Goal: Find specific page/section: Find specific page/section

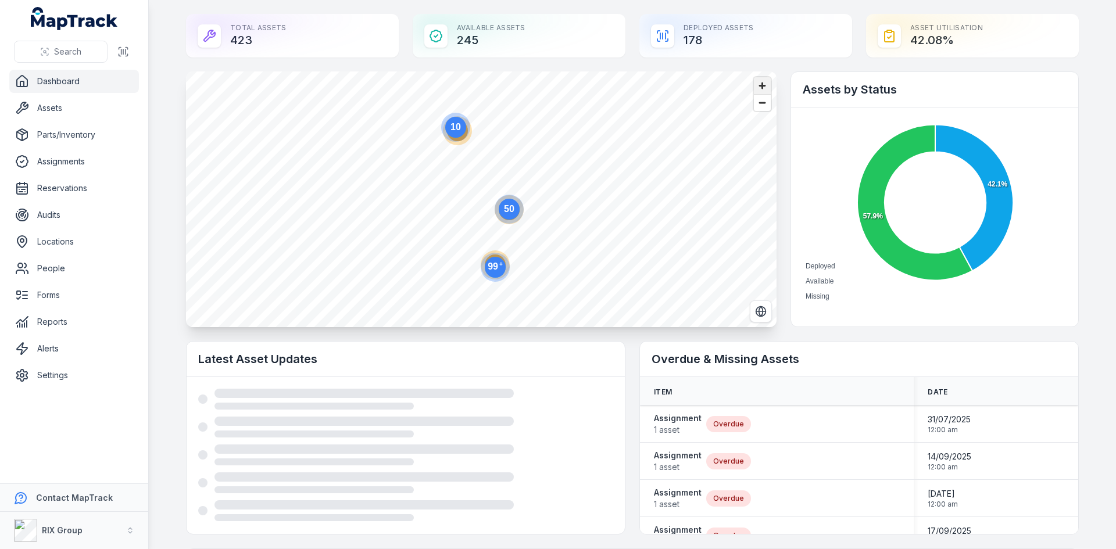
click at [763, 84] on span "Zoom in" at bounding box center [762, 85] width 17 height 17
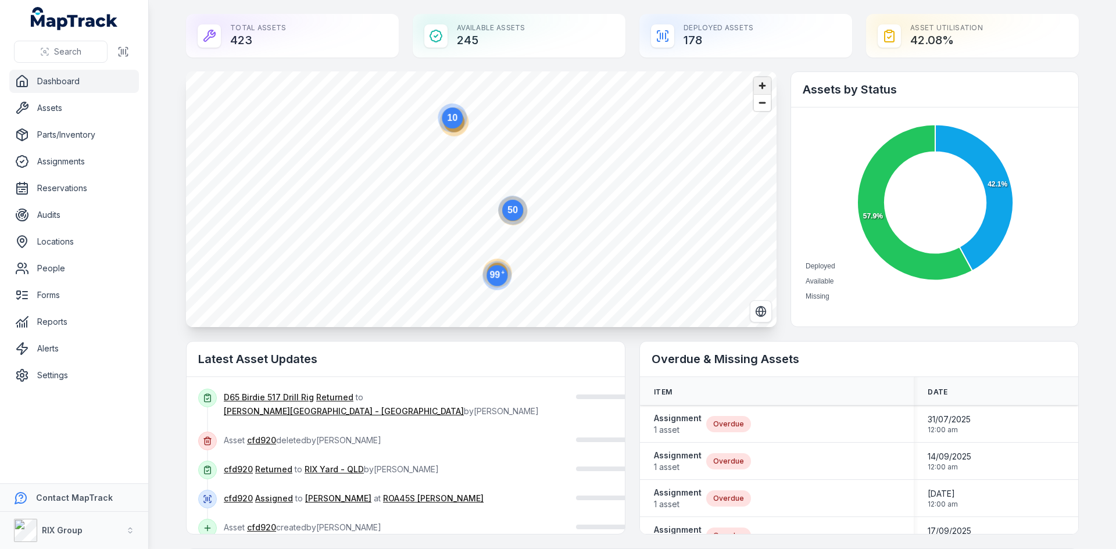
click at [763, 84] on span "Zoom in" at bounding box center [762, 85] width 17 height 17
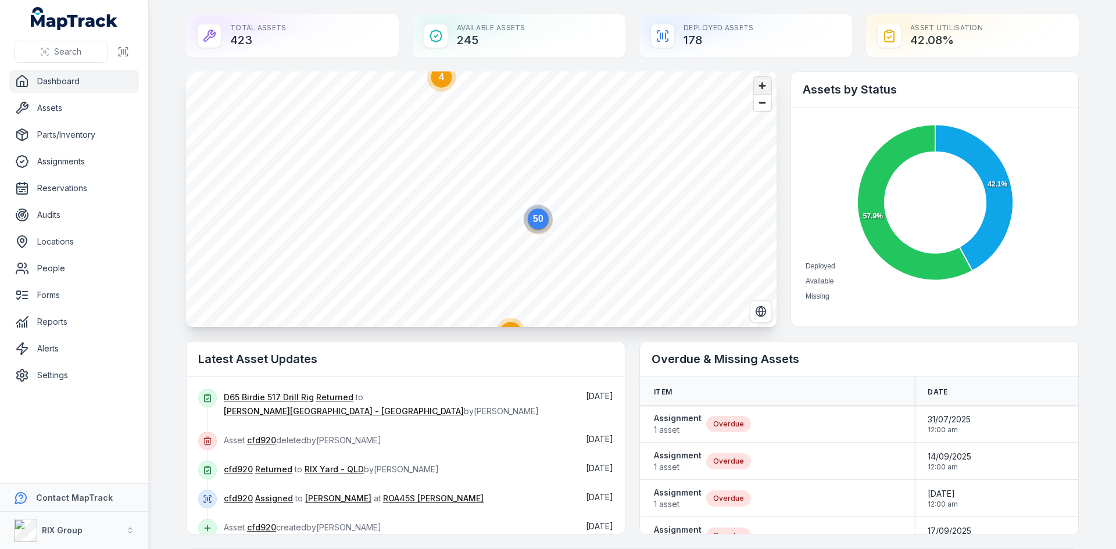
click at [763, 84] on span "Zoom in" at bounding box center [762, 85] width 17 height 17
click at [628, 115] on circle at bounding box center [631, 105] width 21 height 21
click at [512, 135] on circle at bounding box center [511, 124] width 29 height 29
click at [493, 284] on ellipse "button" at bounding box center [500, 282] width 14 height 14
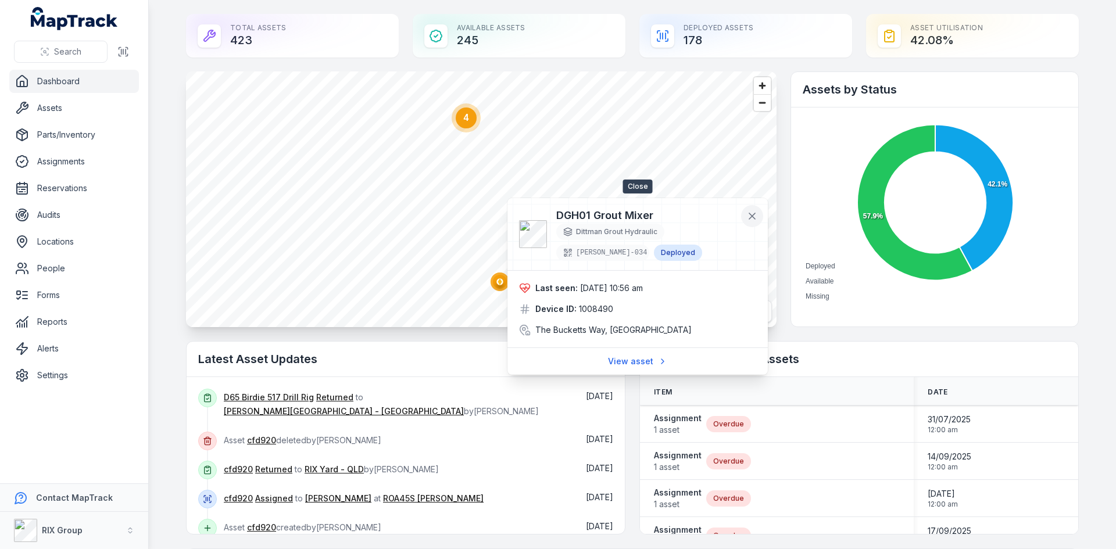
click at [749, 219] on icon at bounding box center [752, 216] width 6 height 6
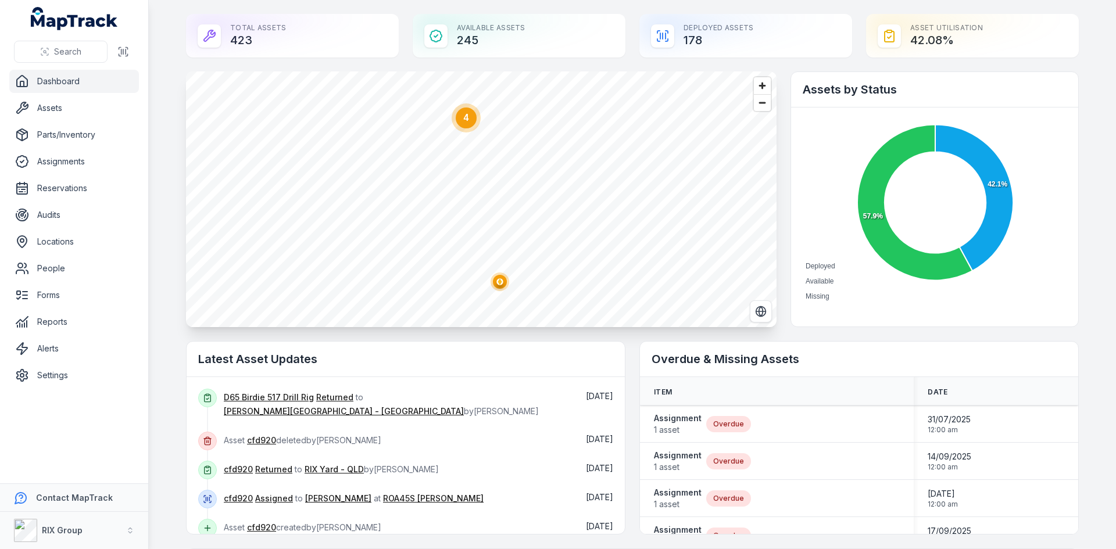
click at [466, 124] on circle at bounding box center [466, 118] width 21 height 21
click at [576, 283] on ellipse "button" at bounding box center [576, 282] width 14 height 14
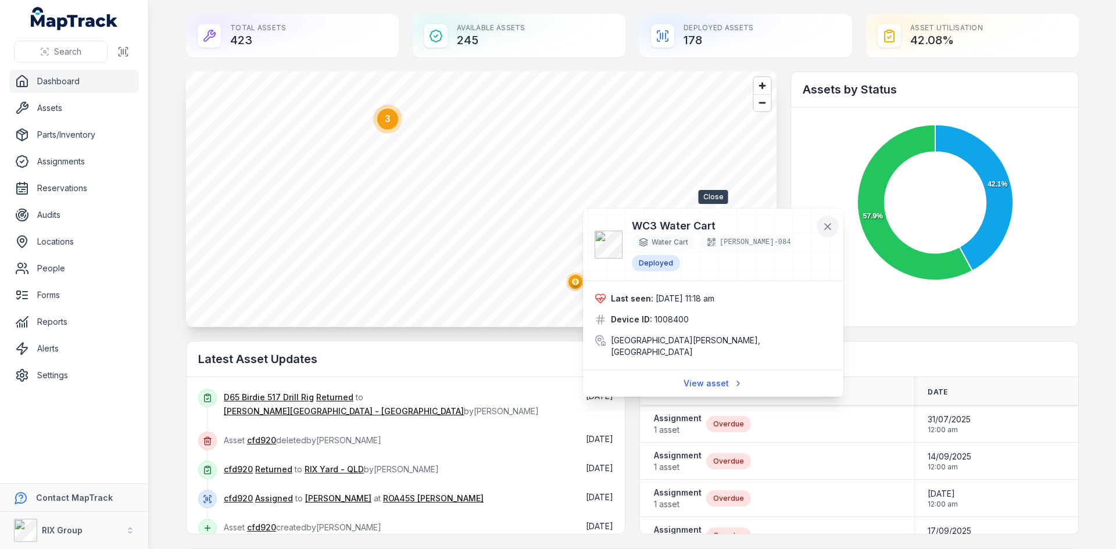
click at [828, 225] on icon at bounding box center [828, 227] width 12 height 12
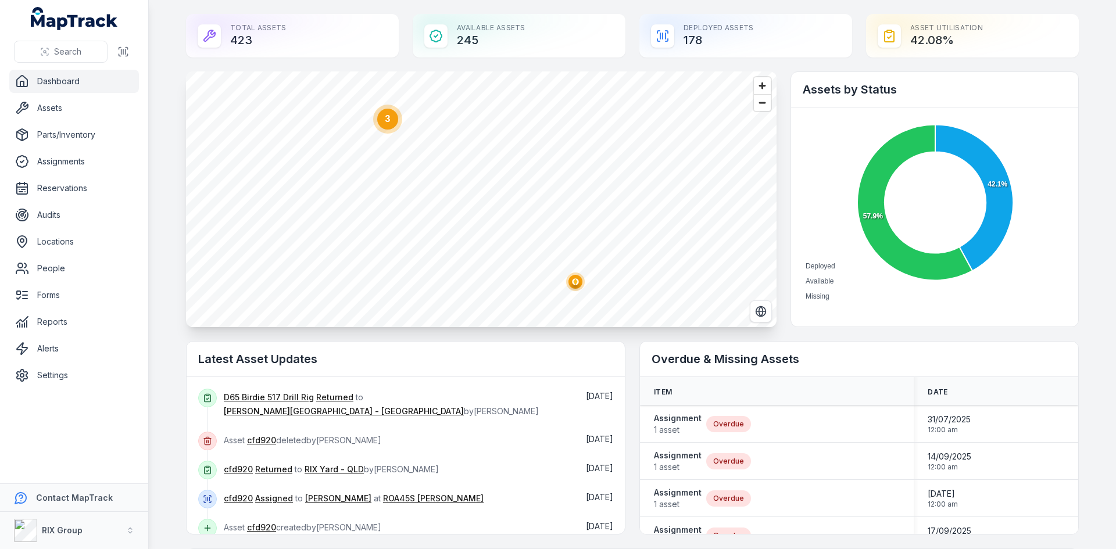
click at [391, 120] on circle at bounding box center [387, 119] width 21 height 21
click at [483, 240] on ellipse "button" at bounding box center [487, 236] width 14 height 14
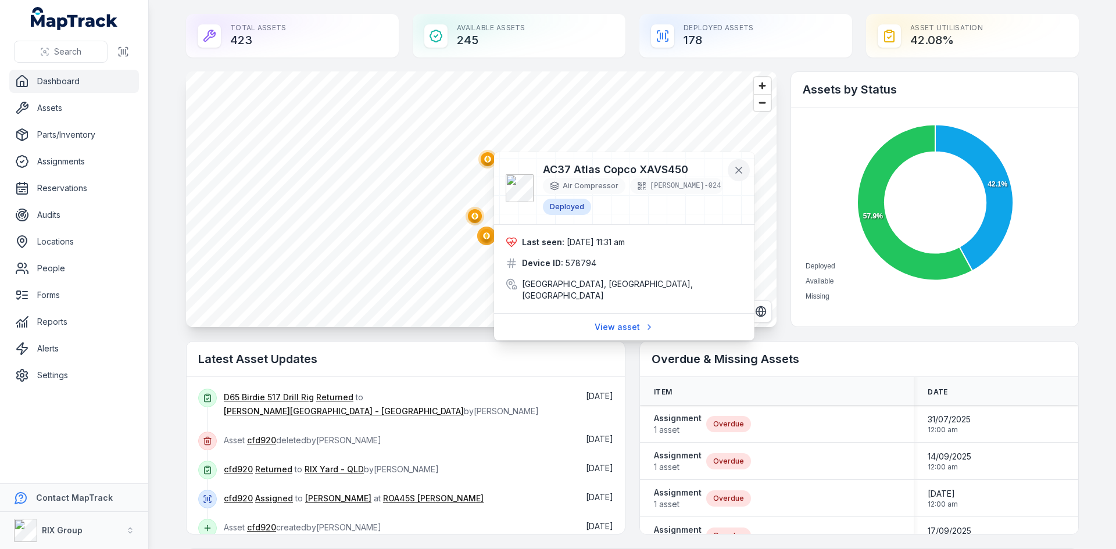
click at [745, 193] on div at bounding box center [624, 188] width 260 height 72
click at [737, 175] on icon at bounding box center [739, 171] width 12 height 12
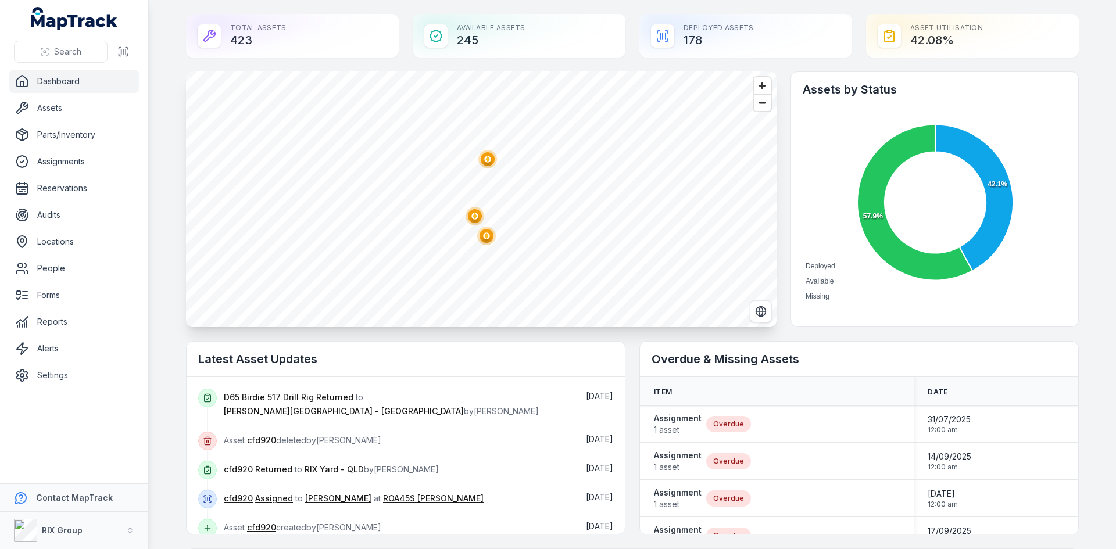
click at [472, 221] on ellipse "button" at bounding box center [475, 216] width 14 height 14
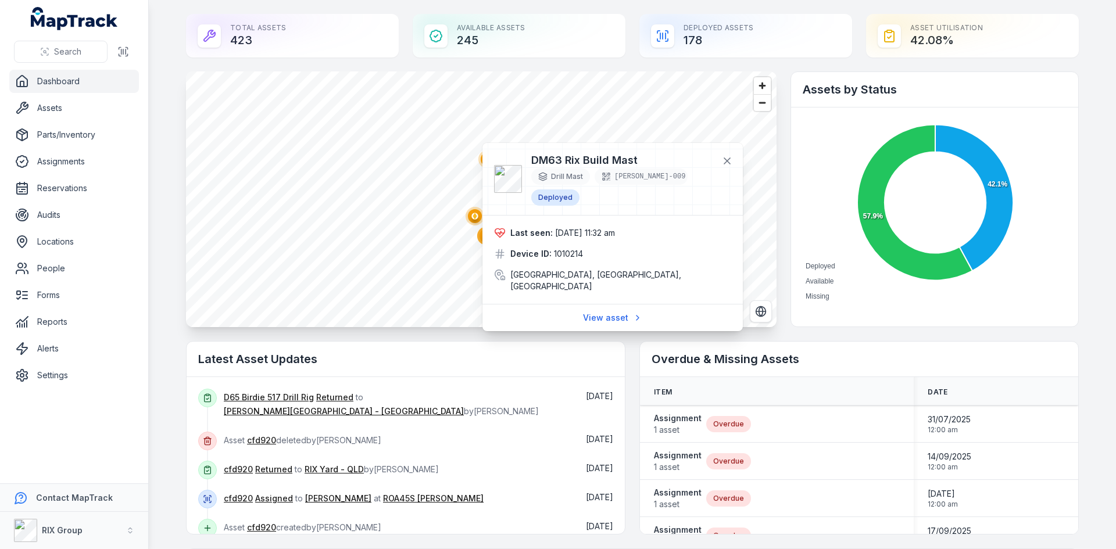
click at [481, 159] on ellipse "button" at bounding box center [488, 159] width 14 height 14
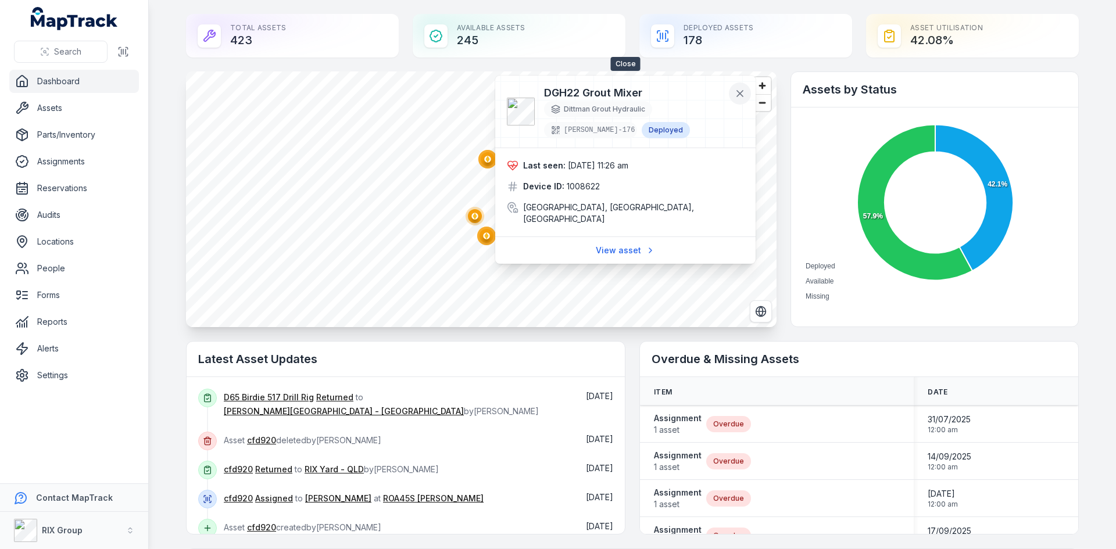
click at [746, 94] on button at bounding box center [740, 94] width 22 height 22
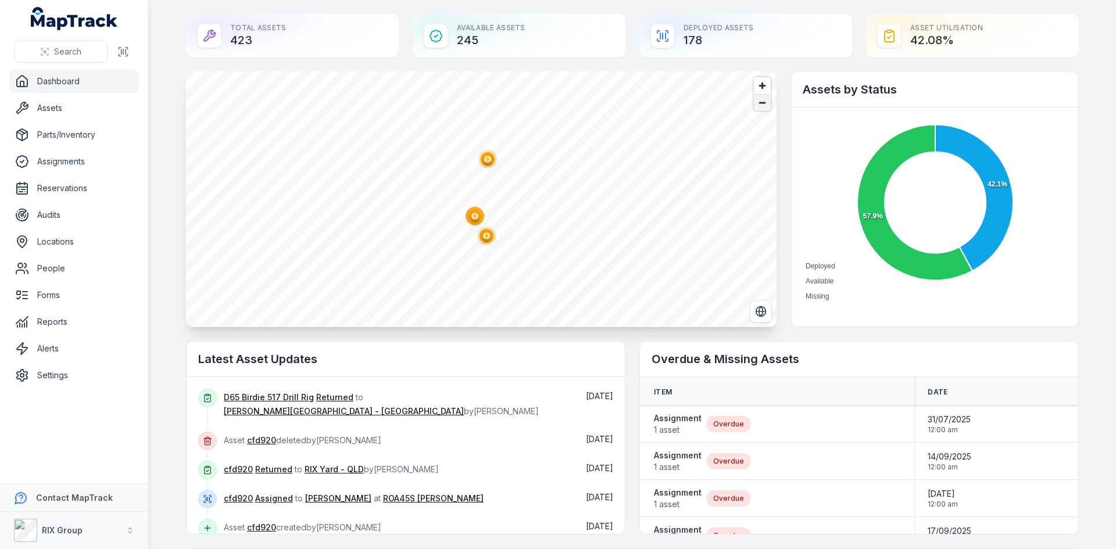
click at [756, 104] on span "Zoom out" at bounding box center [762, 103] width 17 height 16
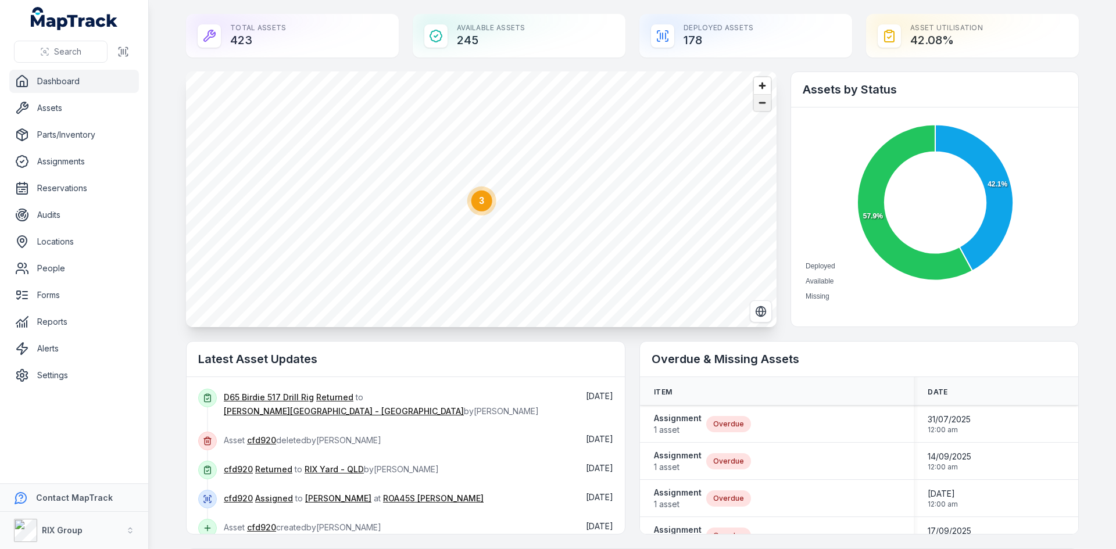
click at [756, 104] on span "Zoom out" at bounding box center [762, 103] width 17 height 16
click at [757, 109] on span "Zoom out" at bounding box center [762, 103] width 17 height 16
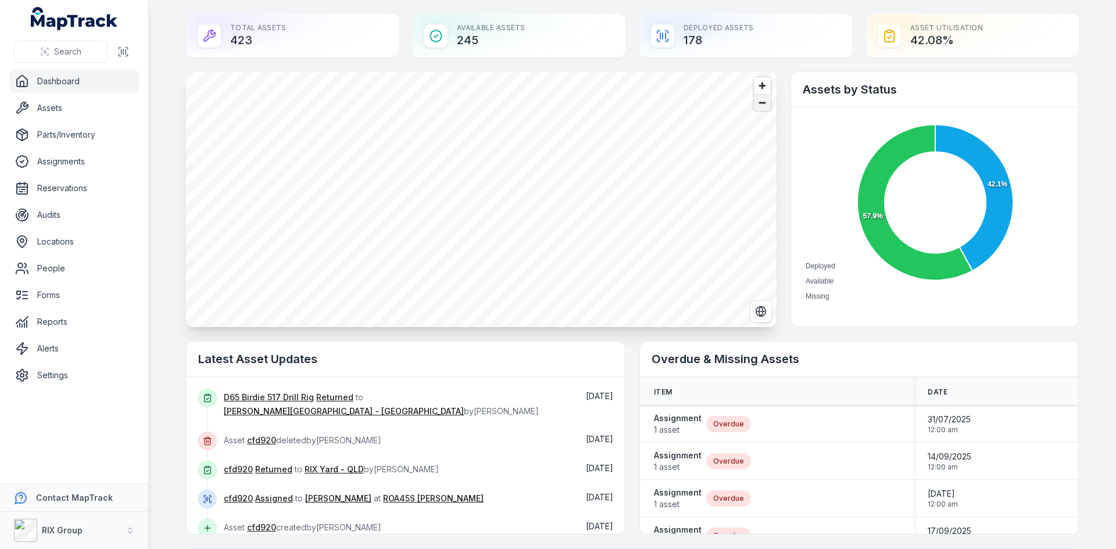
click at [759, 104] on span "Zoom out" at bounding box center [762, 103] width 17 height 16
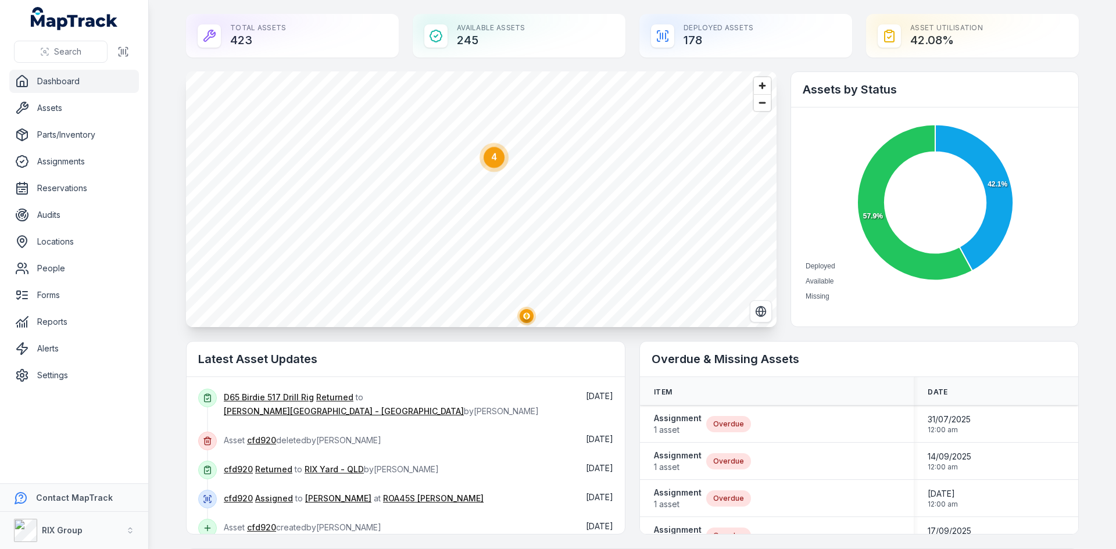
click at [520, 317] on ellipse "button" at bounding box center [527, 316] width 14 height 14
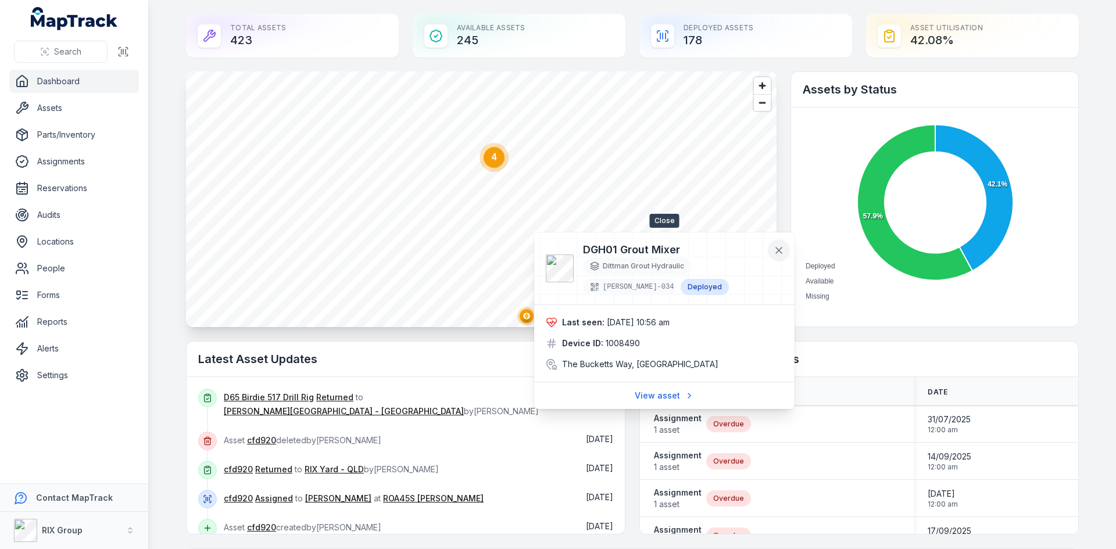
click at [780, 245] on icon at bounding box center [779, 251] width 12 height 12
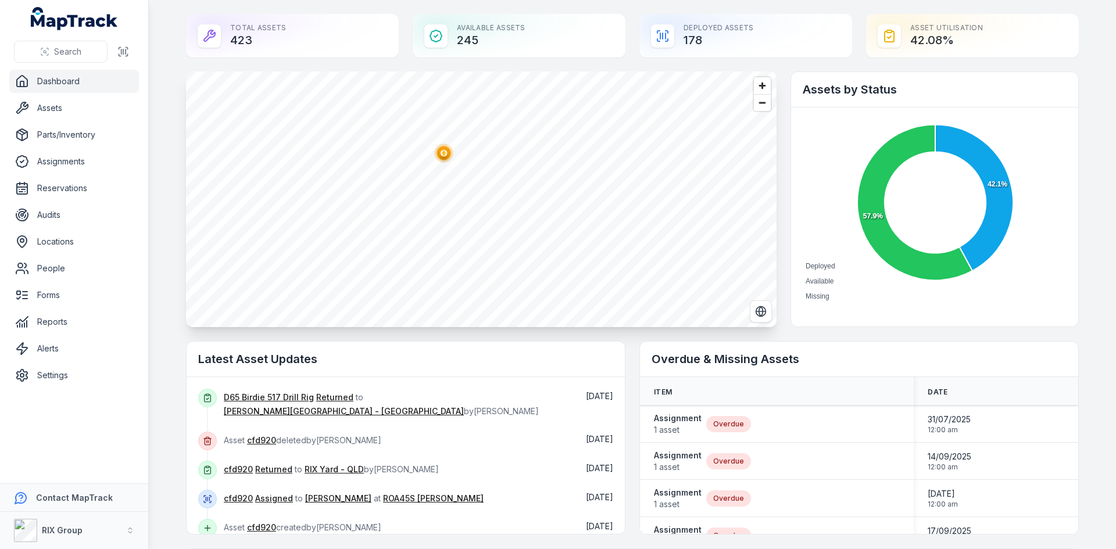
click at [755, 108] on span "Zoom out" at bounding box center [762, 103] width 17 height 16
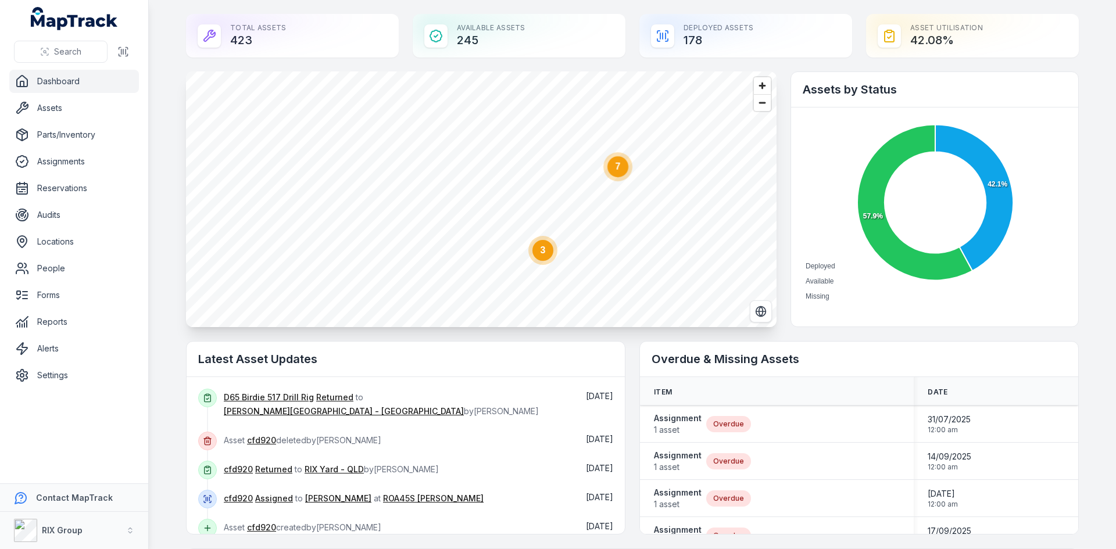
click at [621, 173] on circle at bounding box center [617, 166] width 21 height 21
click at [470, 163] on circle "button" at bounding box center [466, 158] width 19 height 19
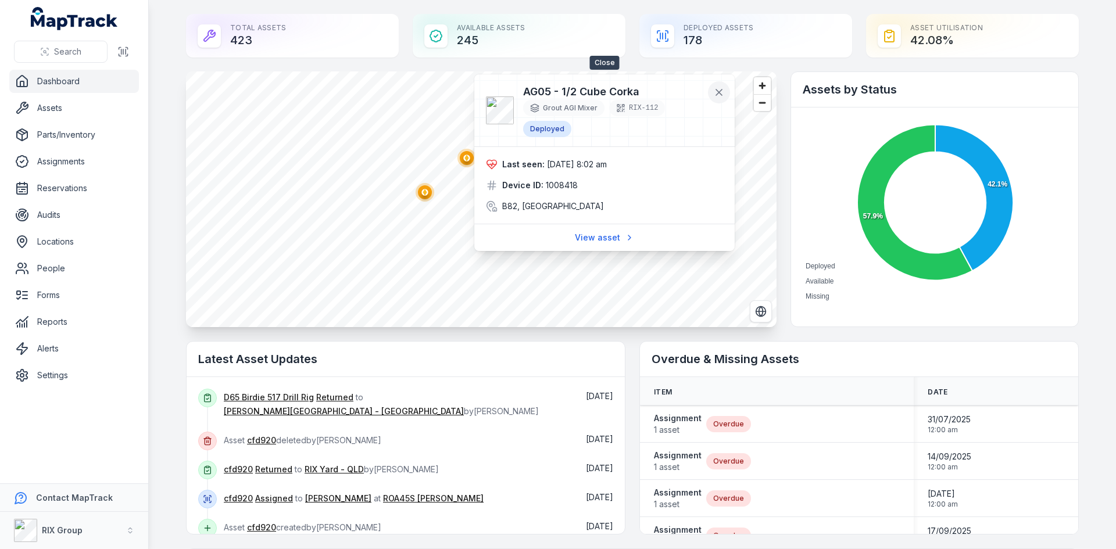
click at [716, 88] on icon at bounding box center [719, 93] width 12 height 12
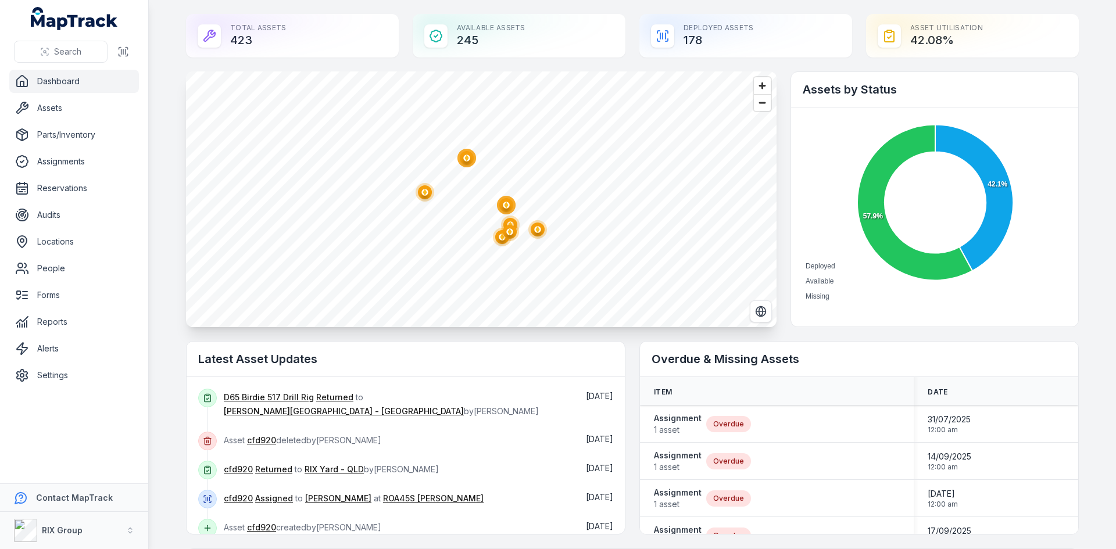
click at [418, 195] on ellipse "button" at bounding box center [425, 192] width 14 height 14
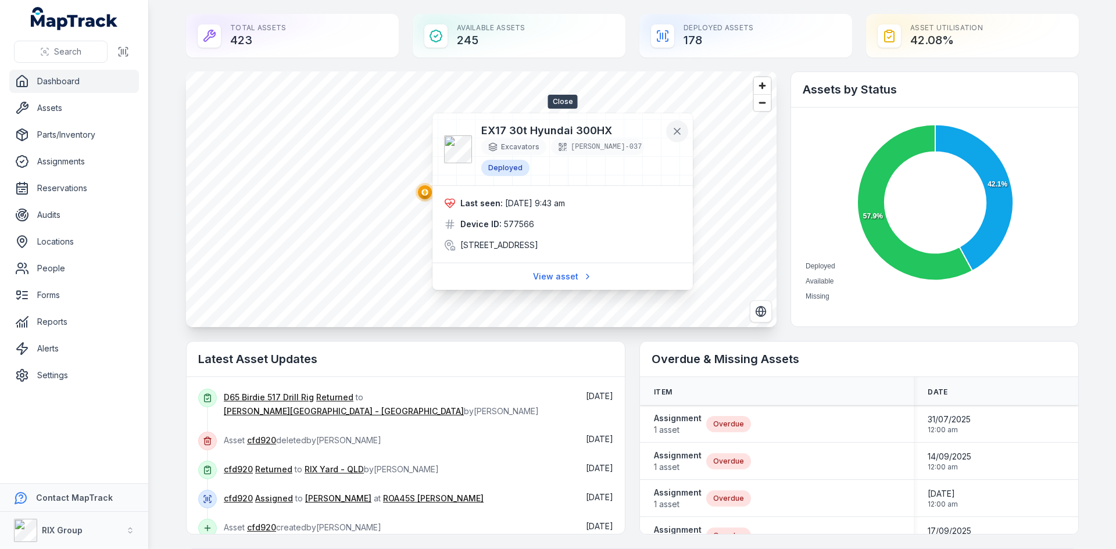
click at [677, 133] on icon at bounding box center [677, 132] width 12 height 12
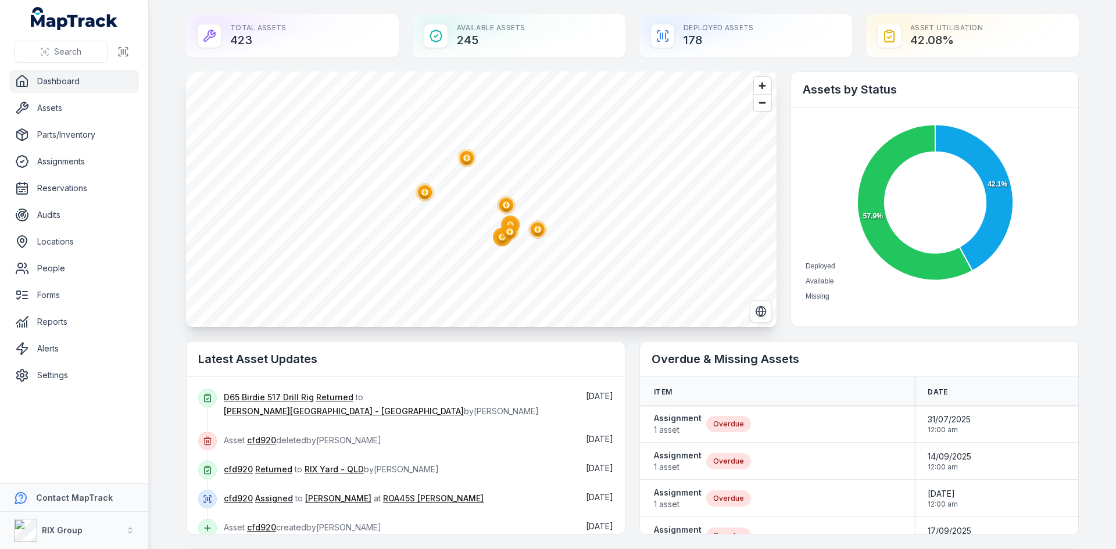
click at [499, 204] on ellipse "button" at bounding box center [506, 205] width 14 height 14
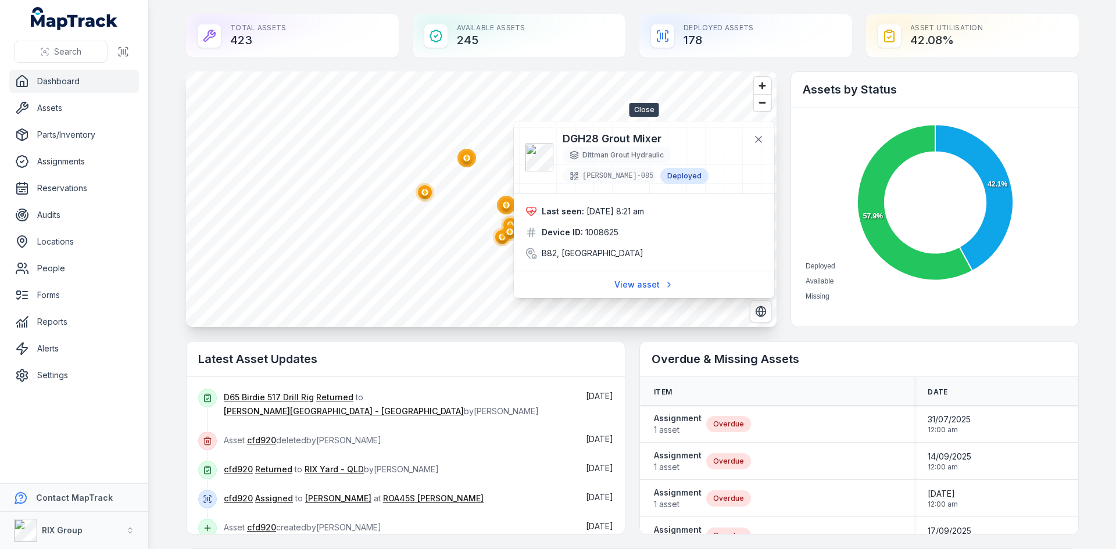
drag, startPoint x: 757, startPoint y: 139, endPoint x: 592, endPoint y: 187, distance: 172.0
click at [757, 139] on icon at bounding box center [759, 140] width 6 height 6
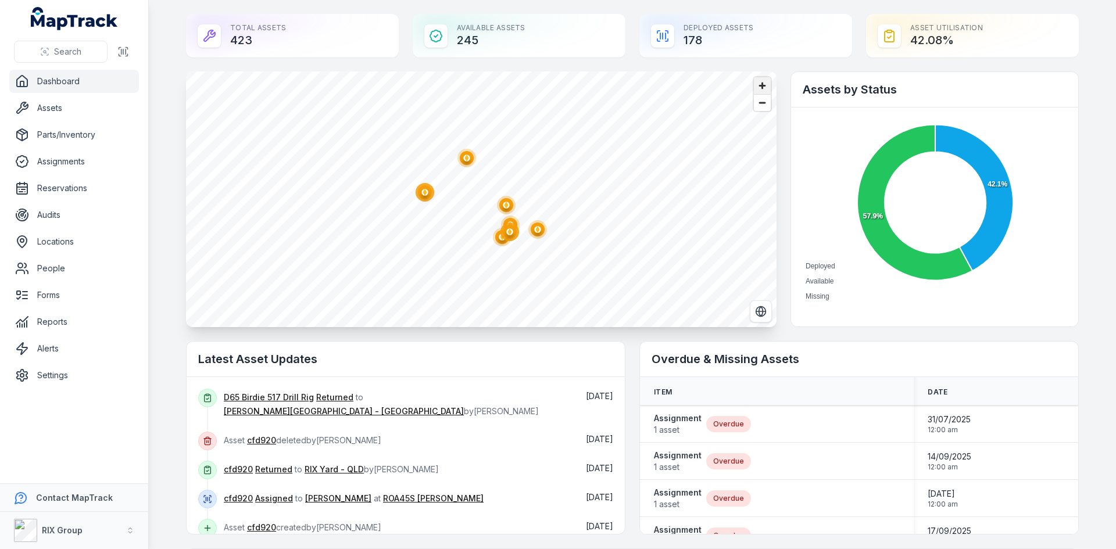
click at [762, 88] on span "Zoom in" at bounding box center [762, 85] width 17 height 17
click at [539, 194] on circle "button" at bounding box center [548, 187] width 19 height 19
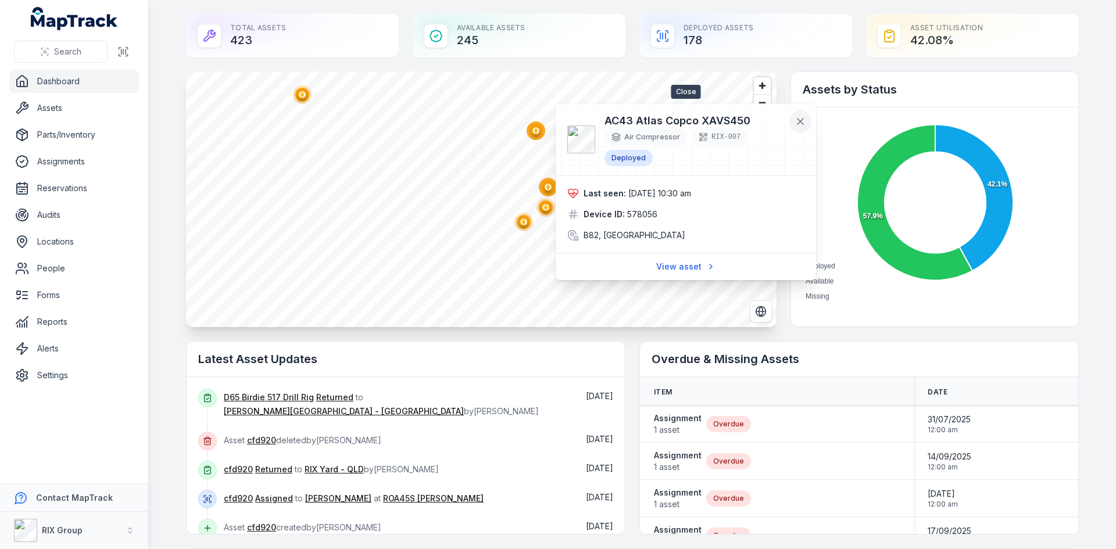
click at [801, 123] on icon at bounding box center [801, 122] width 6 height 6
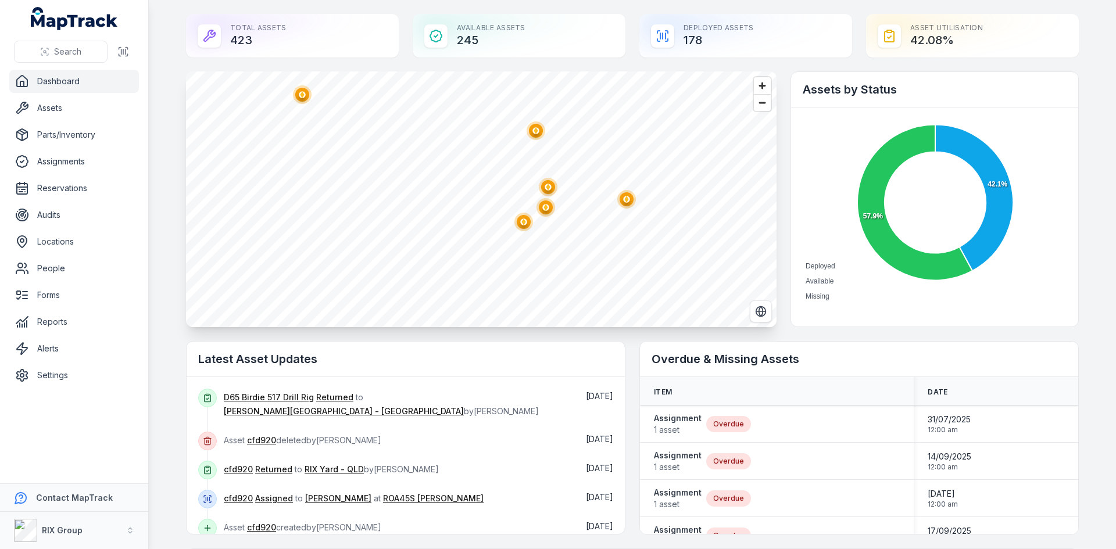
click at [549, 206] on circle "button" at bounding box center [546, 207] width 19 height 19
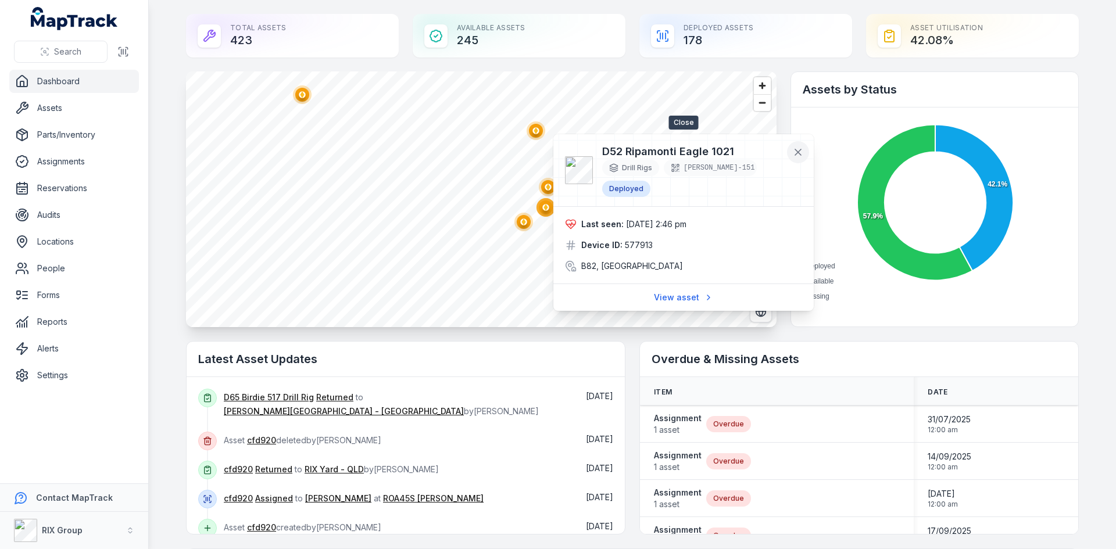
click at [793, 148] on icon at bounding box center [798, 152] width 12 height 12
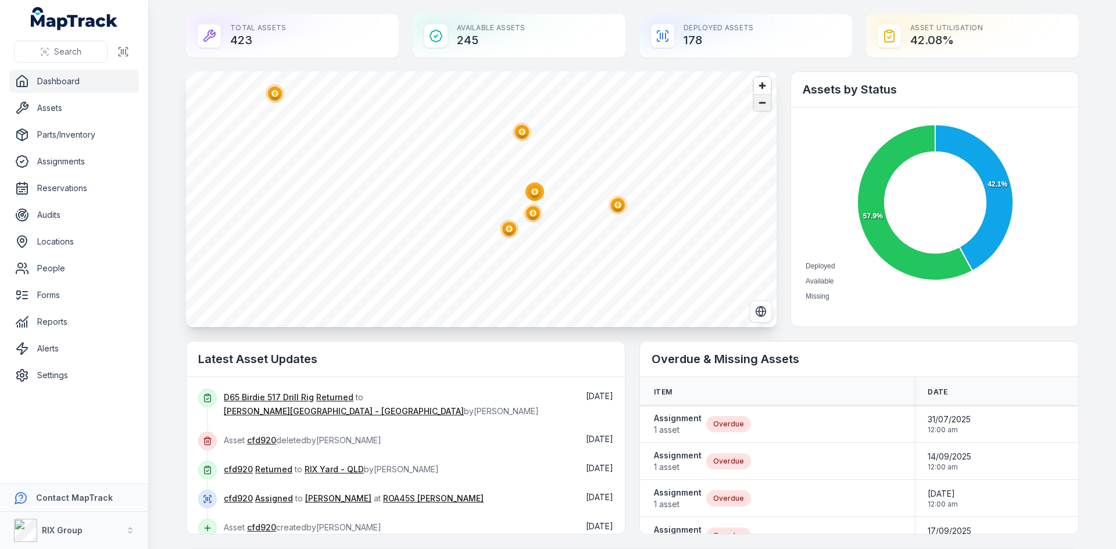
click at [756, 104] on span "Zoom out" at bounding box center [762, 103] width 17 height 16
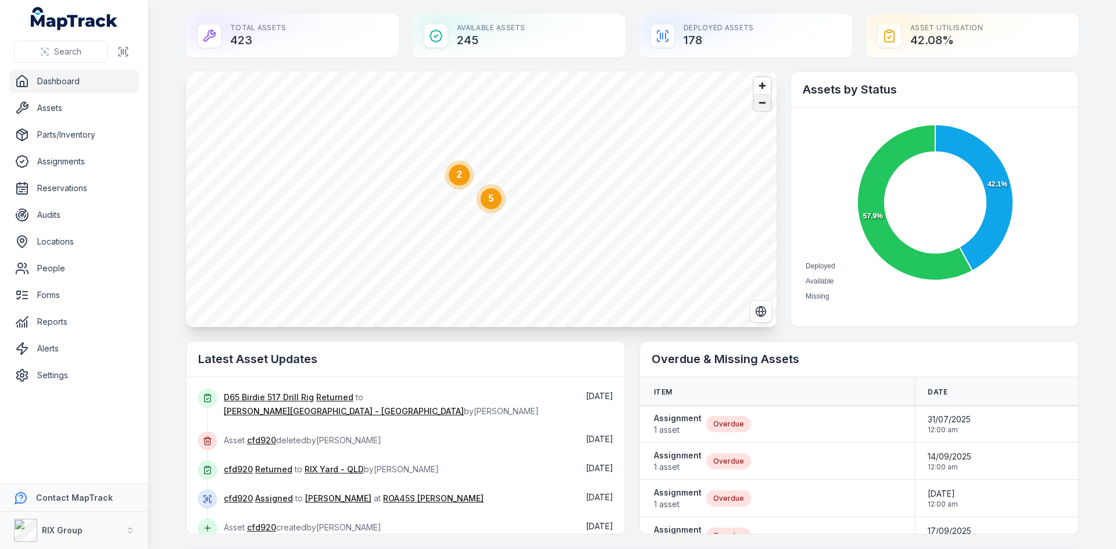
click at [756, 104] on span "Zoom out" at bounding box center [762, 103] width 17 height 16
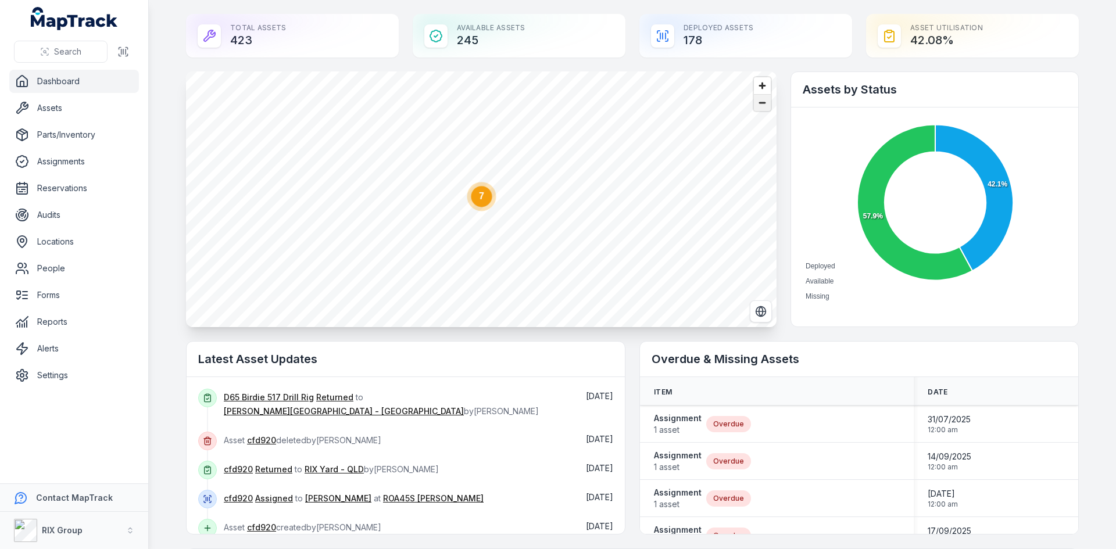
click at [756, 104] on span "Zoom out" at bounding box center [762, 103] width 17 height 16
click at [760, 105] on span "Zoom out" at bounding box center [762, 103] width 17 height 16
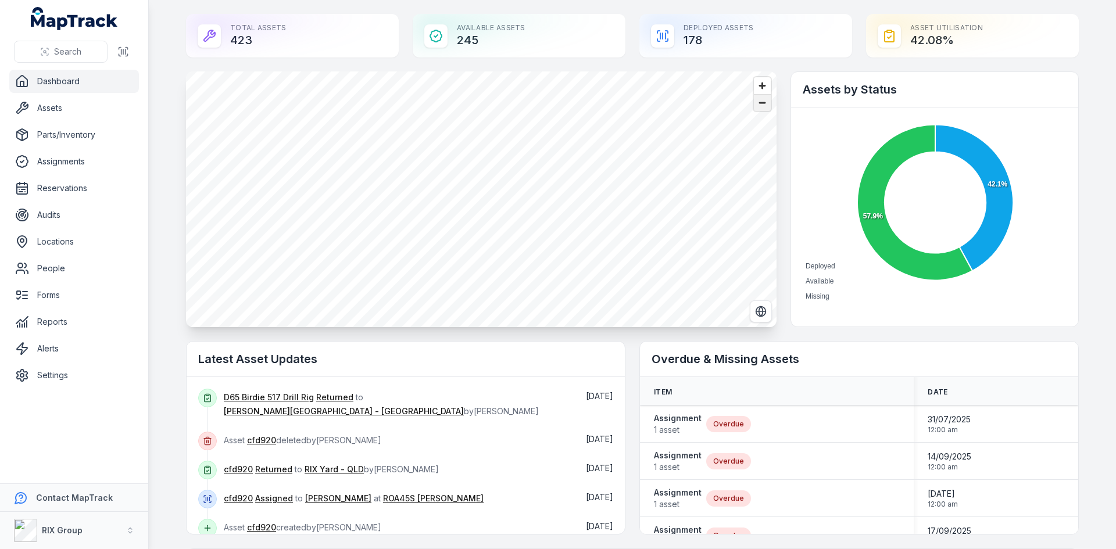
click at [760, 105] on span "Zoom out" at bounding box center [762, 103] width 17 height 16
click at [358, 171] on circle at bounding box center [365, 161] width 21 height 21
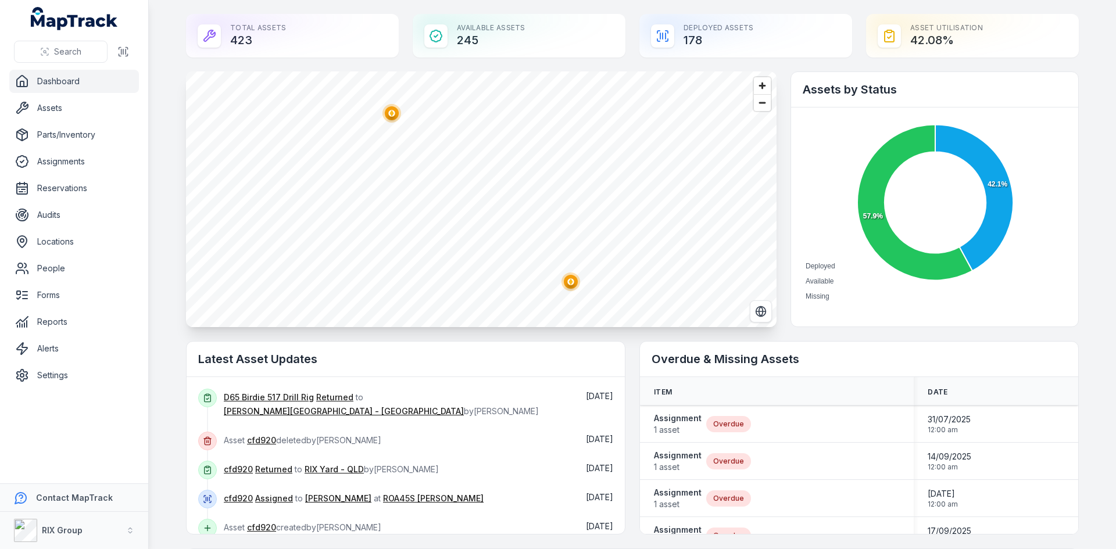
click at [388, 113] on circle "button" at bounding box center [391, 113] width 6 height 6
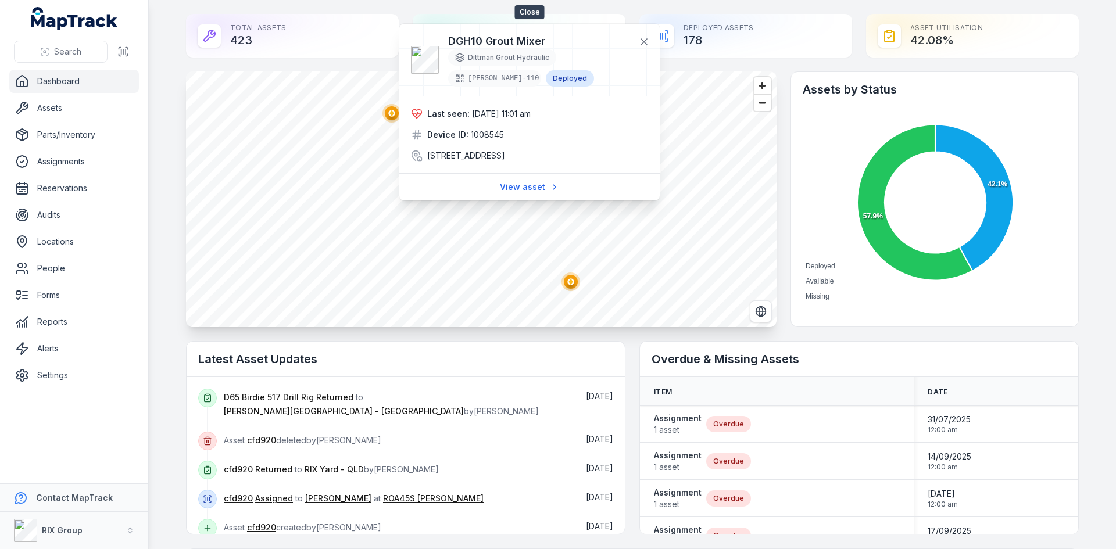
drag, startPoint x: 646, startPoint y: 41, endPoint x: 612, endPoint y: 110, distance: 77.0
click at [646, 40] on icon at bounding box center [644, 42] width 6 height 6
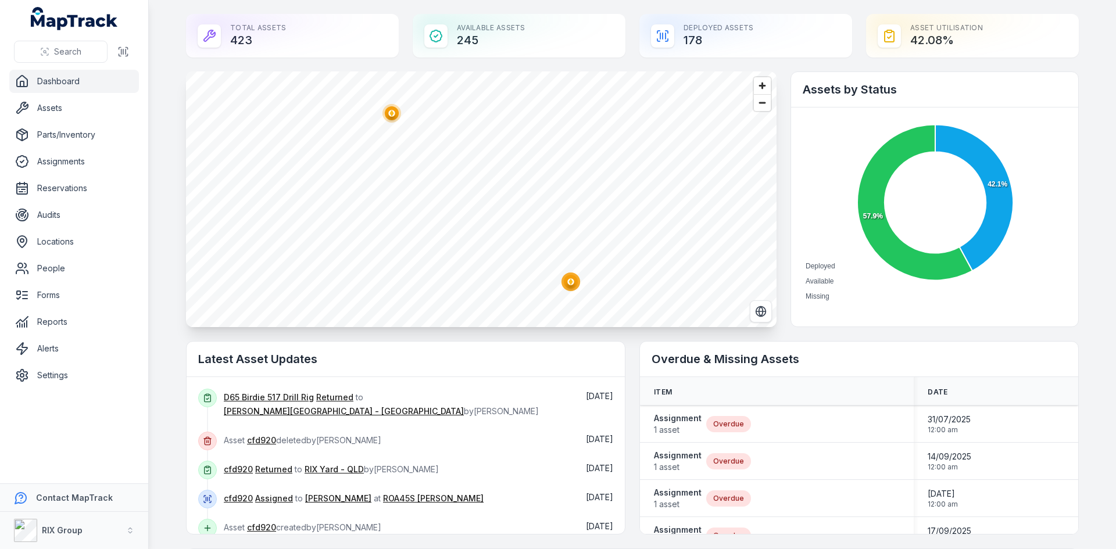
click at [573, 280] on ellipse "button" at bounding box center [571, 282] width 14 height 14
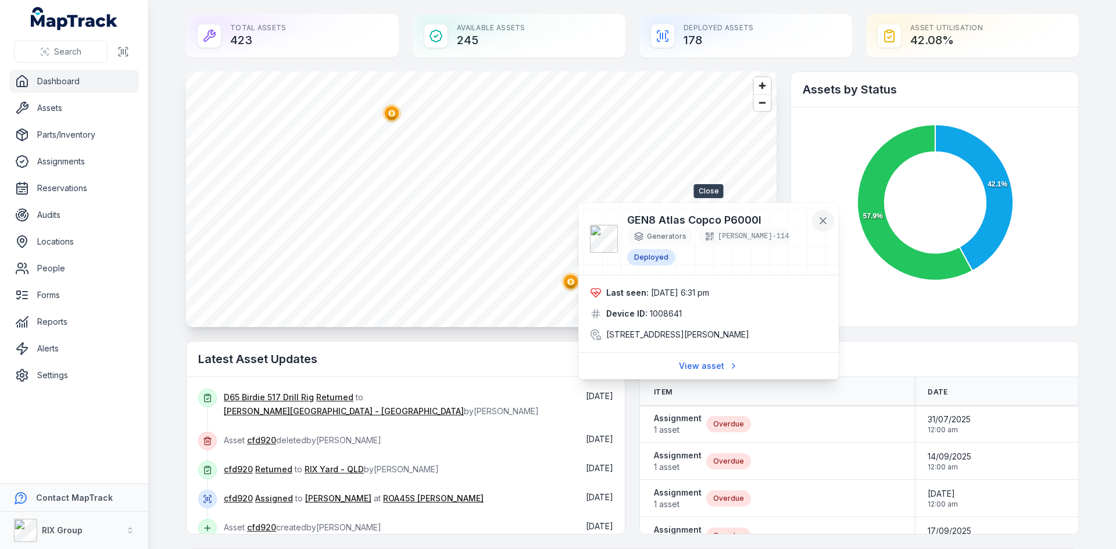
click at [818, 220] on icon at bounding box center [823, 221] width 12 height 12
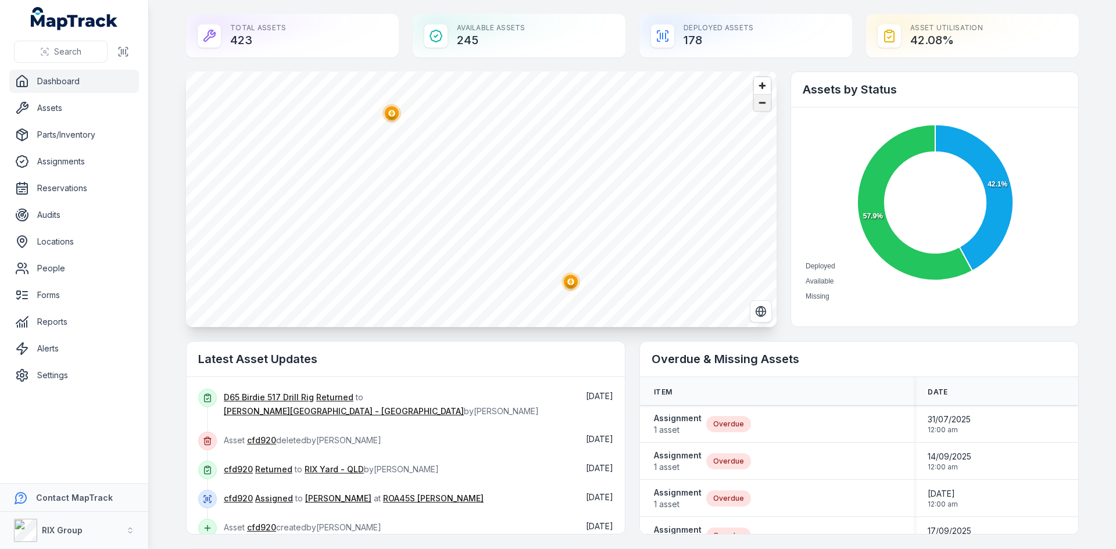
click at [760, 106] on span "Zoom out" at bounding box center [762, 103] width 17 height 16
click at [764, 102] on span "Zoom out" at bounding box center [762, 103] width 17 height 16
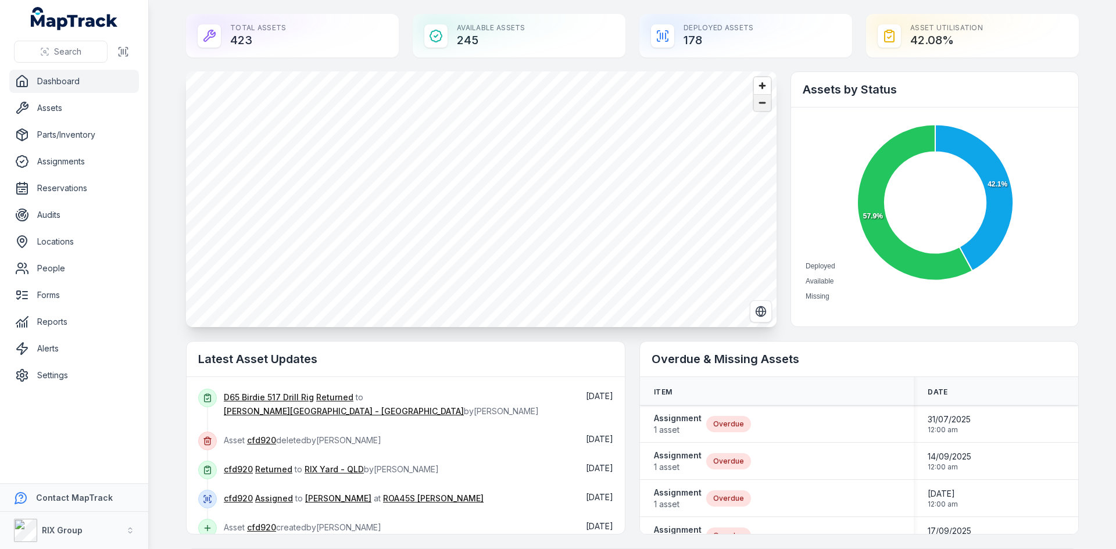
click at [764, 102] on span "Zoom out" at bounding box center [762, 103] width 17 height 16
click at [548, 238] on ellipse "button" at bounding box center [552, 234] width 14 height 14
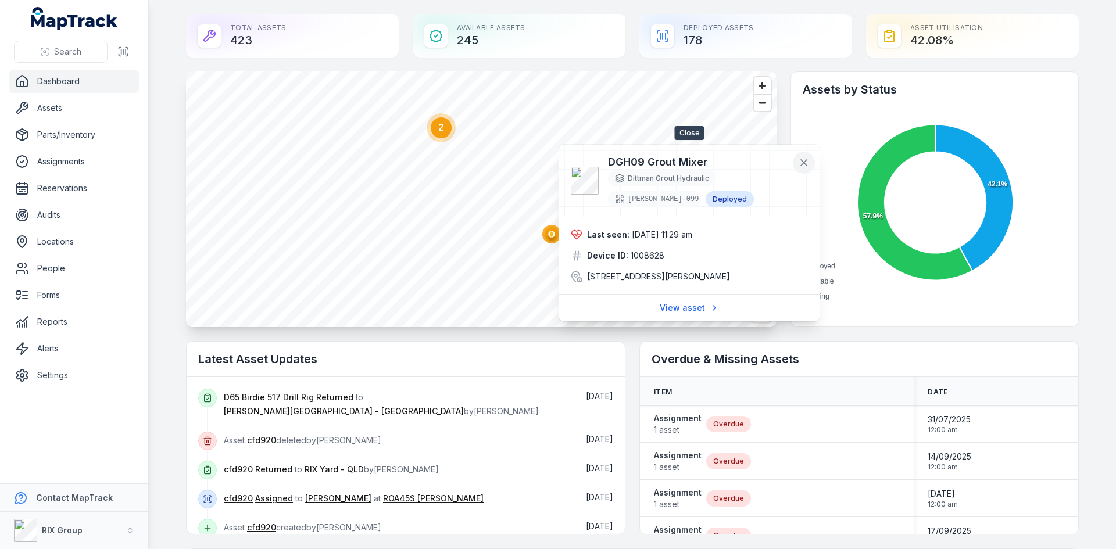
click at [800, 166] on icon at bounding box center [804, 163] width 12 height 12
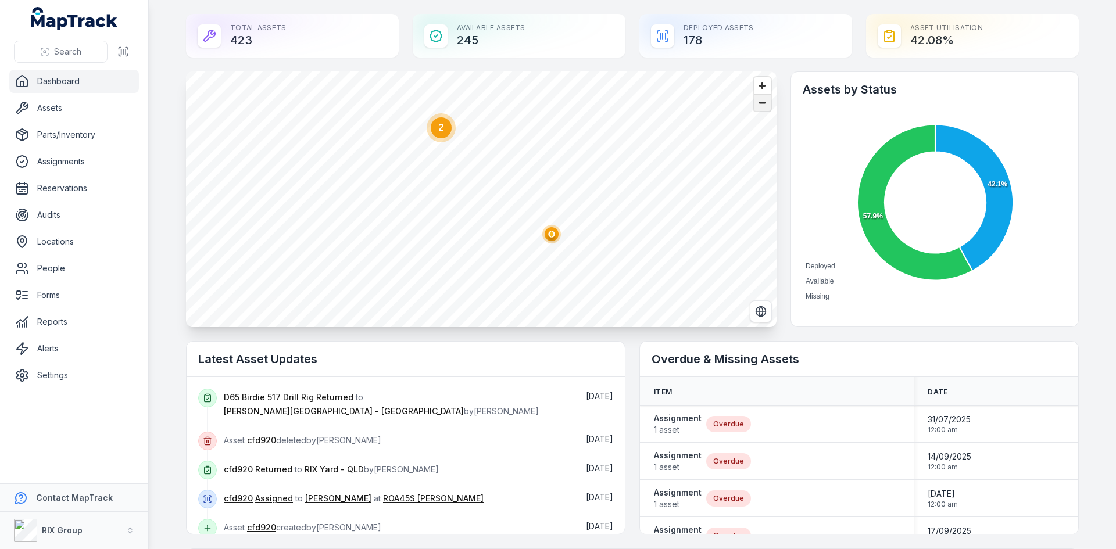
click at [758, 106] on span "Zoom out" at bounding box center [762, 103] width 17 height 16
click at [758, 105] on span "Zoom out" at bounding box center [762, 103] width 17 height 16
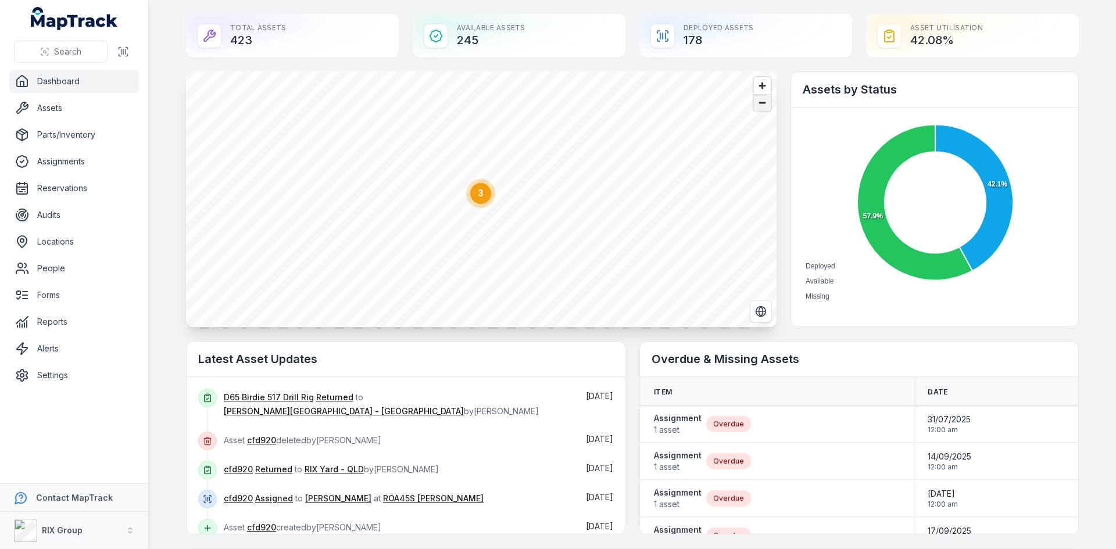
click at [758, 105] on span "Zoom out" at bounding box center [762, 103] width 17 height 16
click at [463, 270] on circle at bounding box center [458, 263] width 29 height 29
click at [353, 223] on ellipse "button" at bounding box center [360, 221] width 14 height 14
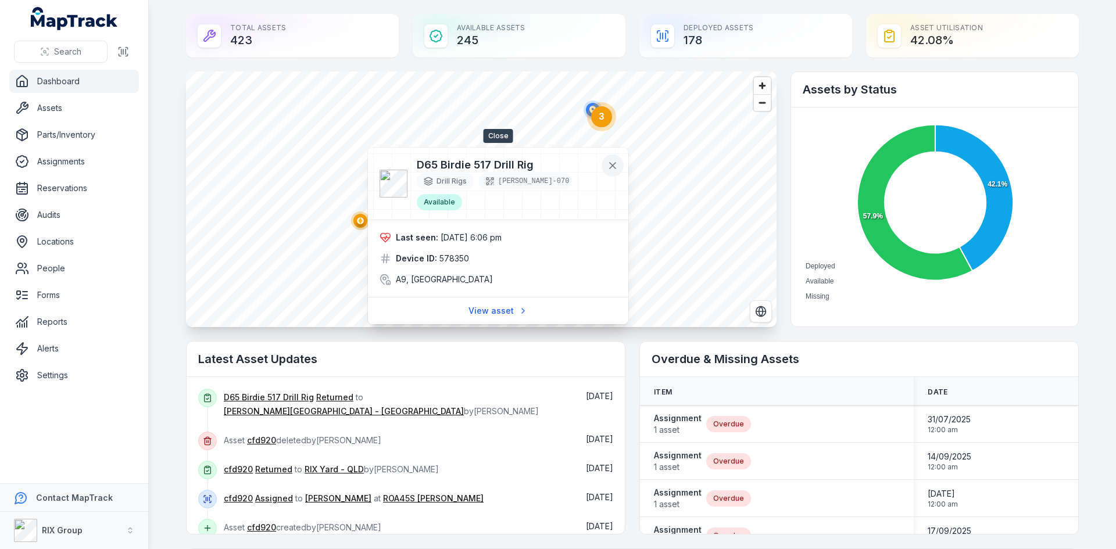
click at [620, 169] on button at bounding box center [613, 166] width 22 height 22
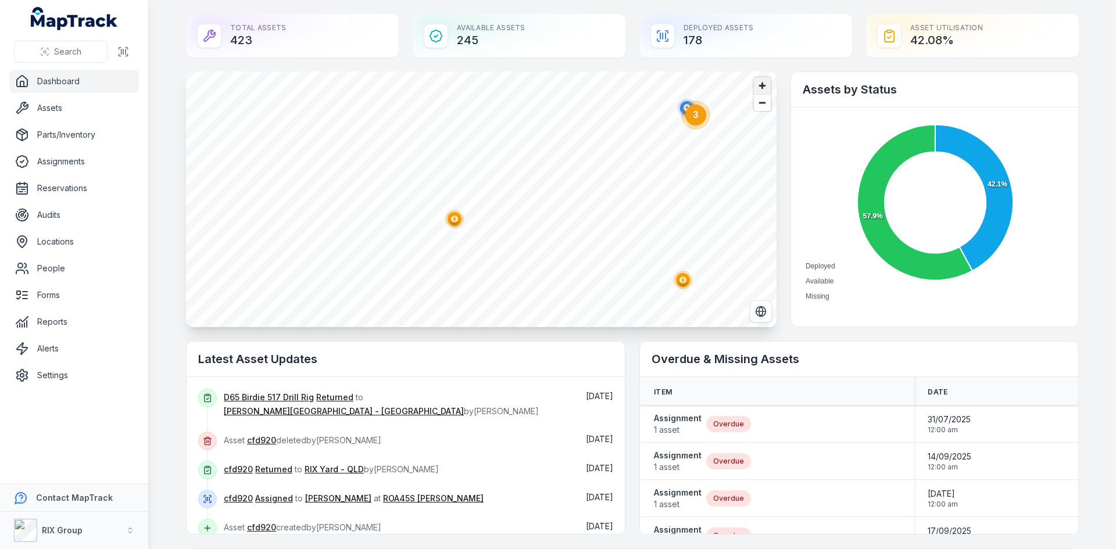
click at [756, 84] on span "Zoom in" at bounding box center [762, 85] width 17 height 17
click at [763, 91] on span "Zoom in" at bounding box center [762, 85] width 17 height 17
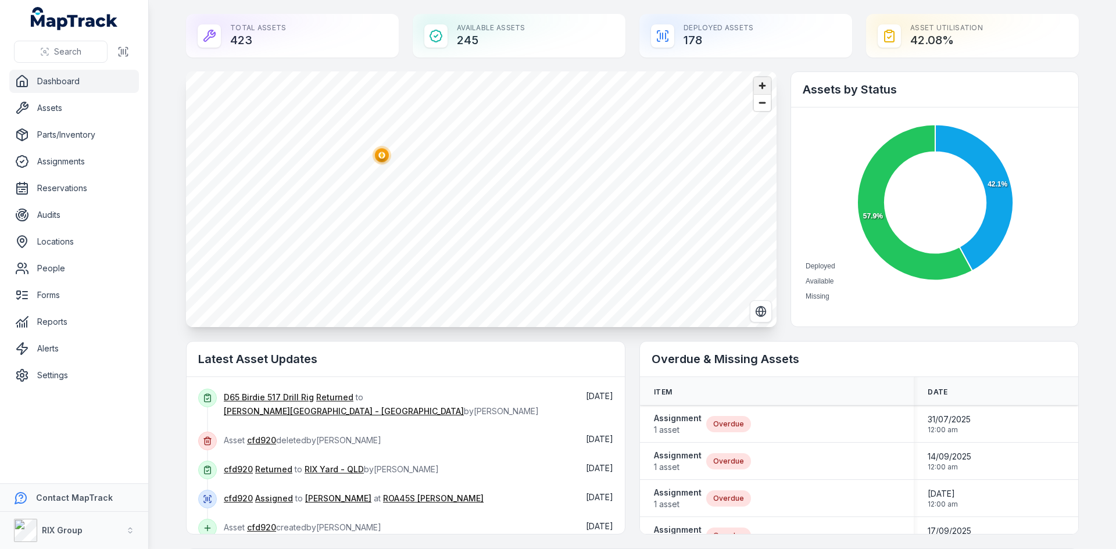
click at [763, 91] on span "Zoom in" at bounding box center [762, 85] width 17 height 17
click at [763, 90] on span "Zoom in" at bounding box center [762, 85] width 17 height 17
click at [758, 107] on span "Zoom out" at bounding box center [762, 103] width 17 height 16
click at [759, 87] on span "Zoom in" at bounding box center [762, 85] width 17 height 17
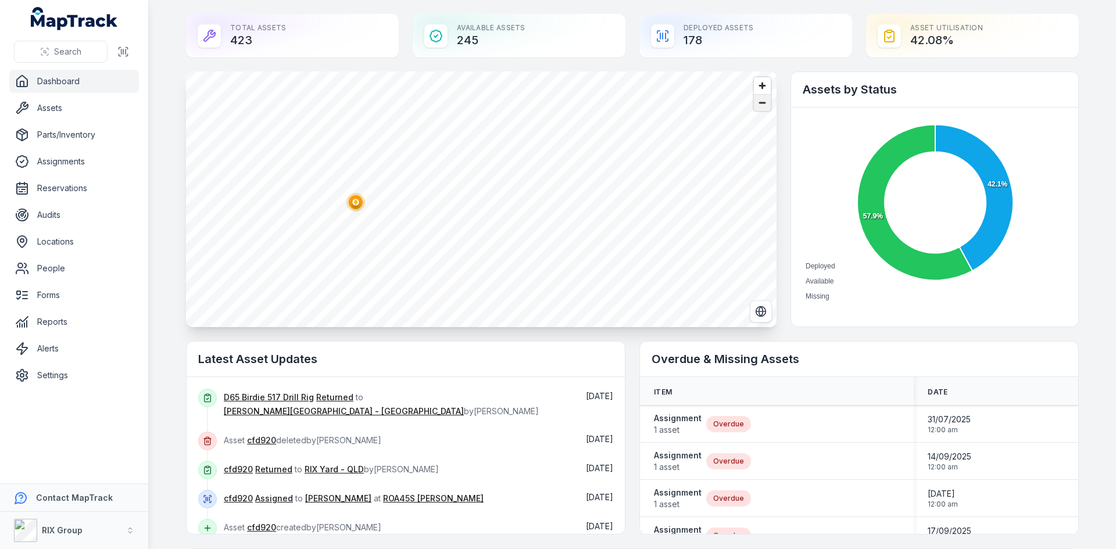
click at [754, 108] on span "Zoom out" at bounding box center [762, 103] width 17 height 16
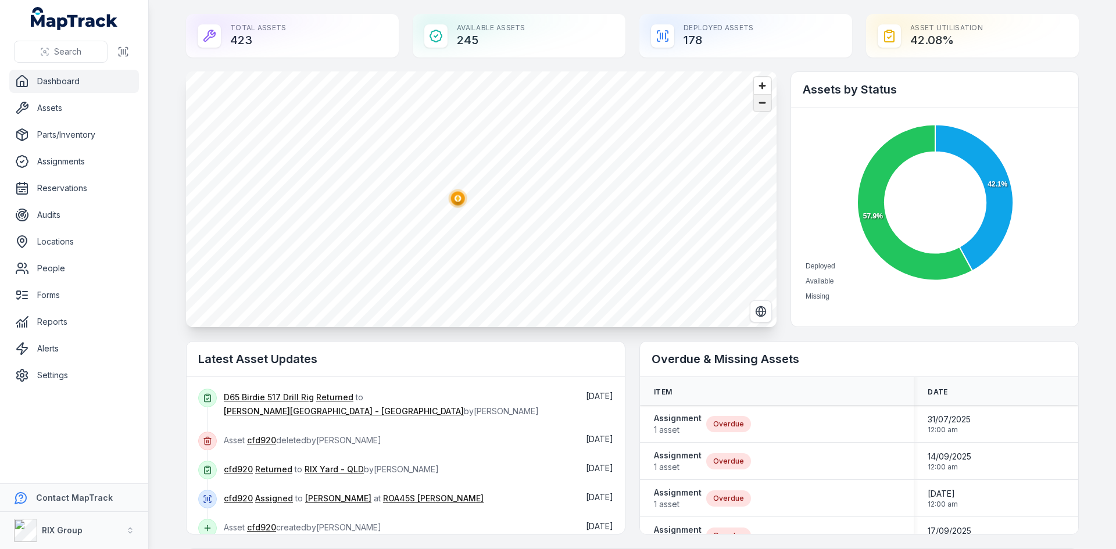
click at [754, 108] on span "Zoom out" at bounding box center [762, 103] width 17 height 16
click at [760, 105] on span "Zoom out" at bounding box center [762, 103] width 17 height 16
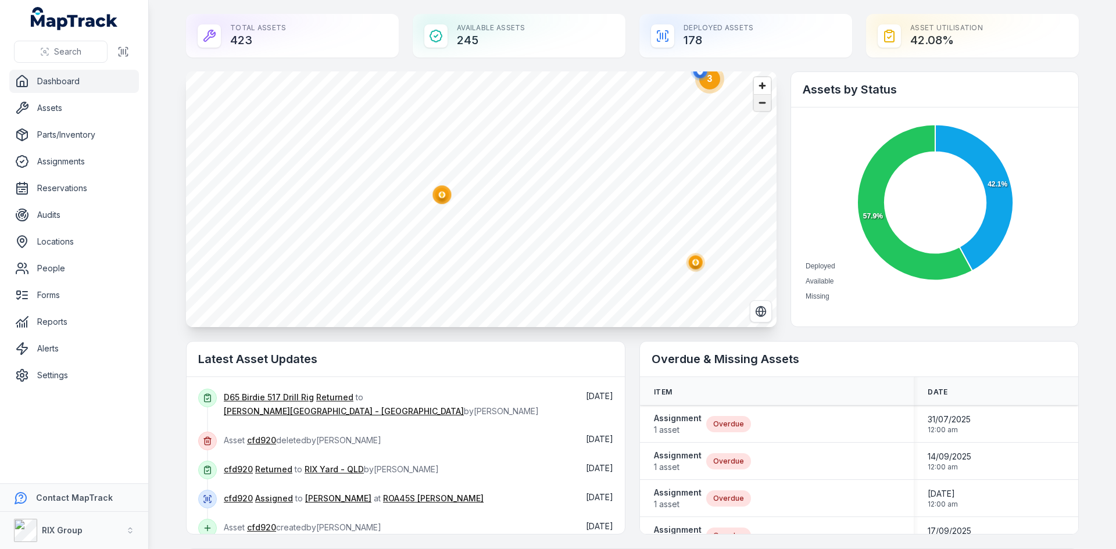
click at [760, 105] on span "Zoom out" at bounding box center [762, 103] width 17 height 16
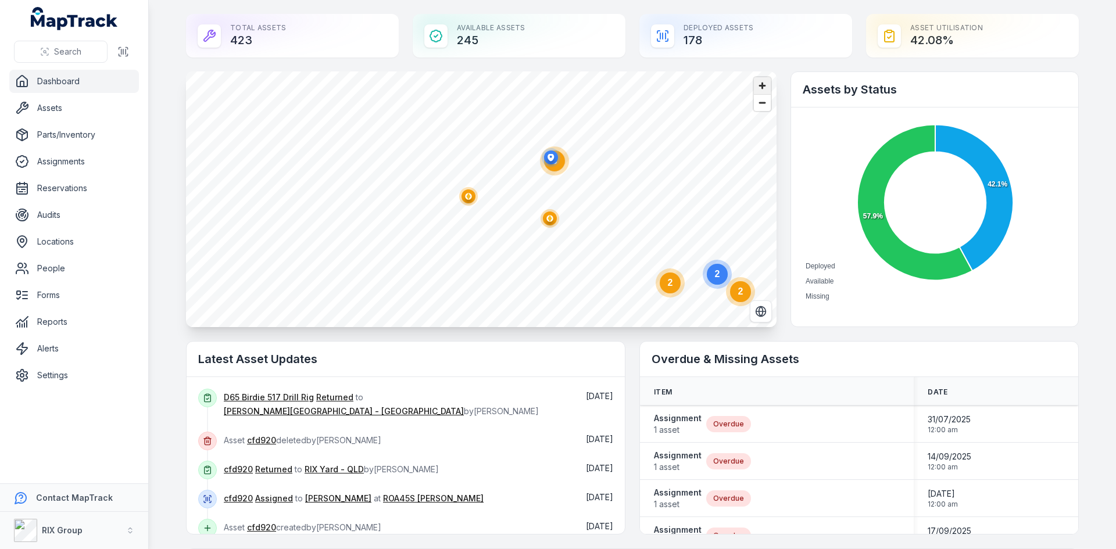
click at [760, 91] on span "Zoom in" at bounding box center [762, 85] width 17 height 17
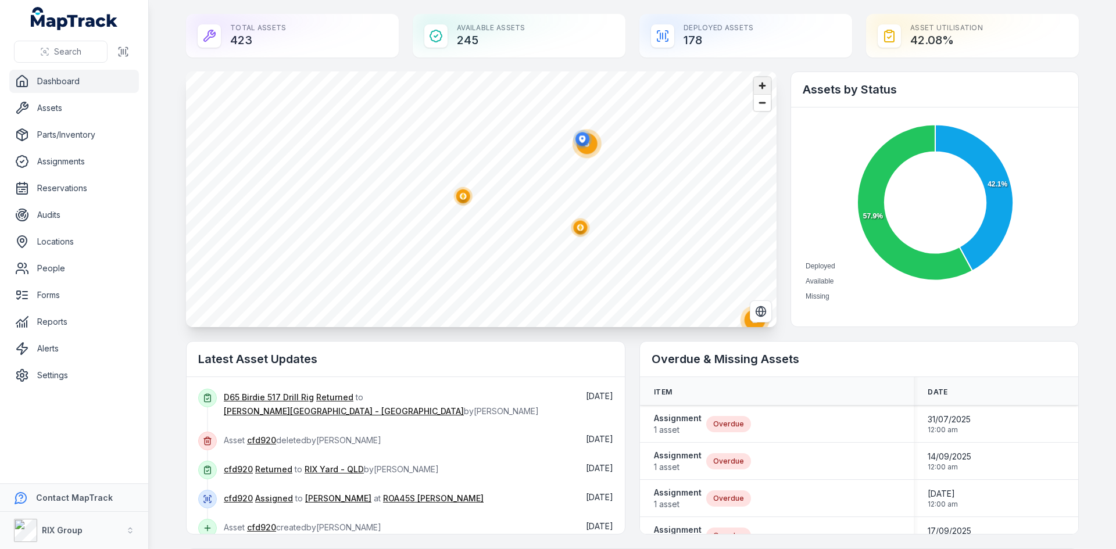
click at [760, 91] on span "Zoom in" at bounding box center [762, 85] width 17 height 17
click at [757, 106] on span "Zoom out" at bounding box center [762, 103] width 17 height 16
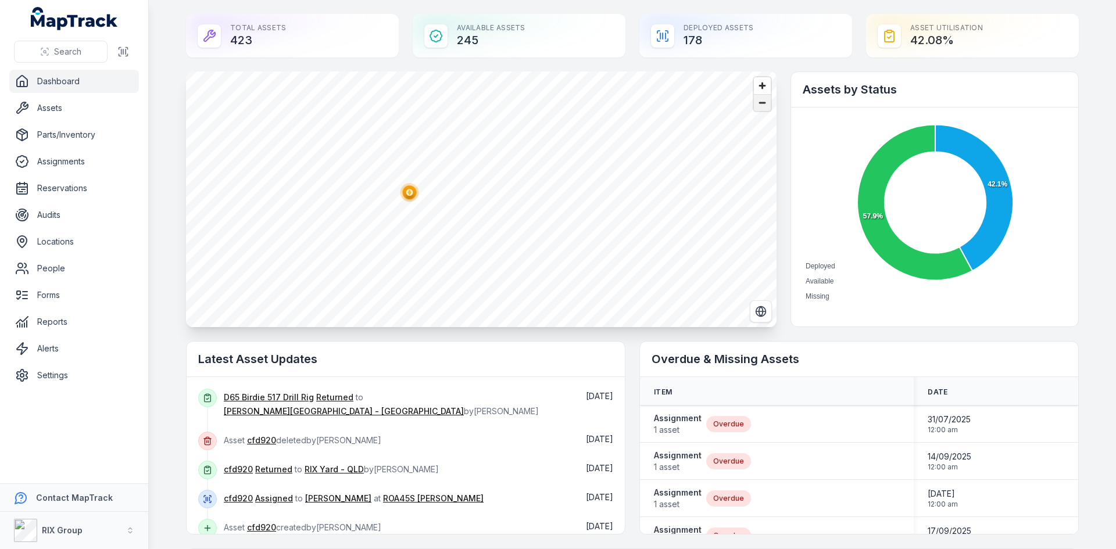
click at [757, 106] on span "Zoom out" at bounding box center [762, 103] width 17 height 16
click at [599, 234] on circle "button" at bounding box center [600, 233] width 6 height 6
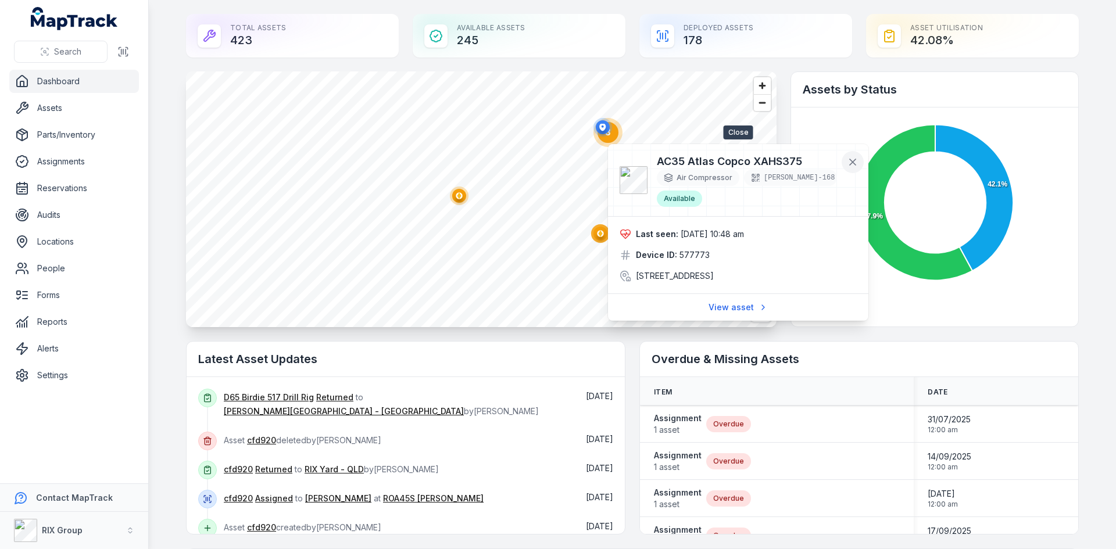
click at [850, 162] on icon at bounding box center [853, 162] width 12 height 12
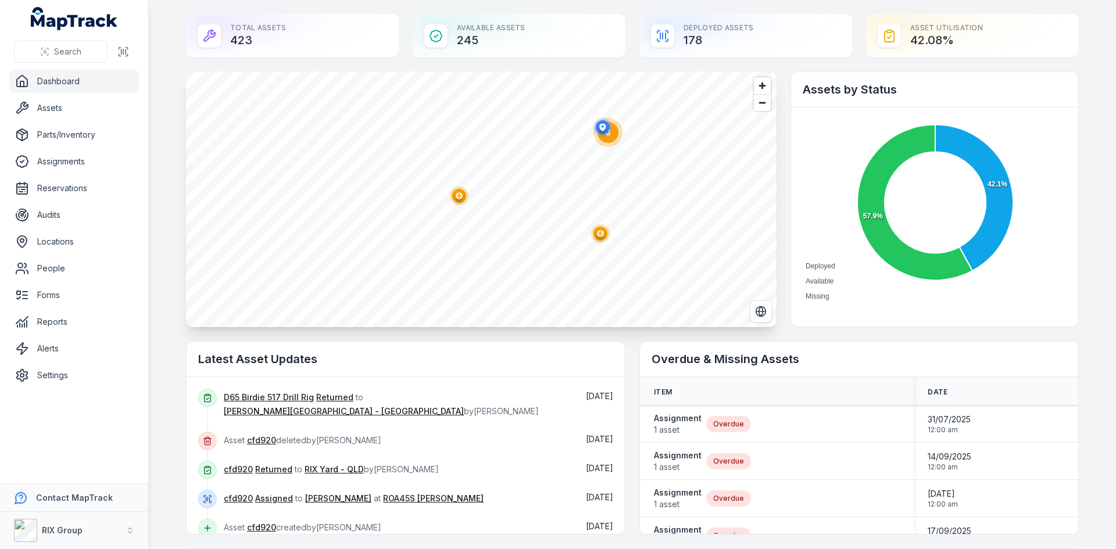
click at [456, 194] on circle "button" at bounding box center [459, 195] width 6 height 6
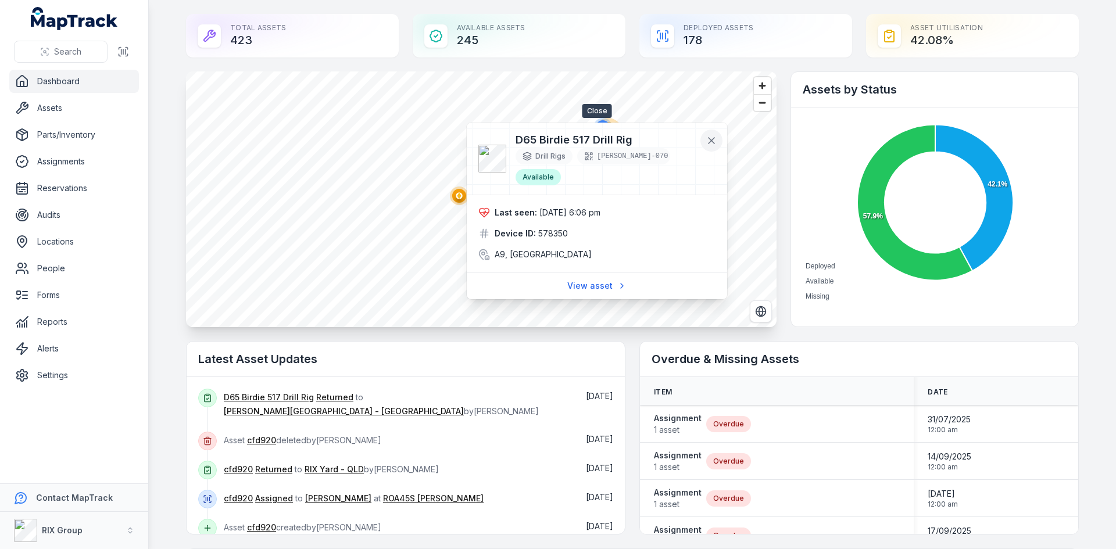
click at [714, 139] on icon at bounding box center [712, 141] width 6 height 6
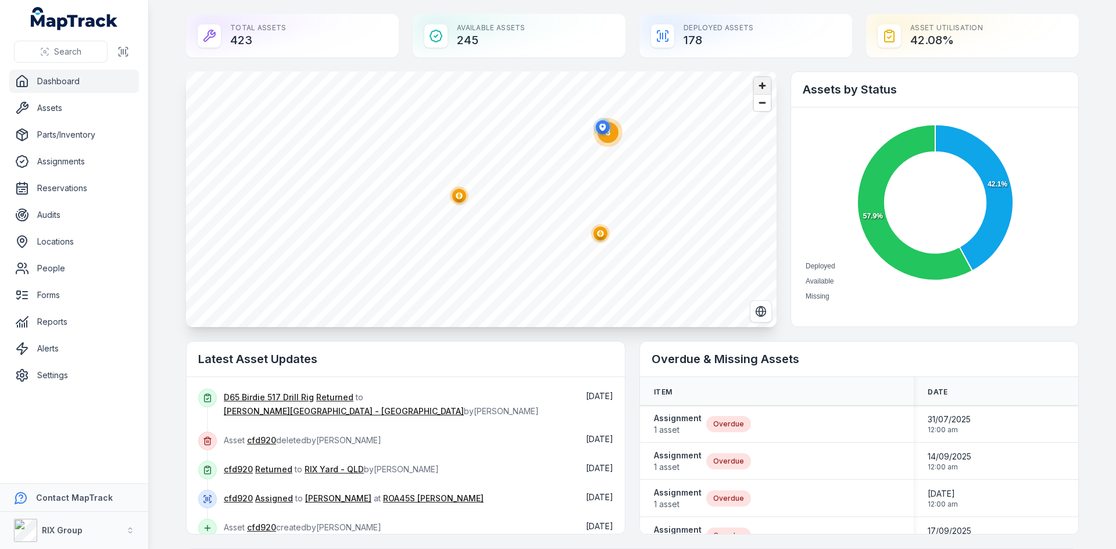
click at [760, 85] on span "Zoom in" at bounding box center [762, 85] width 17 height 17
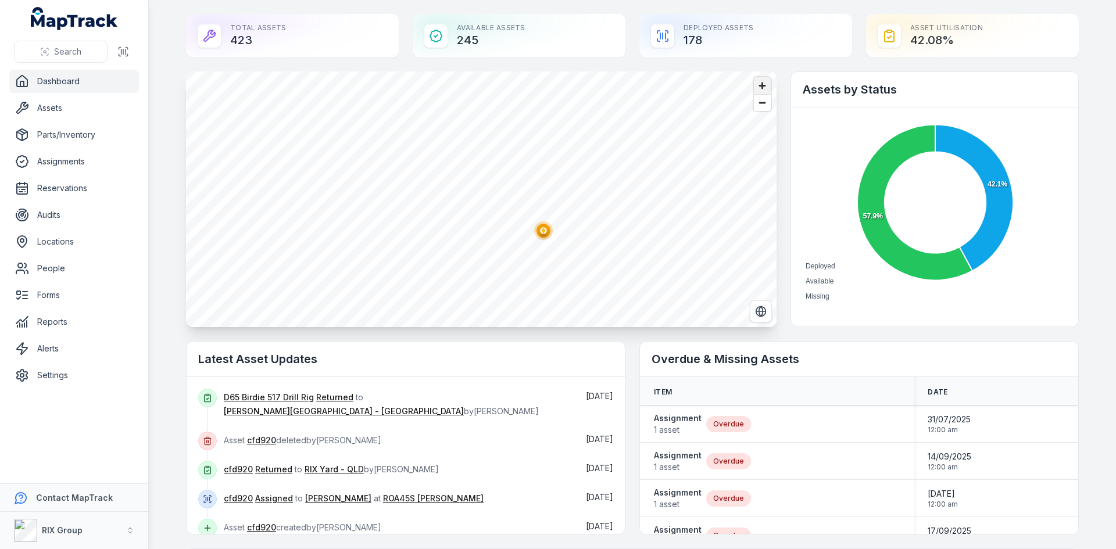
click at [759, 82] on span "Zoom in" at bounding box center [762, 85] width 17 height 17
click at [759, 109] on span "Zoom out" at bounding box center [762, 103] width 17 height 16
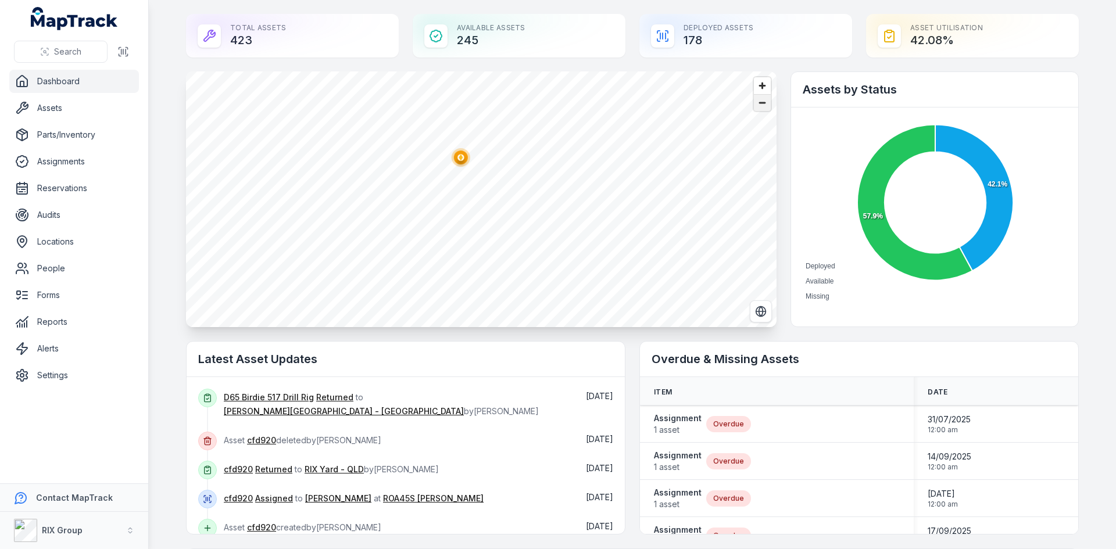
click at [759, 109] on span "Zoom out" at bounding box center [762, 103] width 17 height 16
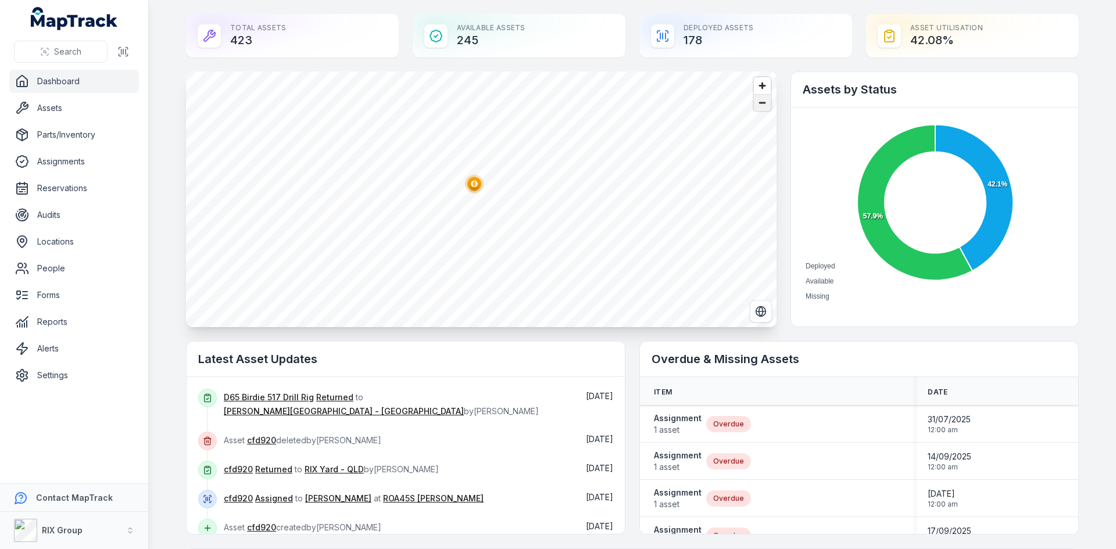
click at [759, 109] on span "Zoom out" at bounding box center [762, 103] width 17 height 16
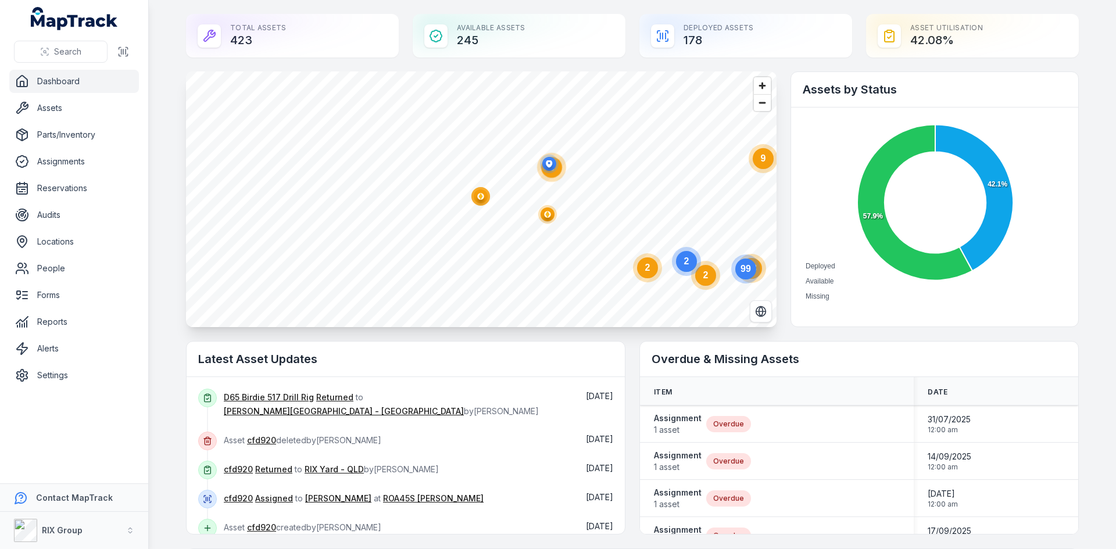
click at [556, 179] on circle at bounding box center [551, 167] width 29 height 29
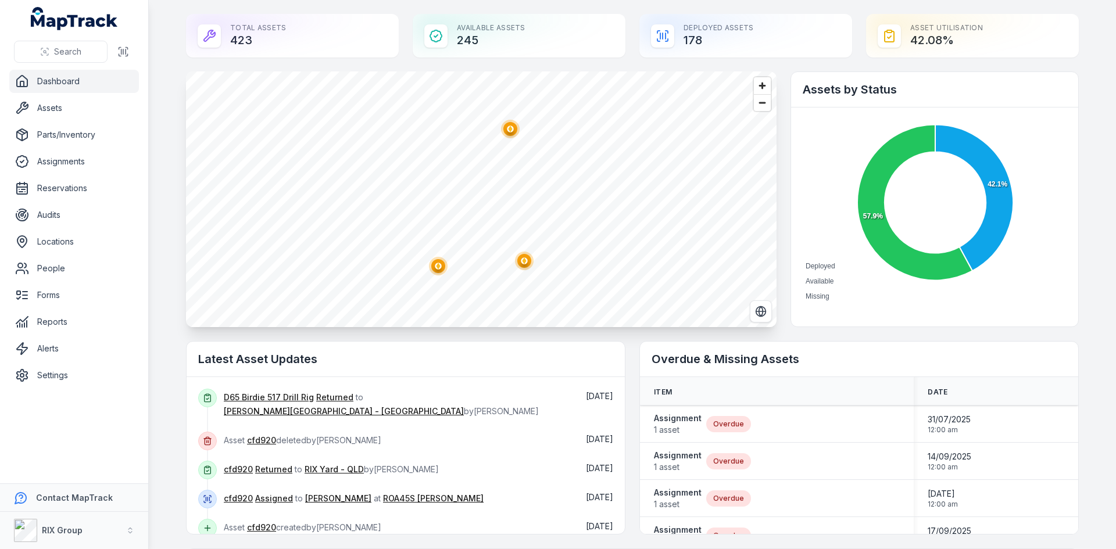
click at [511, 133] on ellipse "button" at bounding box center [510, 129] width 14 height 14
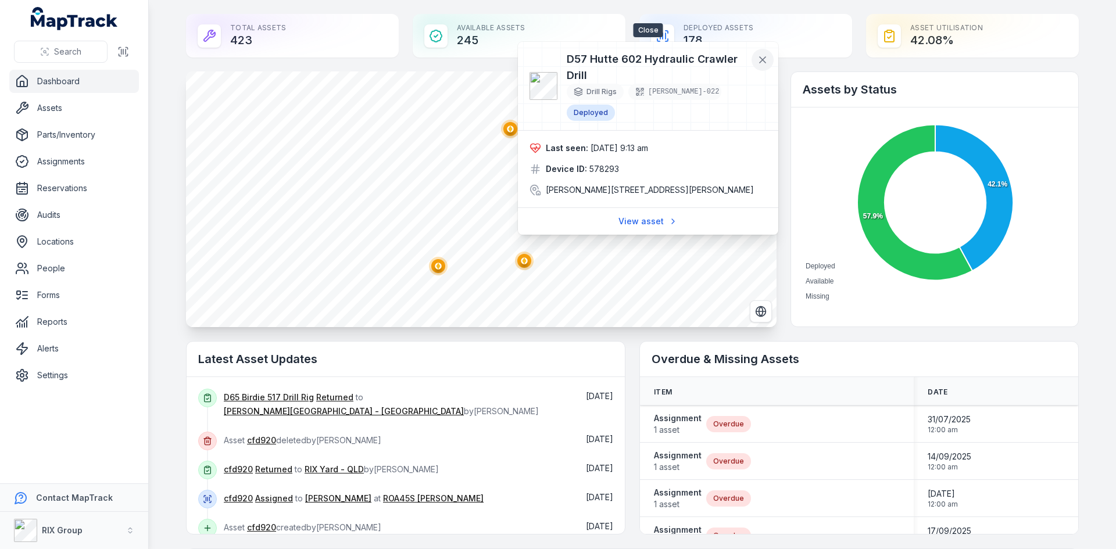
click at [760, 58] on icon at bounding box center [763, 60] width 6 height 6
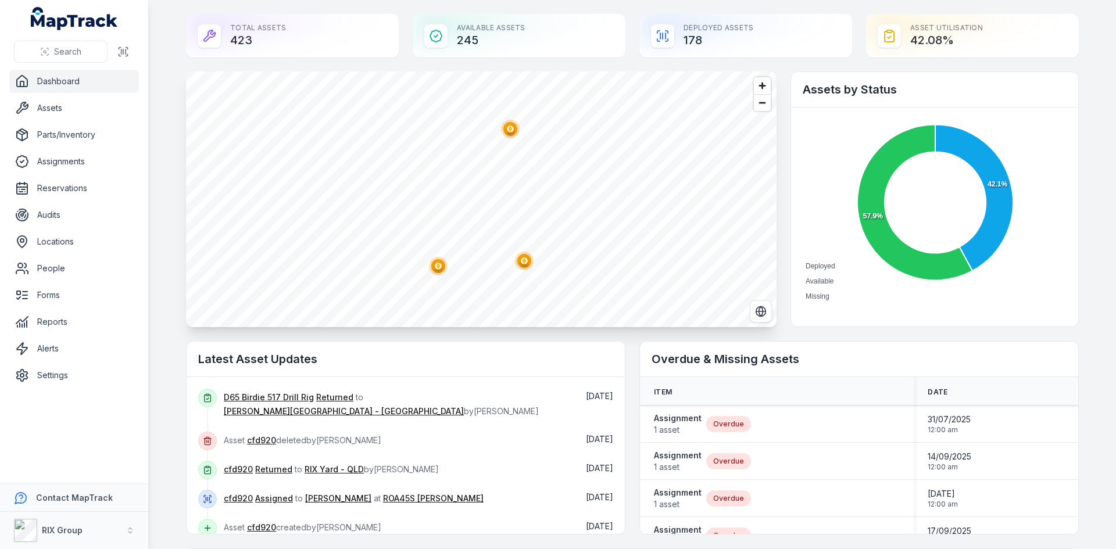
click at [441, 266] on ellipse "button" at bounding box center [438, 266] width 14 height 14
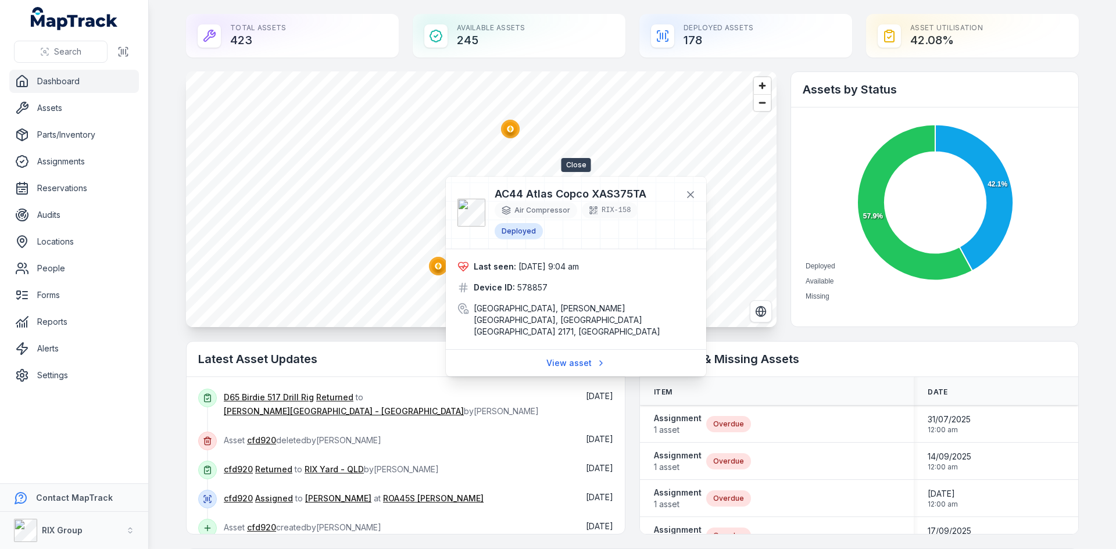
drag, startPoint x: 691, startPoint y: 191, endPoint x: 661, endPoint y: 198, distance: 31.0
click at [691, 191] on icon at bounding box center [691, 195] width 12 height 12
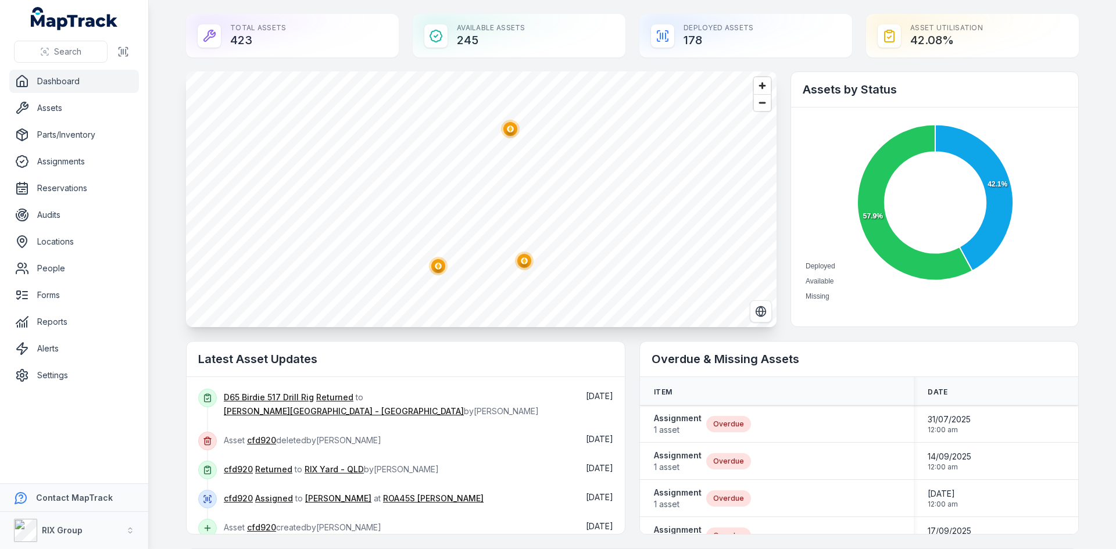
click at [513, 270] on icon "@keyframes ping-animation { 0% { transform: scale(0.8); opacity: 0.5; } 100% { …" at bounding box center [524, 260] width 23 height 23
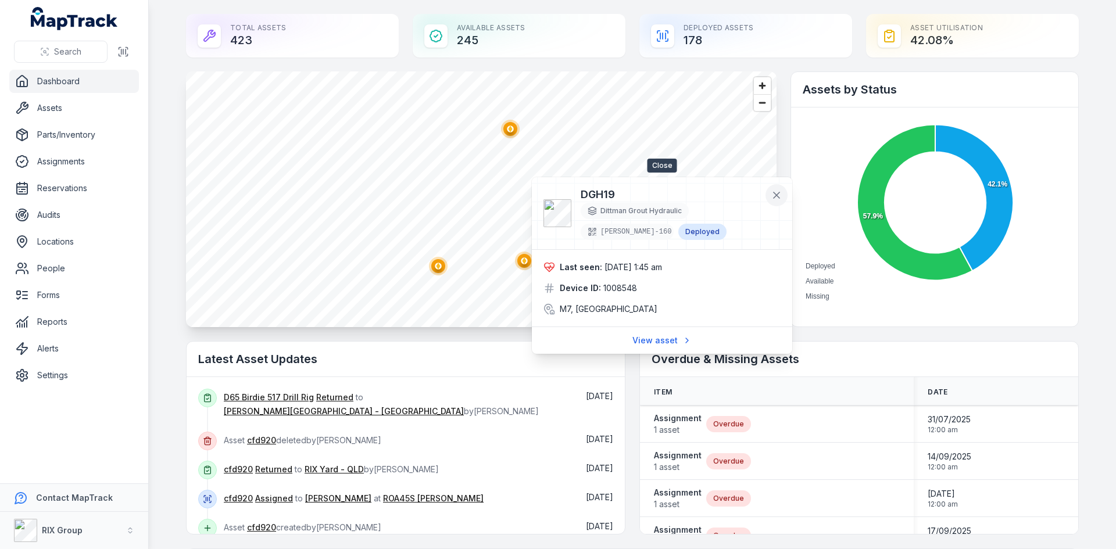
click at [779, 195] on icon at bounding box center [777, 196] width 12 height 12
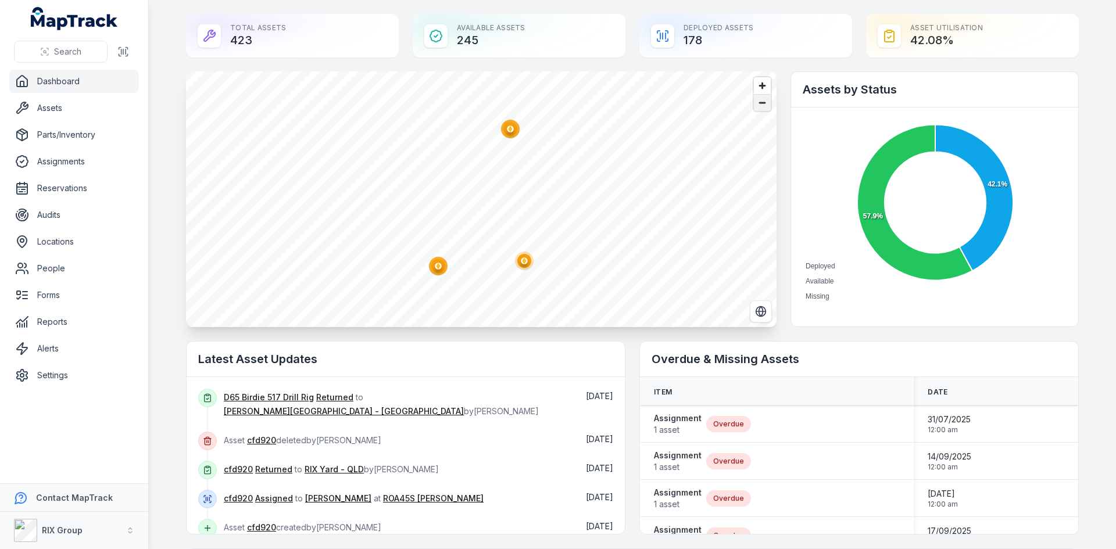
click at [763, 102] on span "Zoom out" at bounding box center [762, 103] width 17 height 16
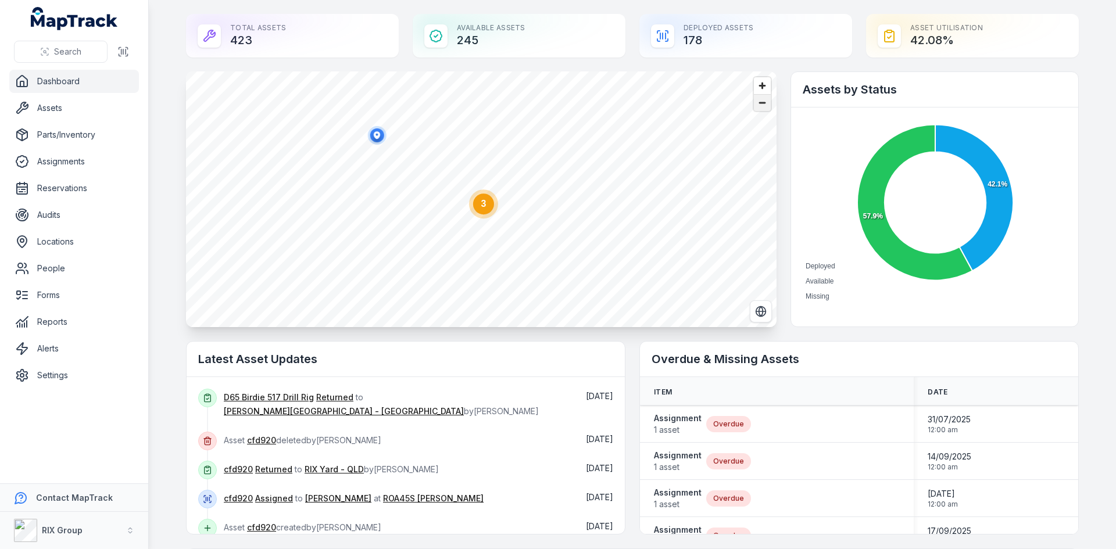
click at [763, 102] on span "Zoom out" at bounding box center [762, 103] width 17 height 16
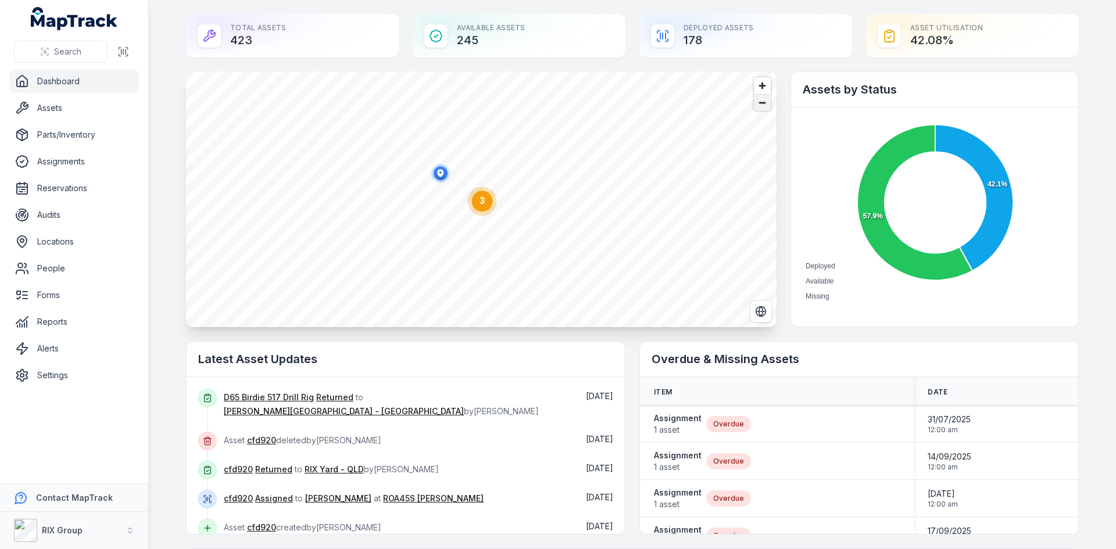
click at [763, 102] on span "Zoom out" at bounding box center [762, 103] width 17 height 16
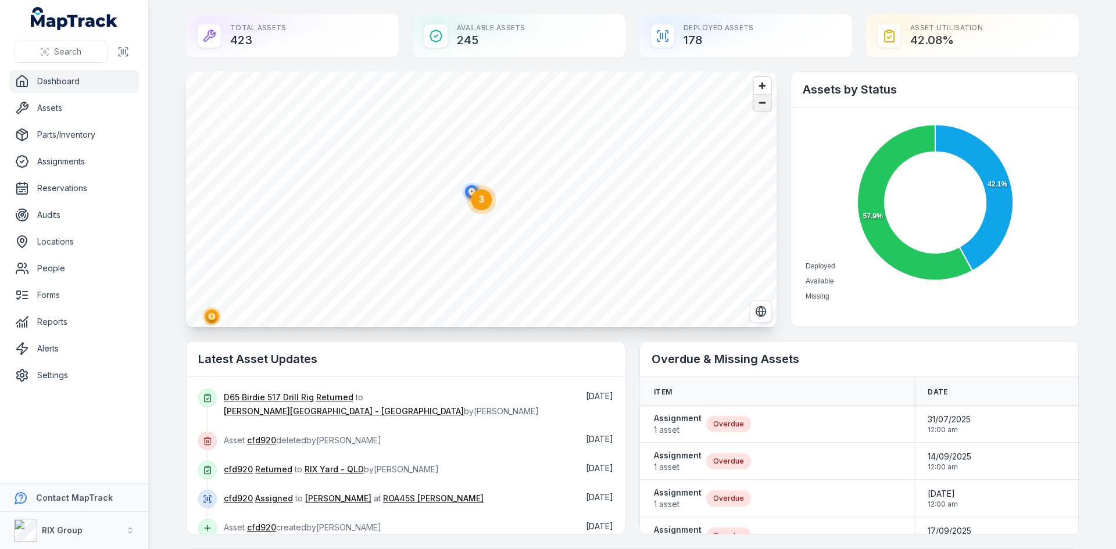
click at [763, 102] on span "Zoom out" at bounding box center [762, 103] width 17 height 16
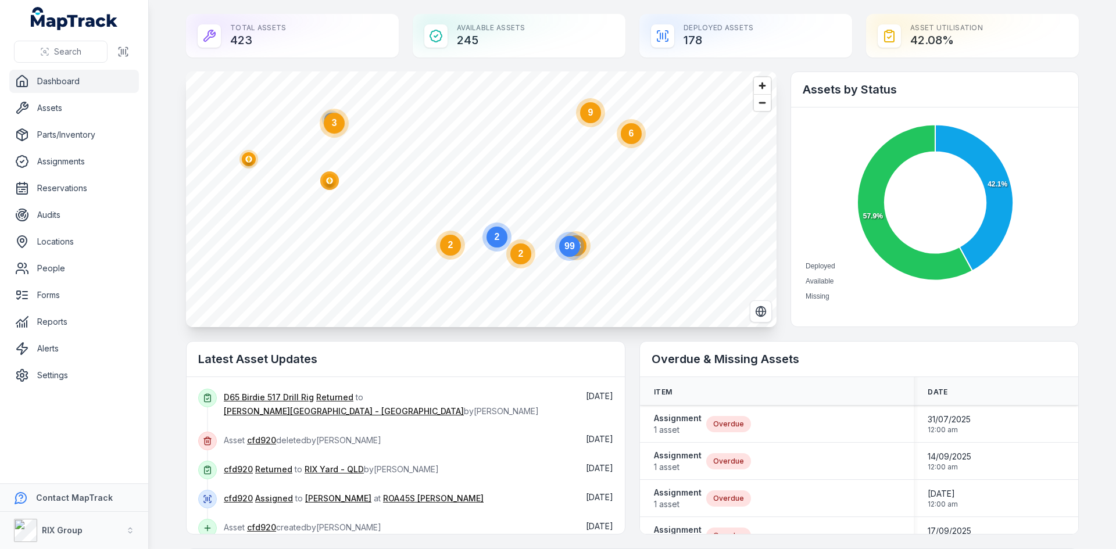
click at [449, 250] on circle at bounding box center [450, 245] width 21 height 21
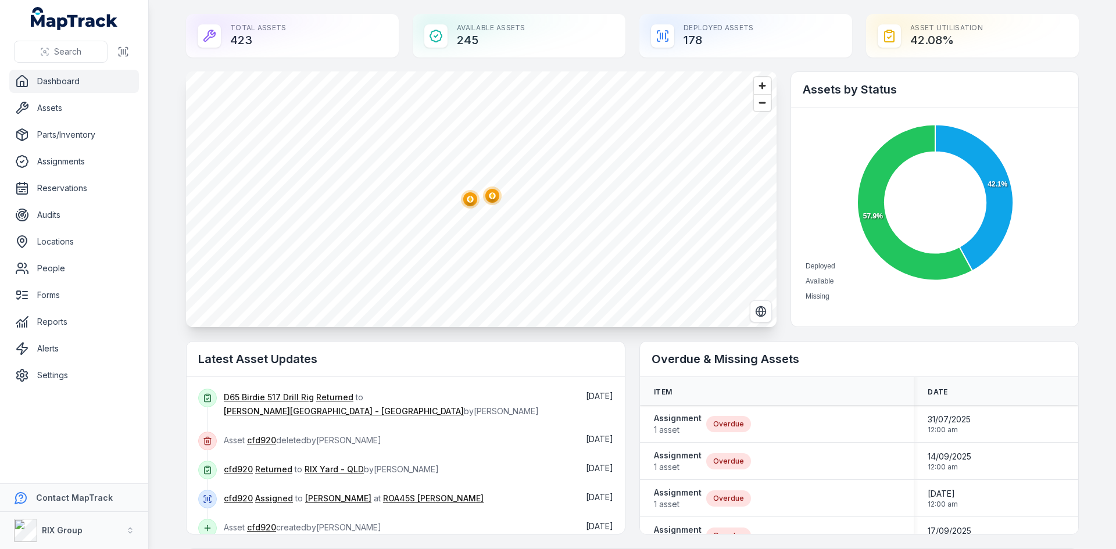
click at [468, 201] on polygon "button" at bounding box center [470, 199] width 4 height 6
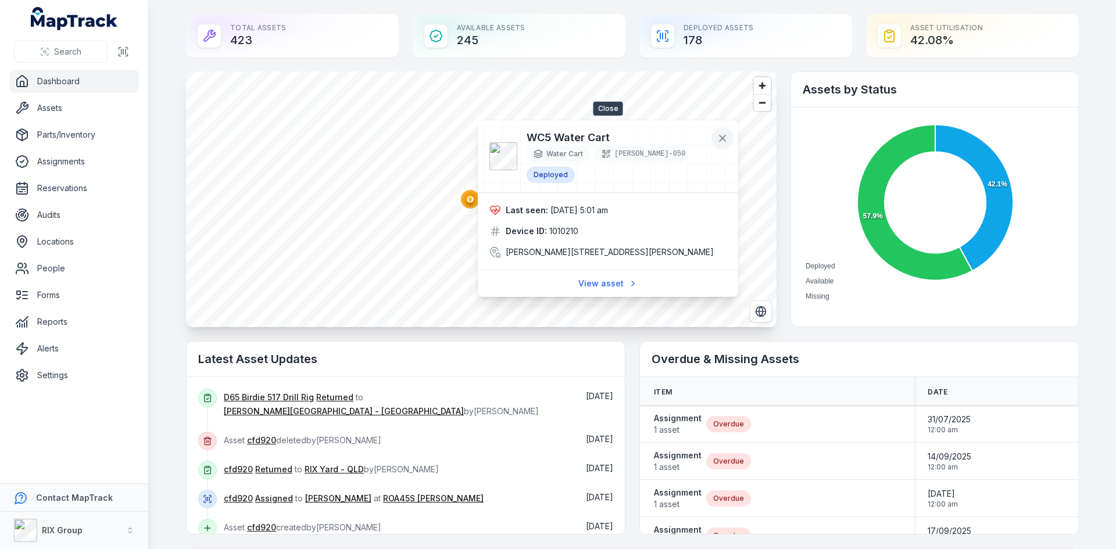
click at [729, 139] on button at bounding box center [723, 138] width 22 height 22
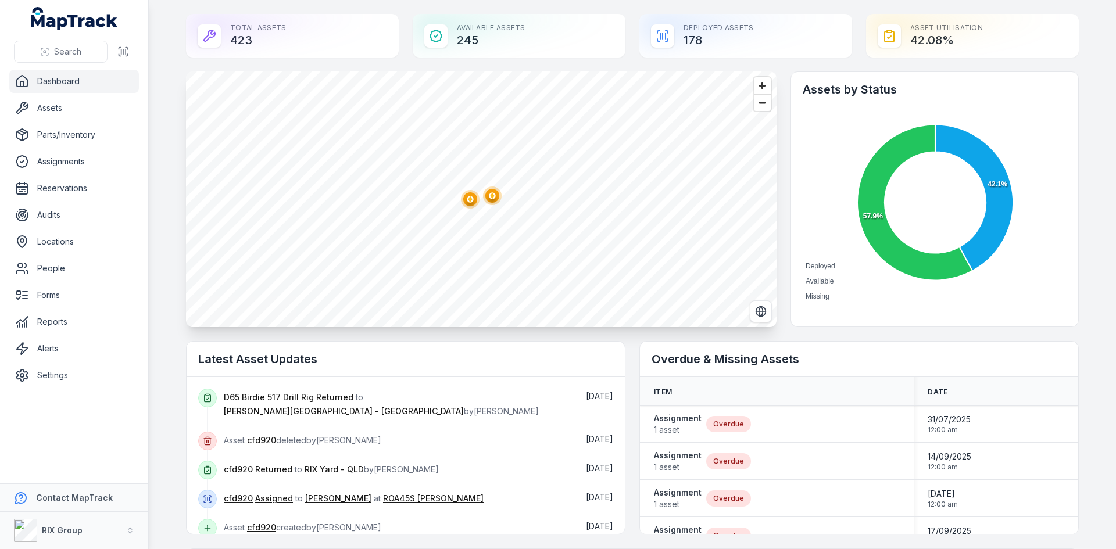
click at [498, 204] on icon "@keyframes ping-animation { 0% { transform: scale(0.8); opacity: 0.5; } 100% { …" at bounding box center [492, 195] width 23 height 23
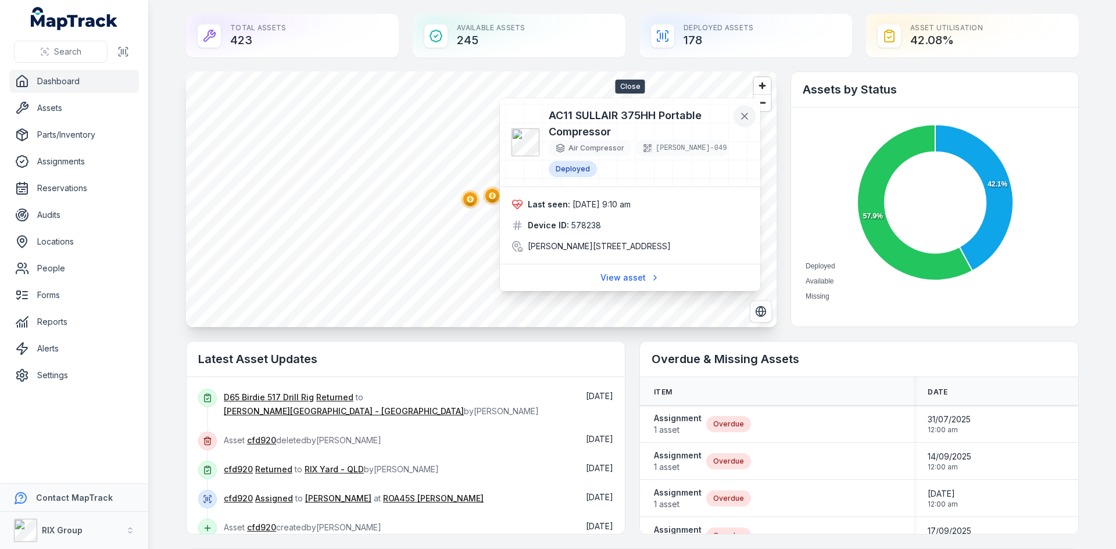
click at [747, 117] on icon at bounding box center [745, 116] width 12 height 12
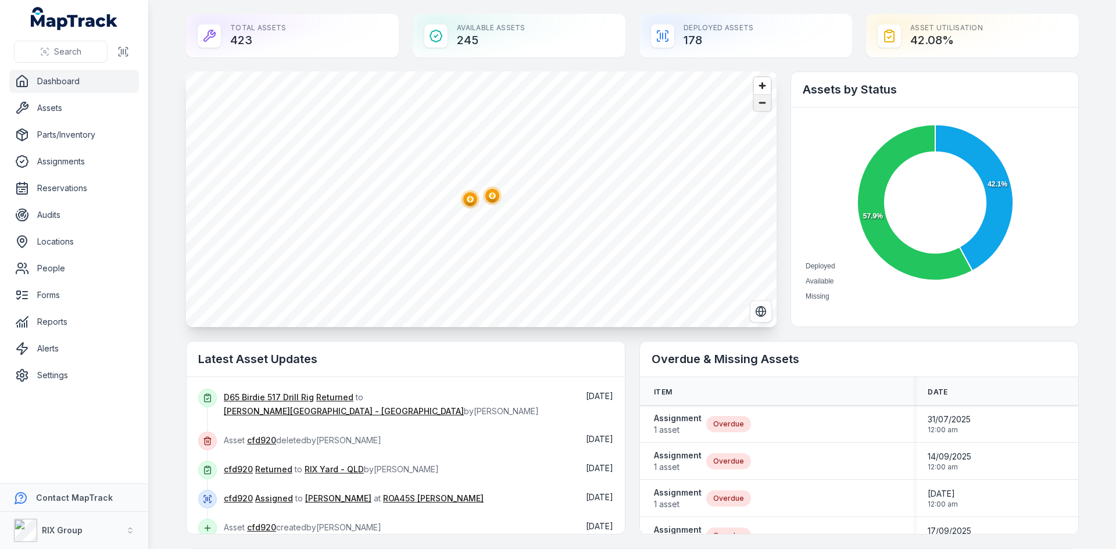
click at [766, 103] on span "Zoom out" at bounding box center [762, 103] width 17 height 16
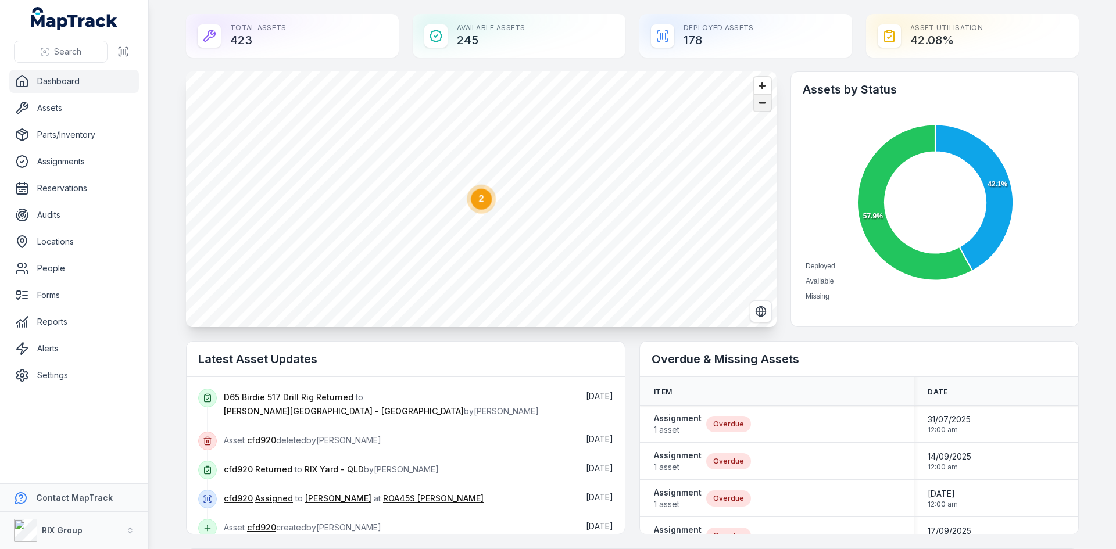
click at [766, 103] on span "Zoom out" at bounding box center [762, 103] width 17 height 16
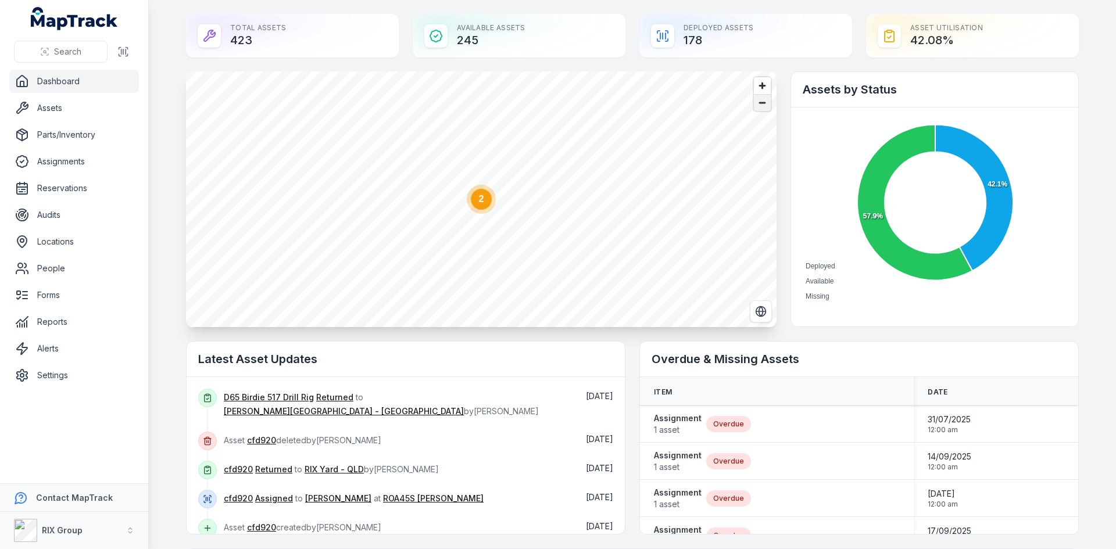
click at [766, 103] on span "Zoom out" at bounding box center [762, 103] width 17 height 16
click at [661, 245] on ellipse "button" at bounding box center [666, 240] width 14 height 14
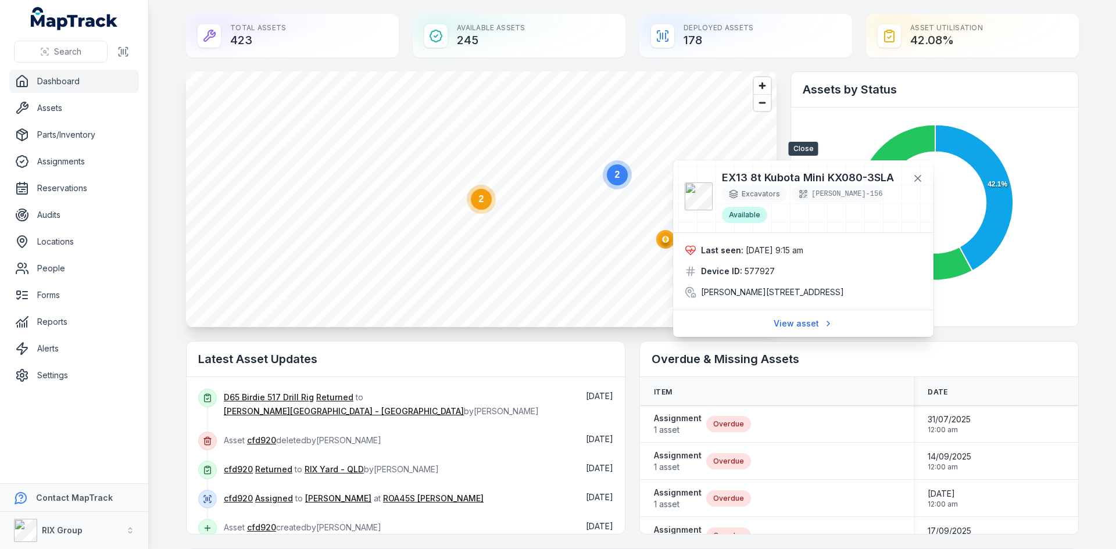
drag, startPoint x: 916, startPoint y: 177, endPoint x: 860, endPoint y: 213, distance: 66.4
click at [916, 178] on icon at bounding box center [918, 179] width 12 height 12
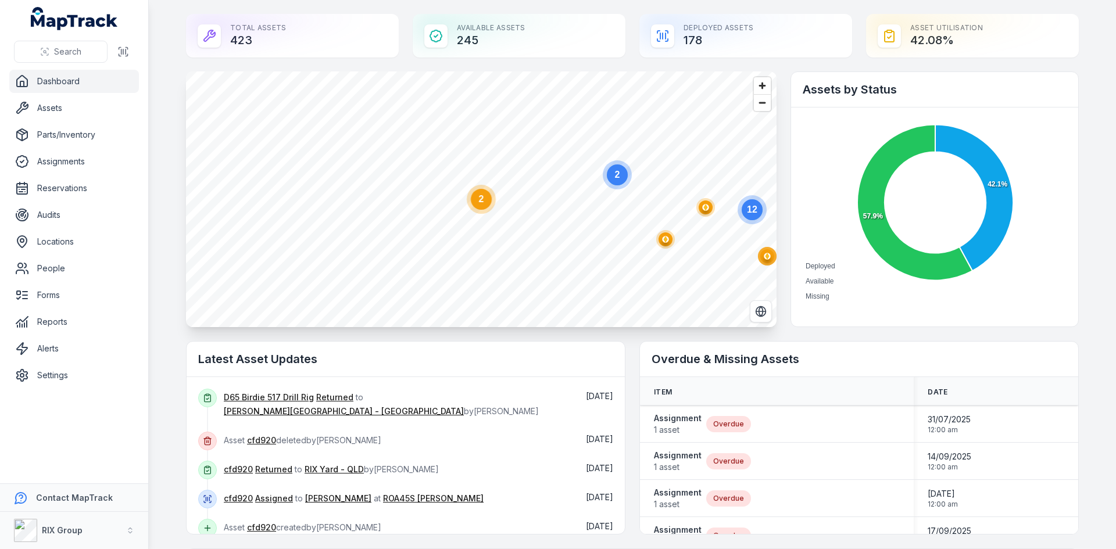
click at [703, 212] on ellipse "button" at bounding box center [706, 208] width 14 height 14
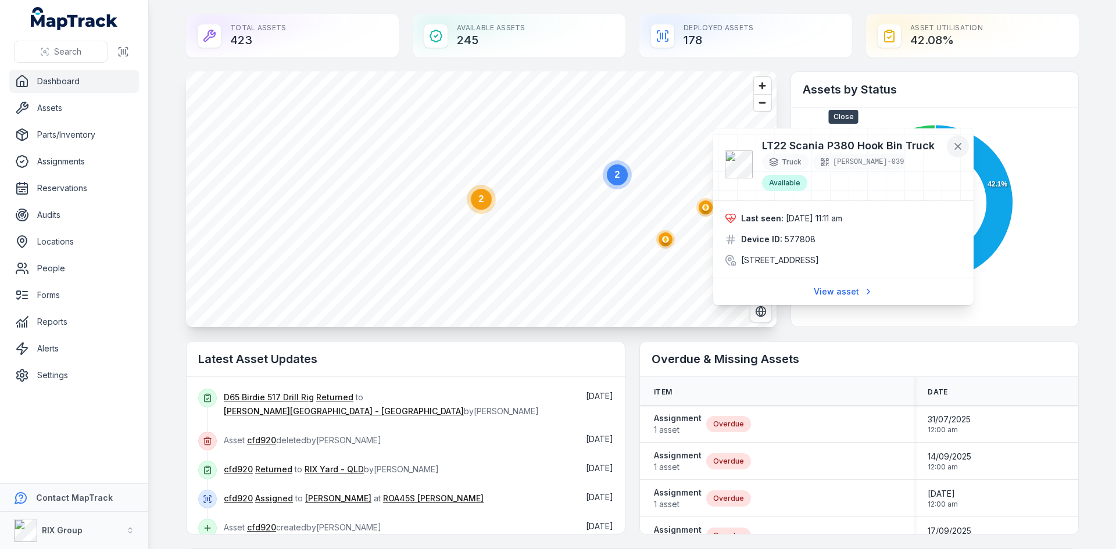
click at [955, 144] on icon at bounding box center [958, 147] width 12 height 12
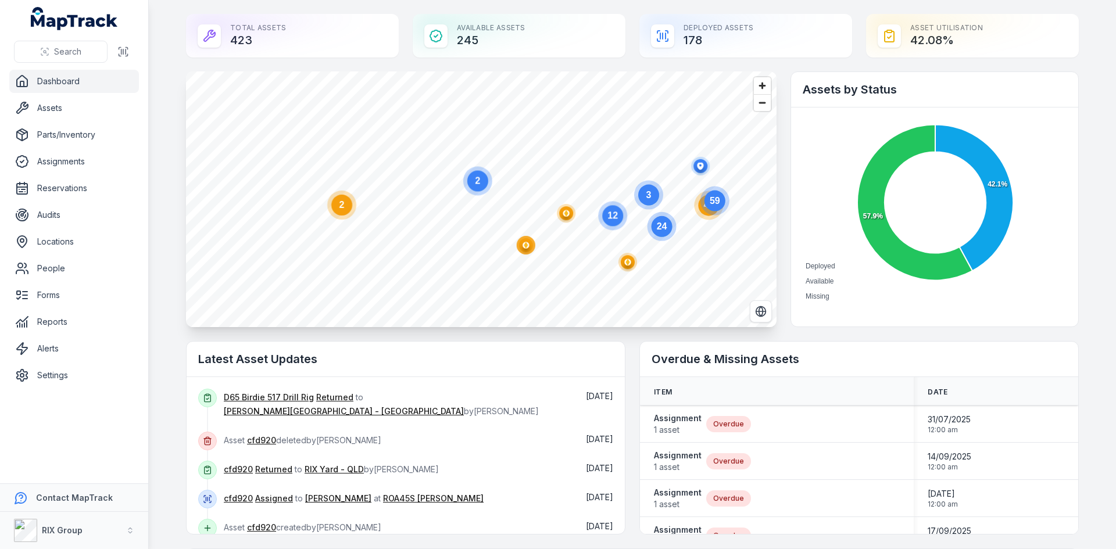
drag, startPoint x: 616, startPoint y: 188, endPoint x: 638, endPoint y: 295, distance: 109.1
click at [627, 230] on circle at bounding box center [612, 215] width 29 height 29
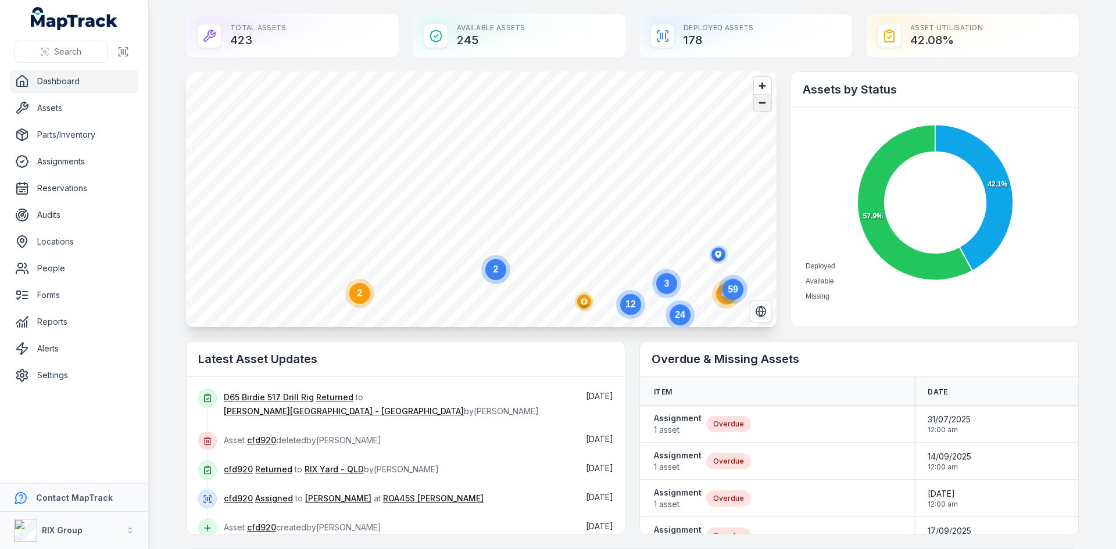
click at [760, 103] on span "Zoom out" at bounding box center [762, 103] width 17 height 16
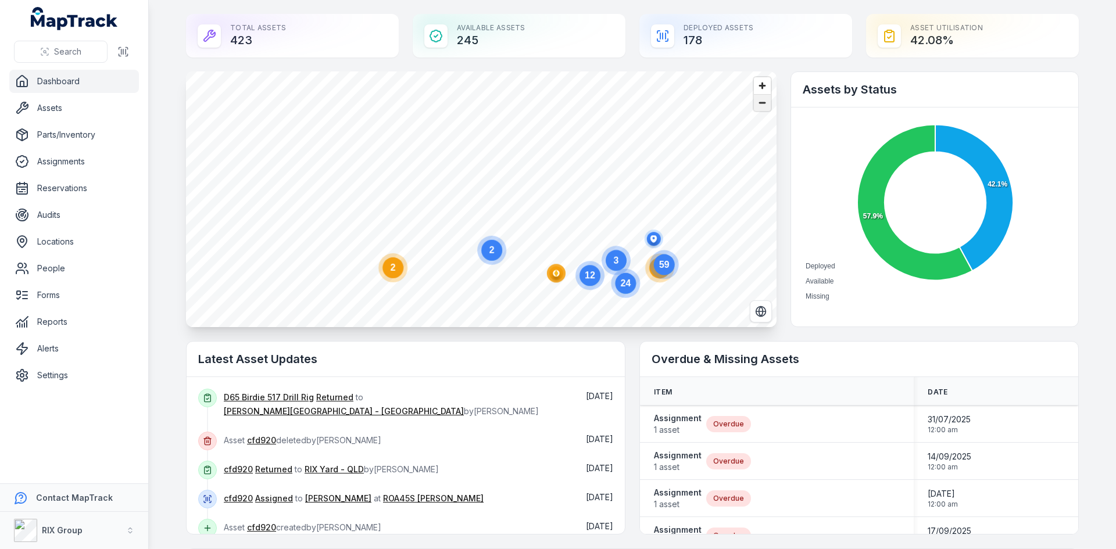
click at [760, 103] on span "Zoom out" at bounding box center [762, 103] width 17 height 16
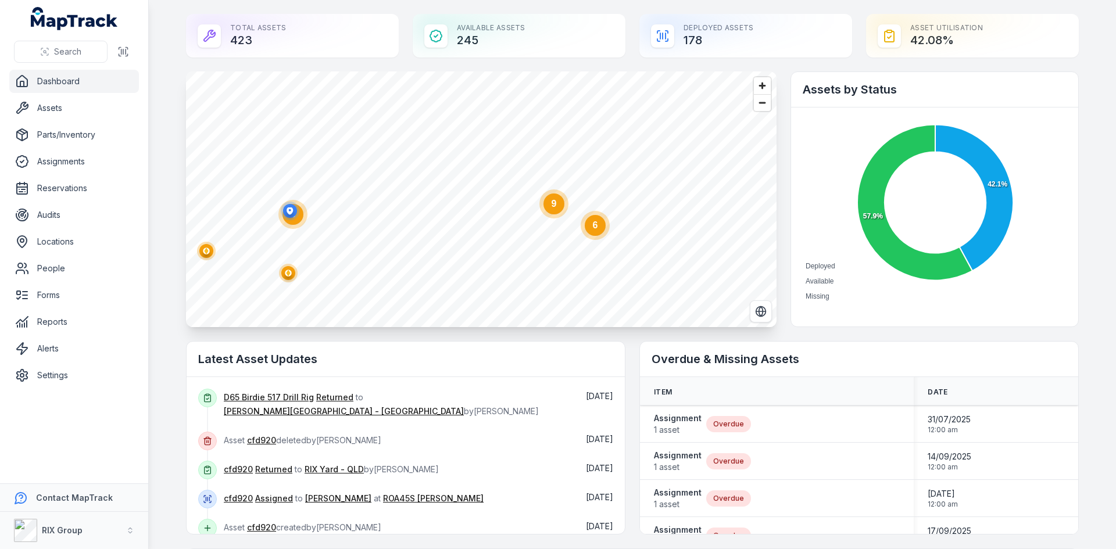
click at [595, 227] on circle at bounding box center [595, 225] width 21 height 21
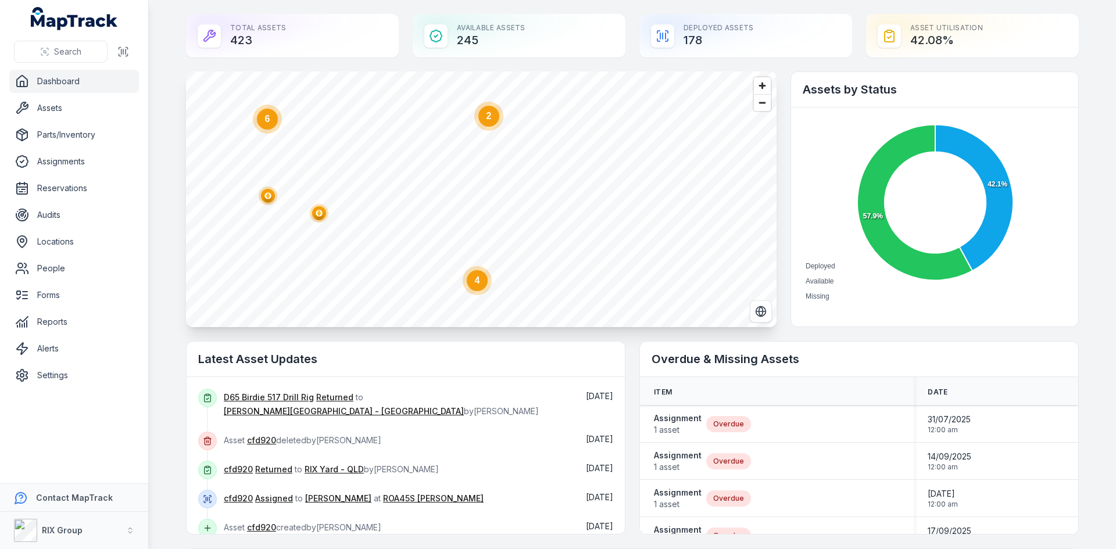
click at [467, 288] on circle at bounding box center [477, 280] width 21 height 21
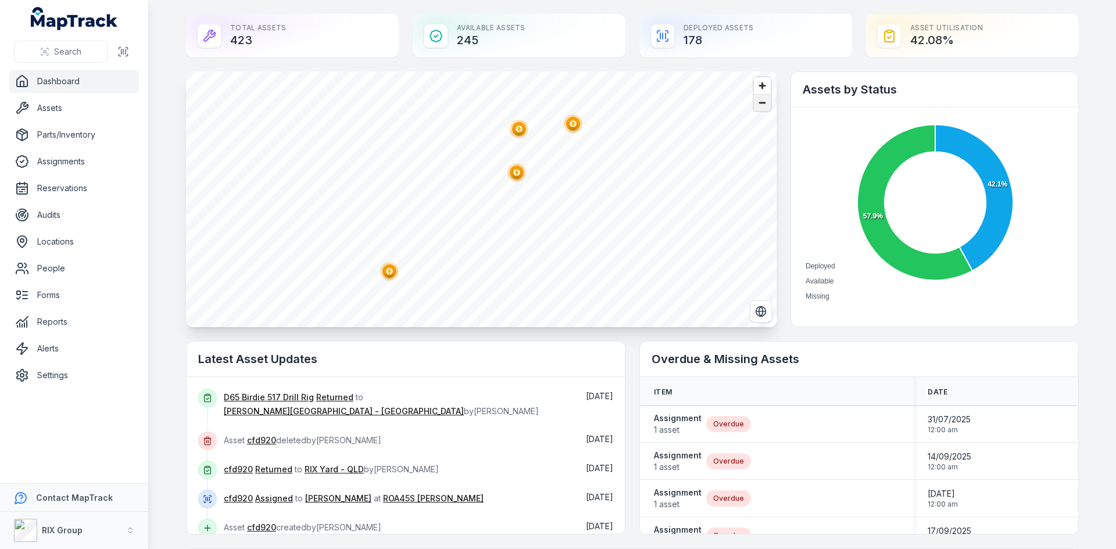
click at [762, 104] on span "Zoom out" at bounding box center [762, 103] width 17 height 16
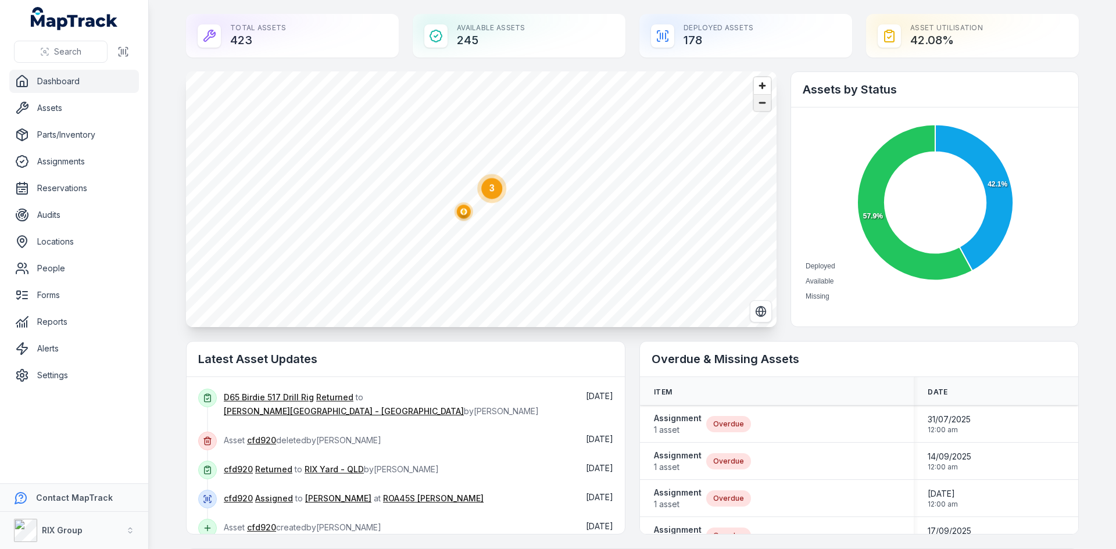
click at [762, 104] on span "Zoom out" at bounding box center [762, 103] width 17 height 16
click at [392, 188] on polygon "button" at bounding box center [394, 188] width 4 height 6
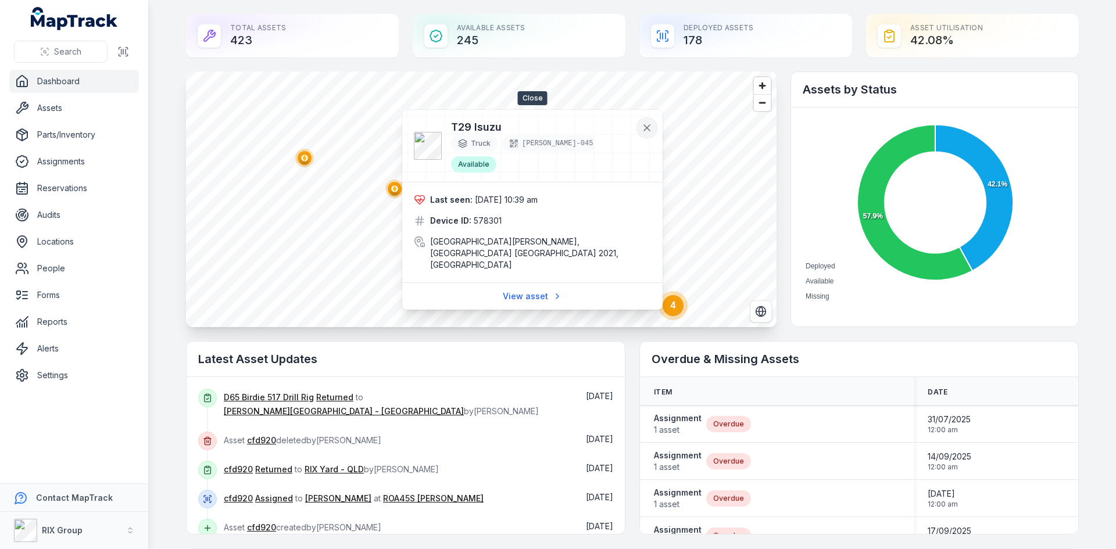
click at [650, 128] on icon at bounding box center [647, 128] width 12 height 12
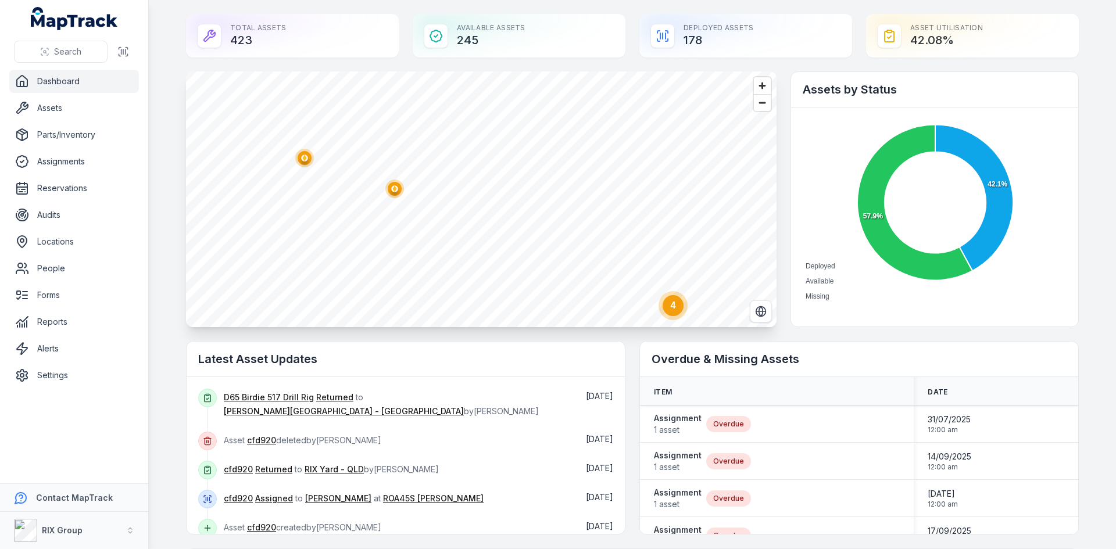
click at [305, 160] on ellipse "button" at bounding box center [305, 158] width 14 height 14
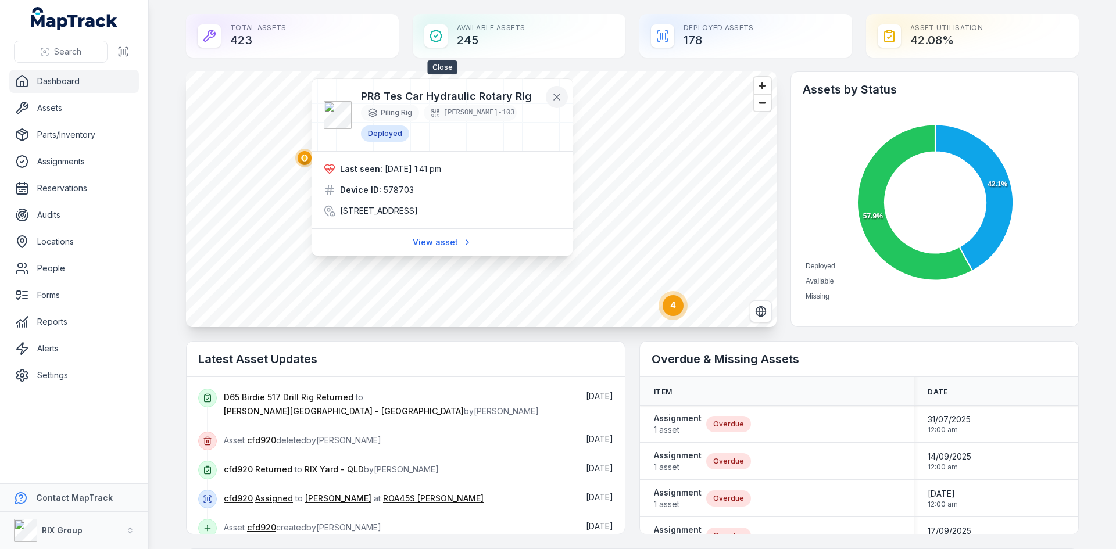
click at [557, 98] on icon at bounding box center [557, 97] width 6 height 6
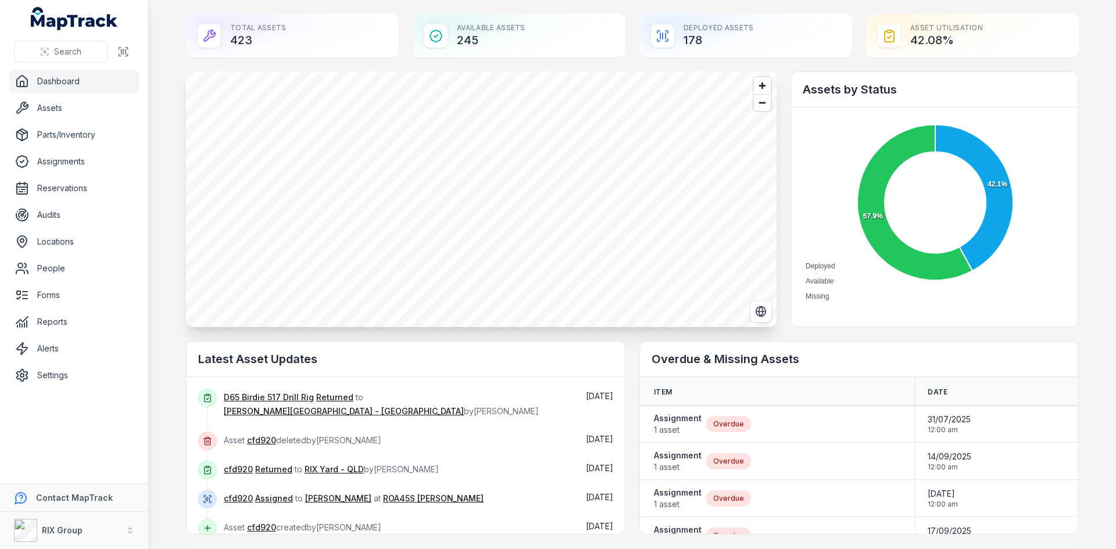
click at [756, 234] on text "2" at bounding box center [758, 233] width 5 height 10
click at [757, 102] on span "Zoom out" at bounding box center [762, 103] width 17 height 16
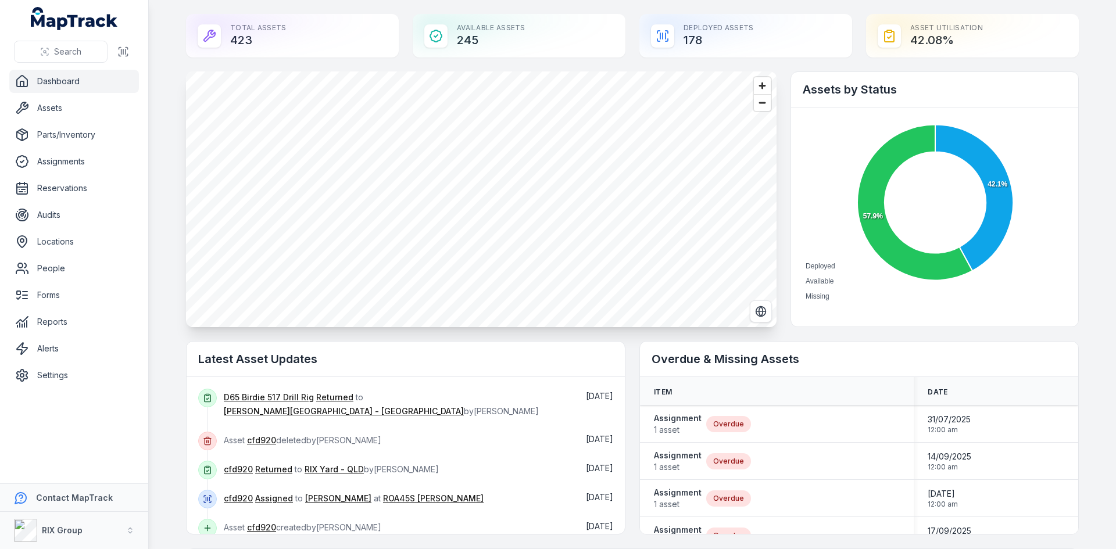
click at [759, 105] on span "Zoom out" at bounding box center [762, 103] width 17 height 16
click at [563, 216] on icon "6" at bounding box center [562, 201] width 35 height 35
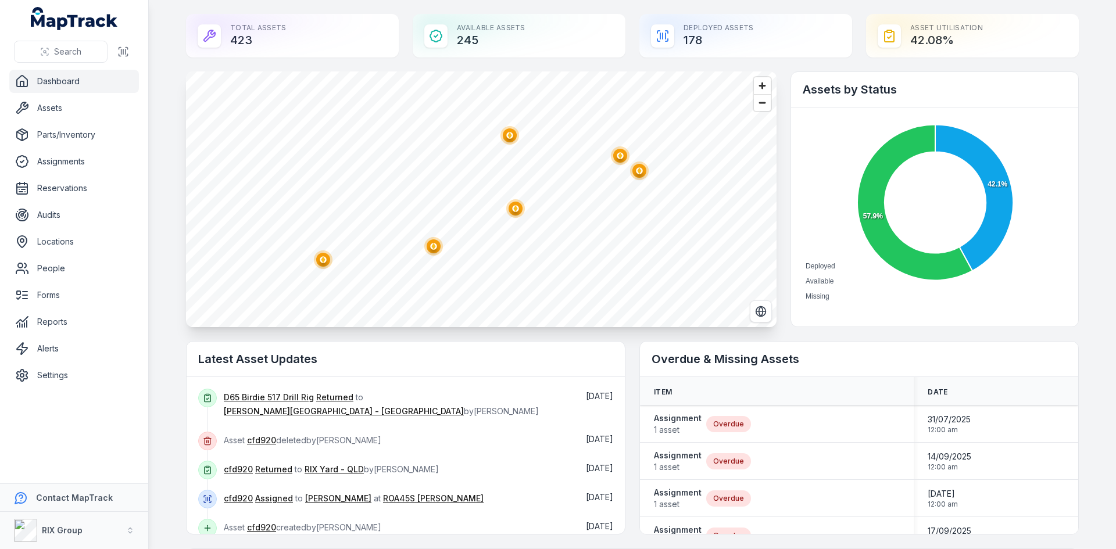
click at [320, 262] on circle "button" at bounding box center [323, 259] width 6 height 6
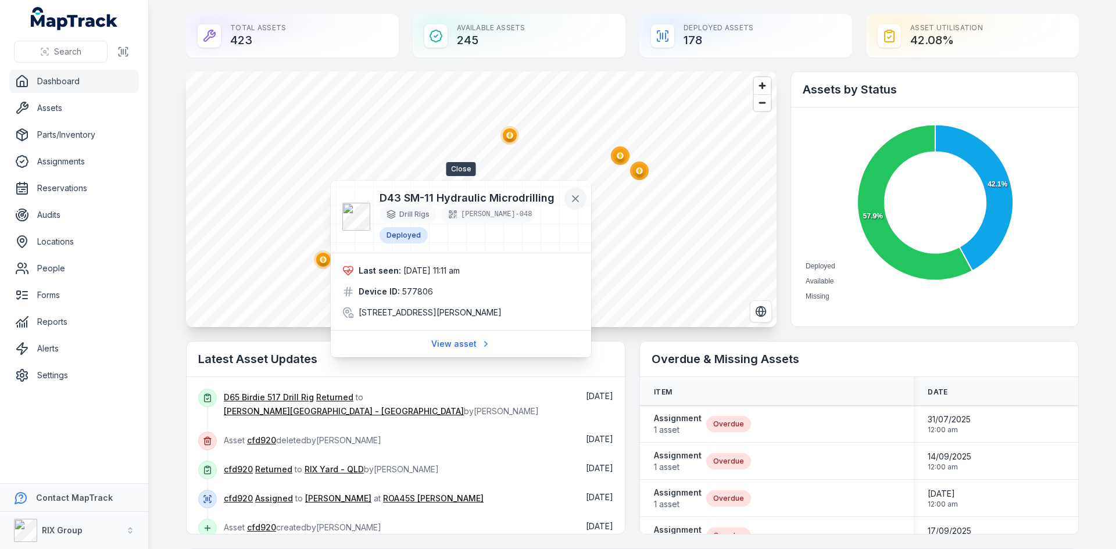
click at [572, 198] on icon at bounding box center [576, 199] width 12 height 12
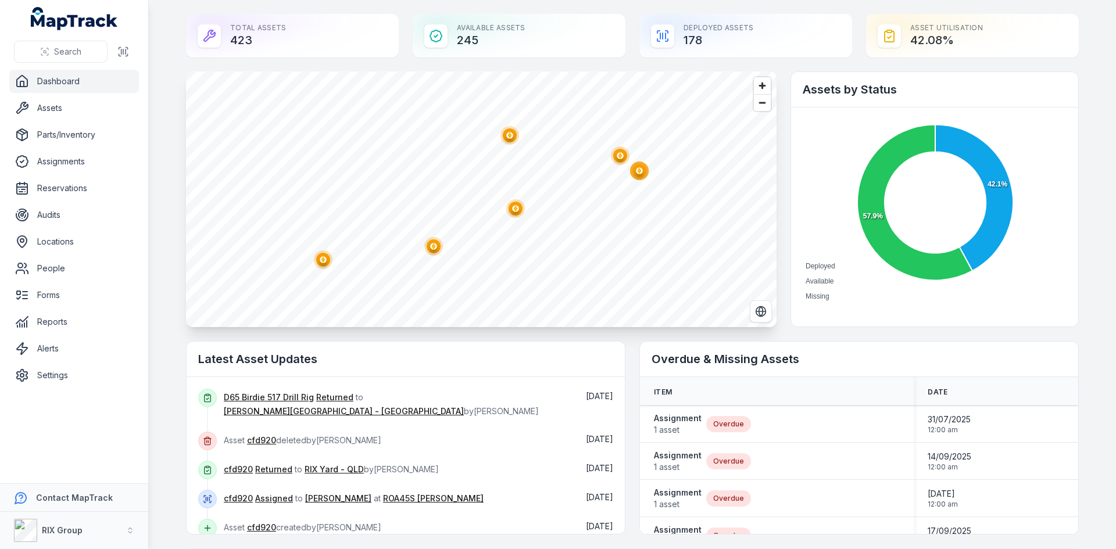
click at [504, 139] on ellipse "button" at bounding box center [510, 135] width 14 height 14
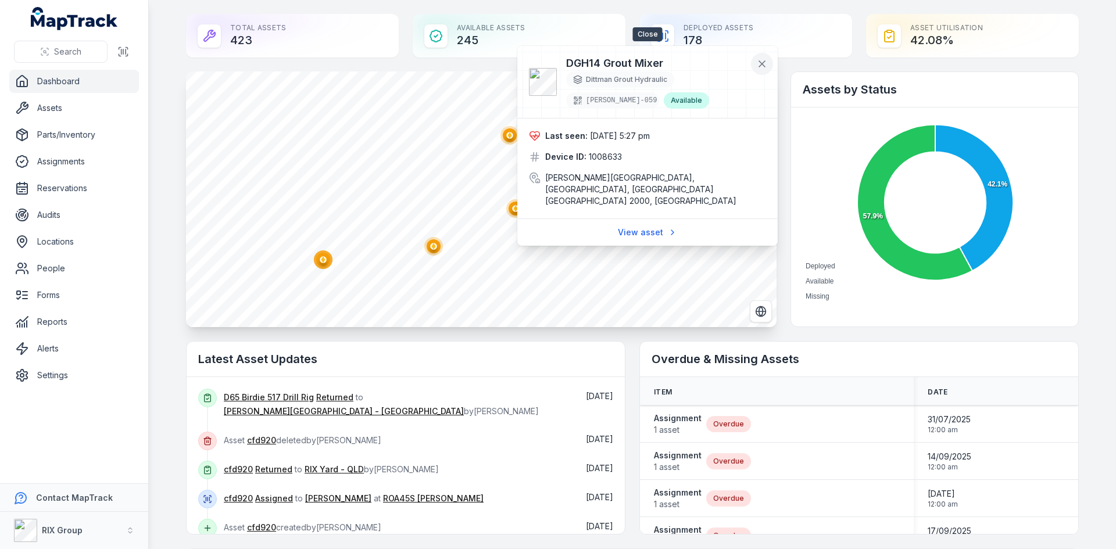
click at [764, 68] on icon at bounding box center [762, 64] width 12 height 12
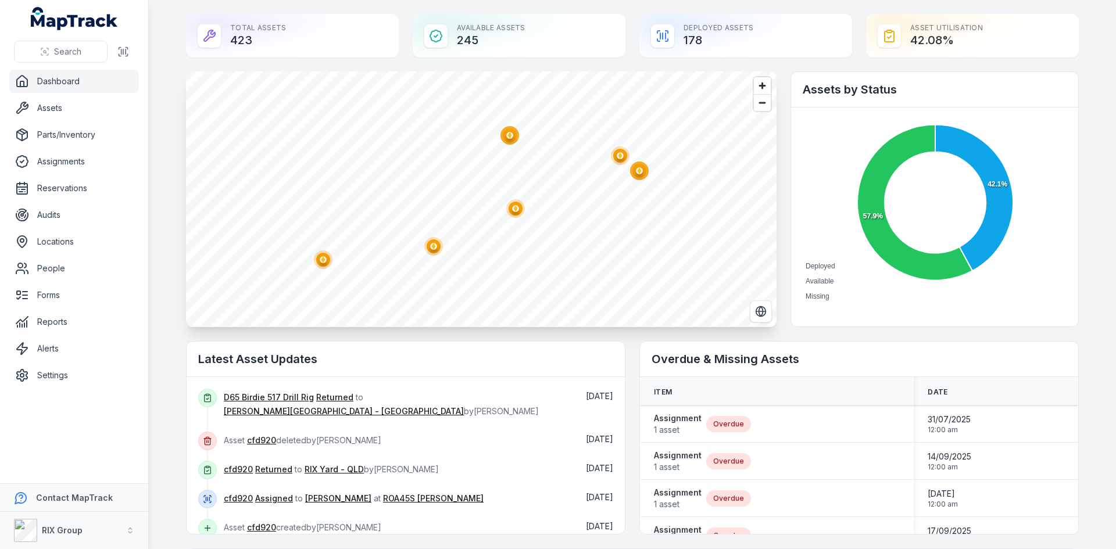
click at [431, 248] on polygon "button" at bounding box center [433, 246] width 4 height 6
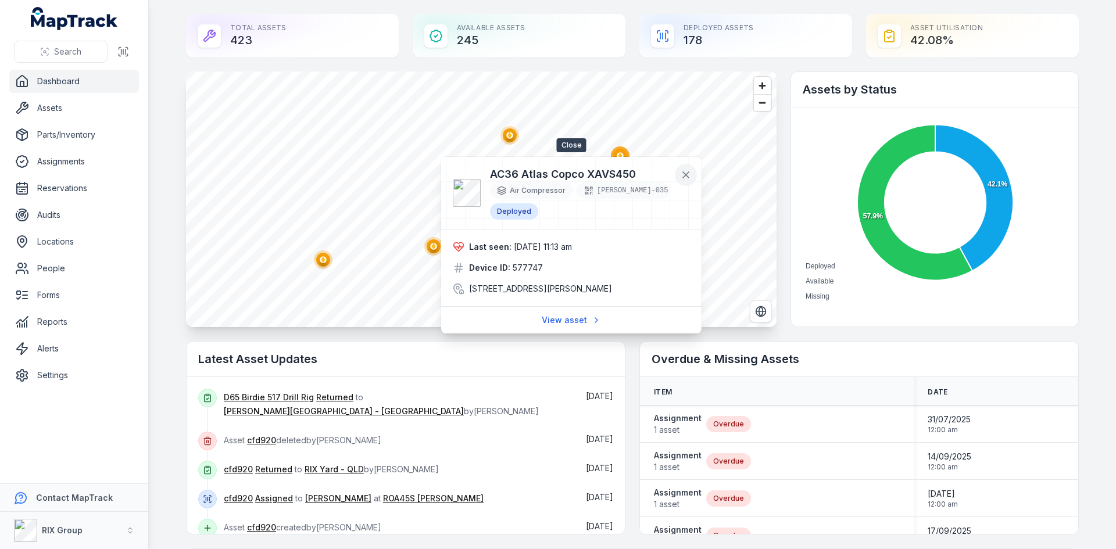
click at [689, 176] on icon at bounding box center [686, 175] width 12 height 12
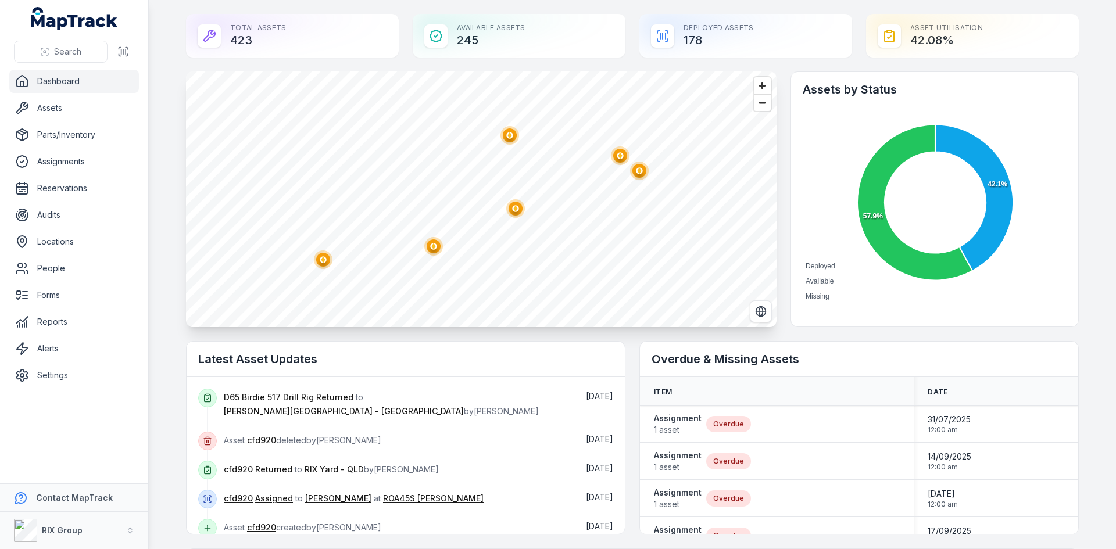
click at [324, 259] on ellipse "button" at bounding box center [323, 260] width 14 height 14
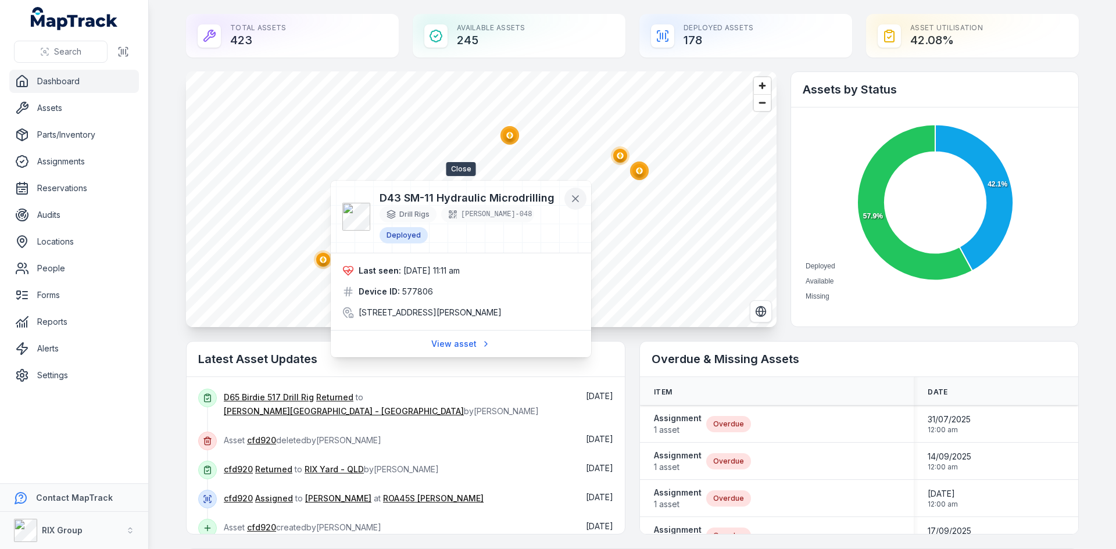
click at [567, 199] on button at bounding box center [575, 199] width 22 height 22
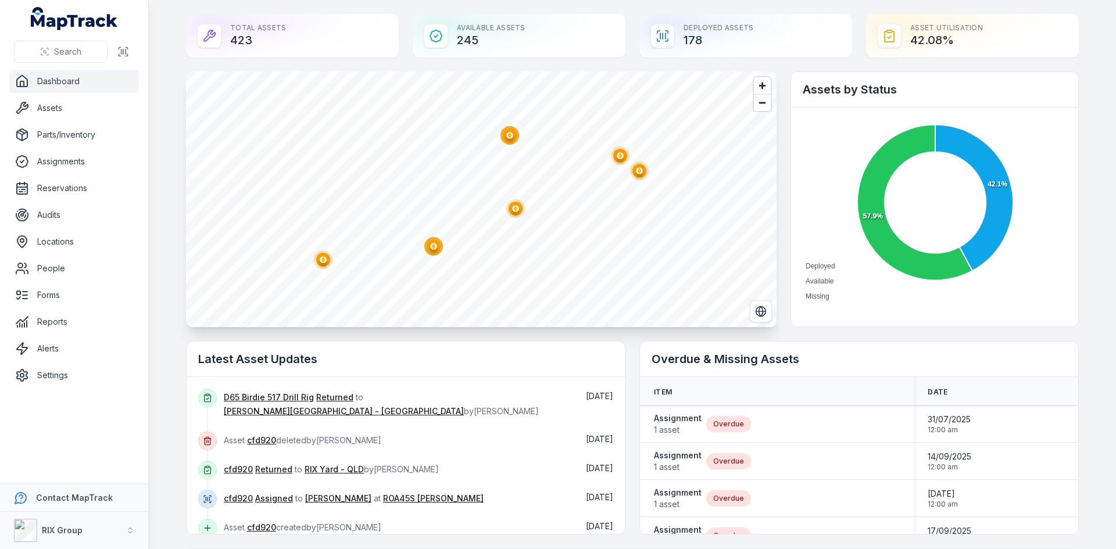
click at [509, 212] on ellipse "button" at bounding box center [516, 209] width 14 height 14
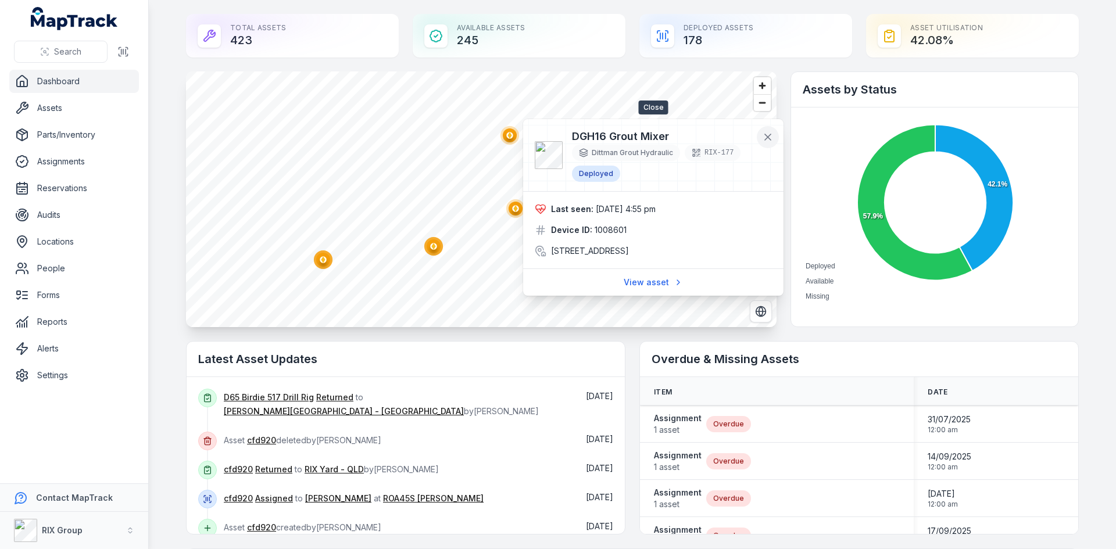
drag, startPoint x: 771, startPoint y: 137, endPoint x: 760, endPoint y: 142, distance: 12.0
click at [771, 137] on icon at bounding box center [768, 137] width 12 height 12
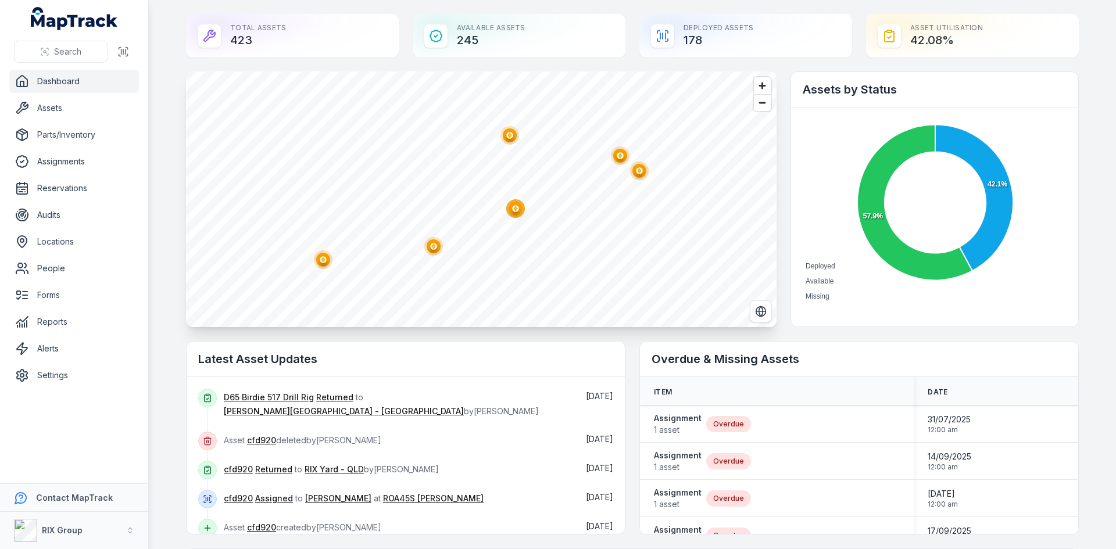
click at [617, 158] on circle "button" at bounding box center [620, 155] width 6 height 6
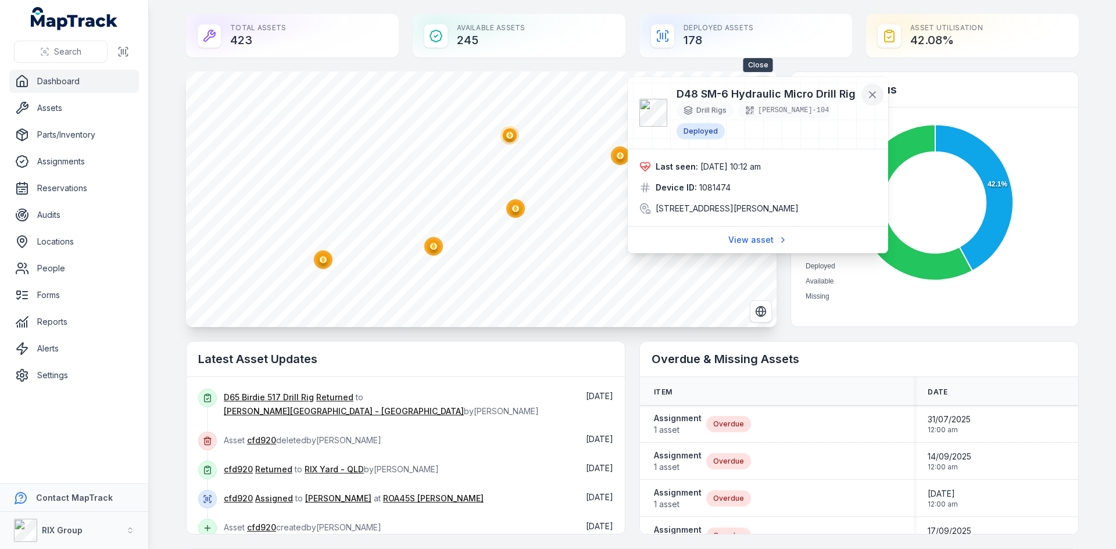
click at [873, 92] on icon at bounding box center [873, 95] width 12 height 12
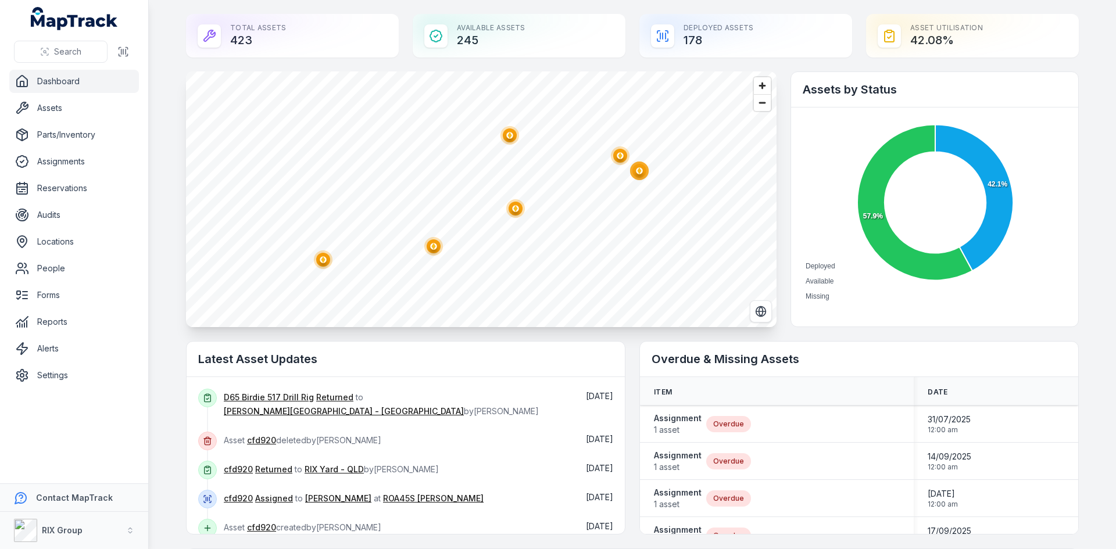
click at [639, 174] on ellipse "button" at bounding box center [639, 171] width 14 height 14
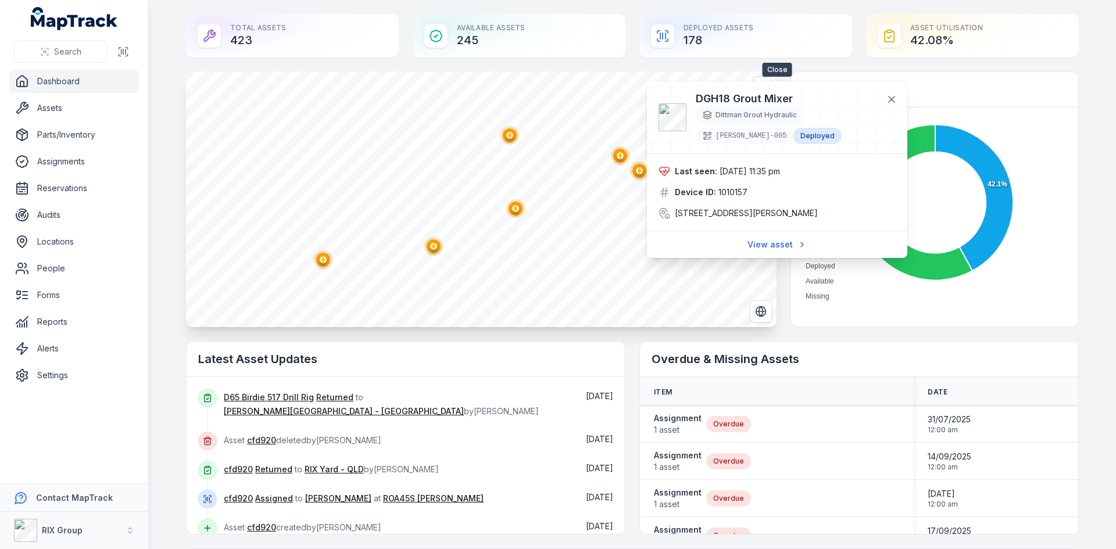
drag, startPoint x: 895, startPoint y: 101, endPoint x: 818, endPoint y: 149, distance: 90.3
click at [895, 101] on icon at bounding box center [892, 100] width 12 height 12
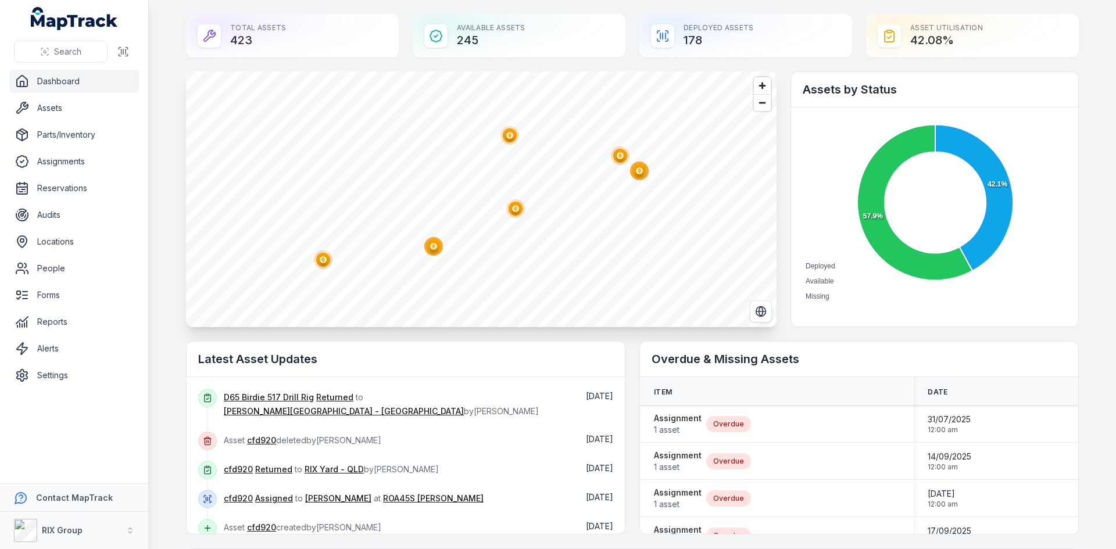
click at [517, 208] on ellipse "button" at bounding box center [516, 209] width 14 height 14
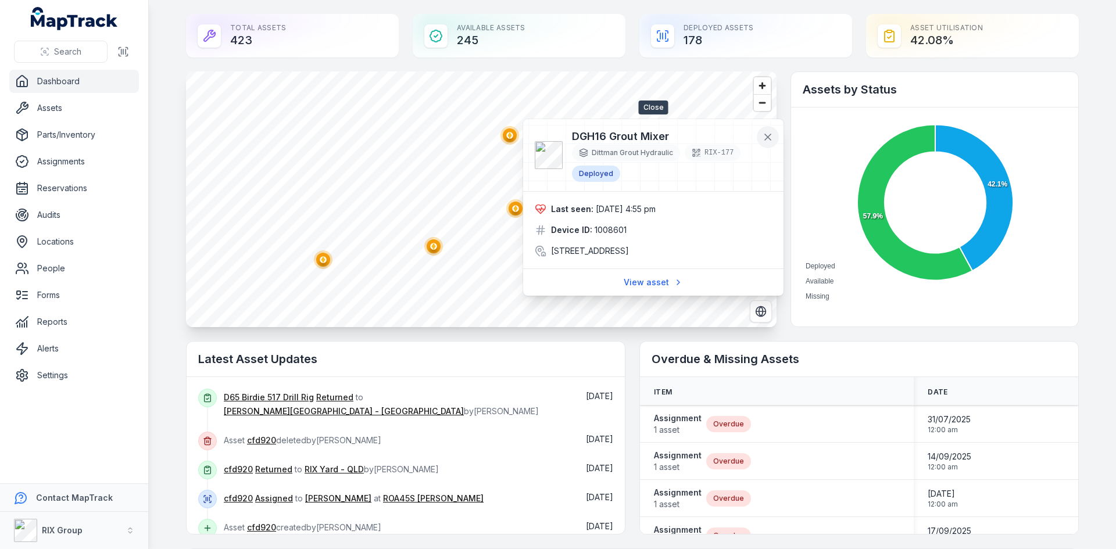
click at [764, 134] on icon at bounding box center [768, 137] width 12 height 12
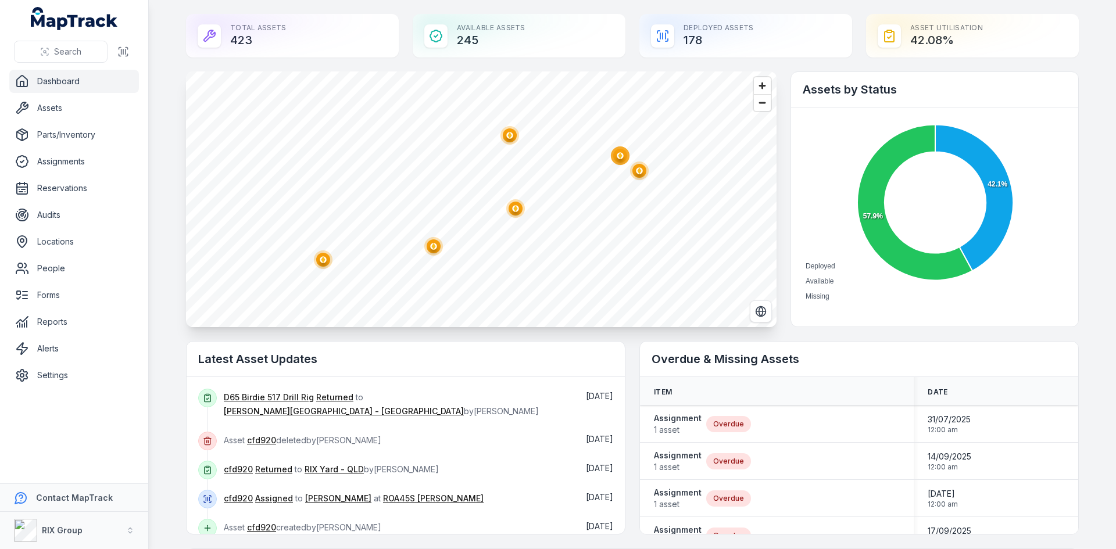
click at [613, 159] on ellipse "button" at bounding box center [620, 156] width 14 height 14
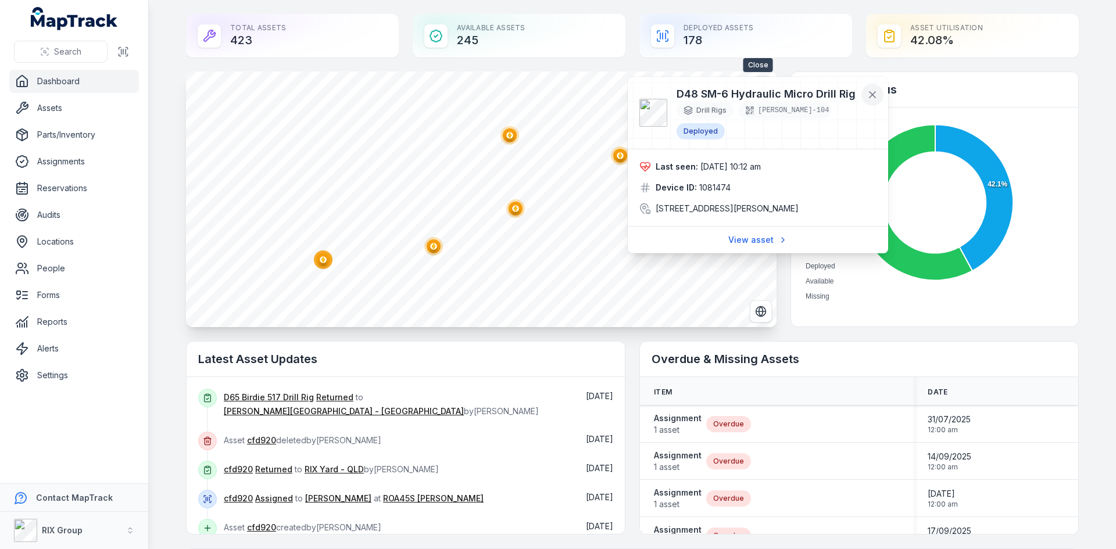
click at [877, 92] on icon at bounding box center [873, 95] width 12 height 12
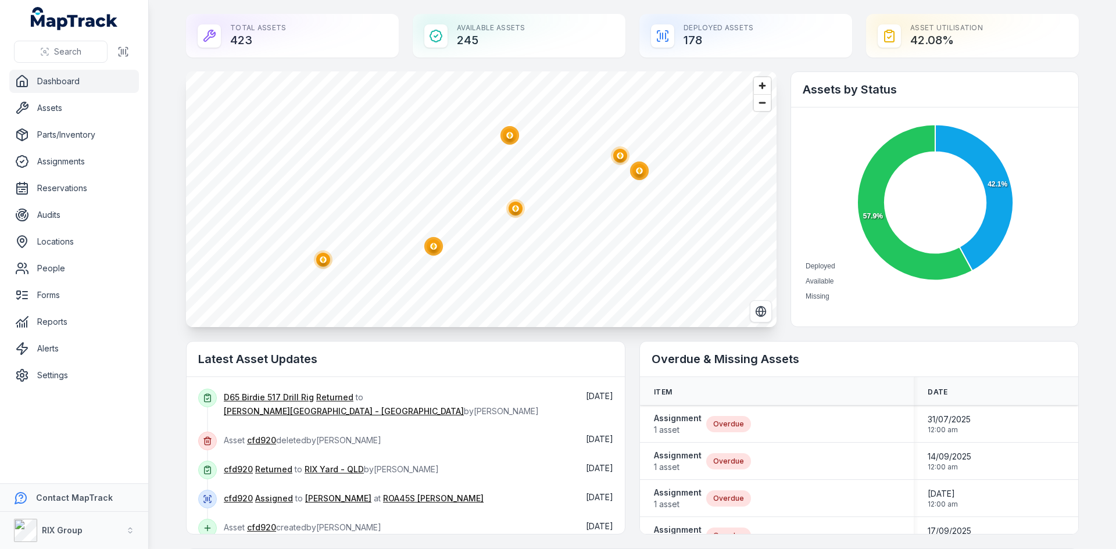
click at [643, 176] on circle "button" at bounding box center [639, 171] width 19 height 19
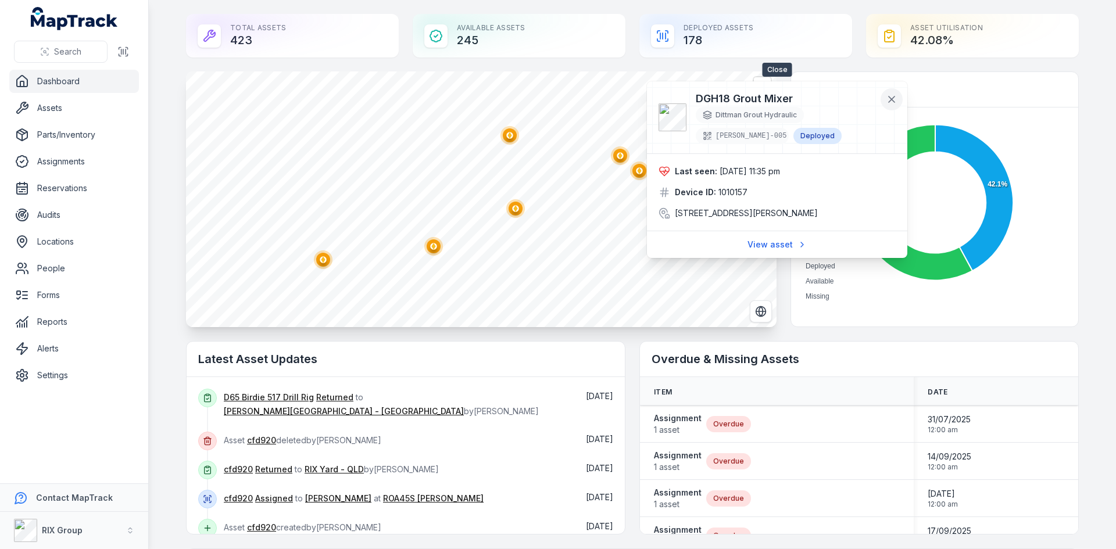
click at [891, 95] on icon at bounding box center [892, 100] width 12 height 12
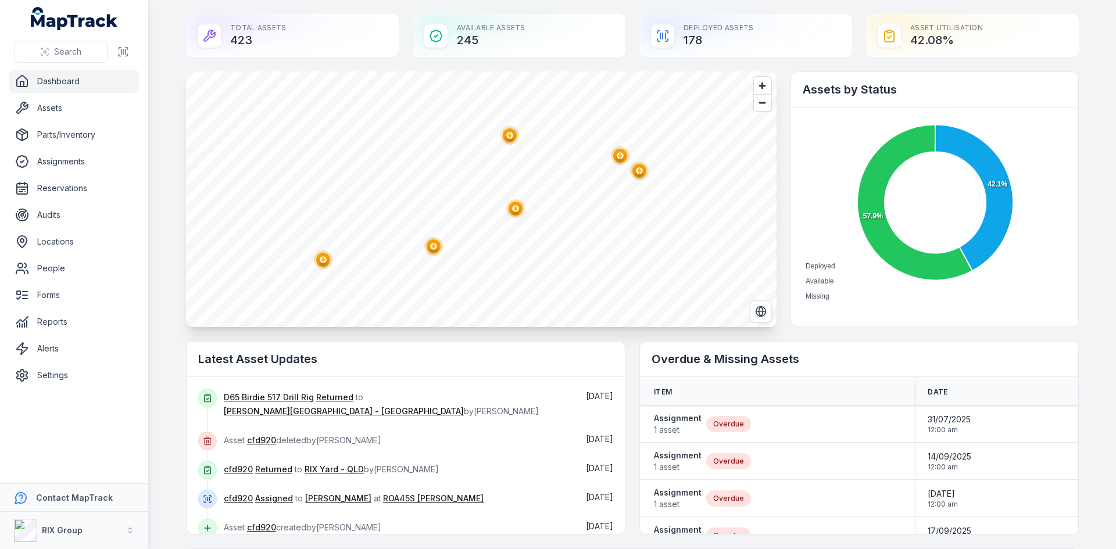
click at [510, 132] on ellipse "button" at bounding box center [510, 135] width 14 height 14
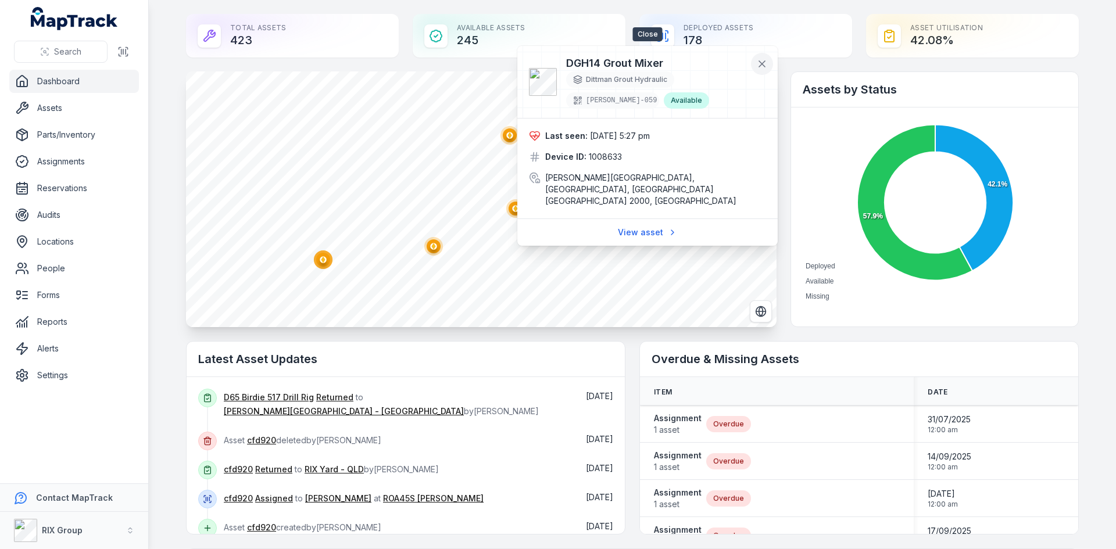
click at [762, 61] on icon at bounding box center [762, 64] width 12 height 12
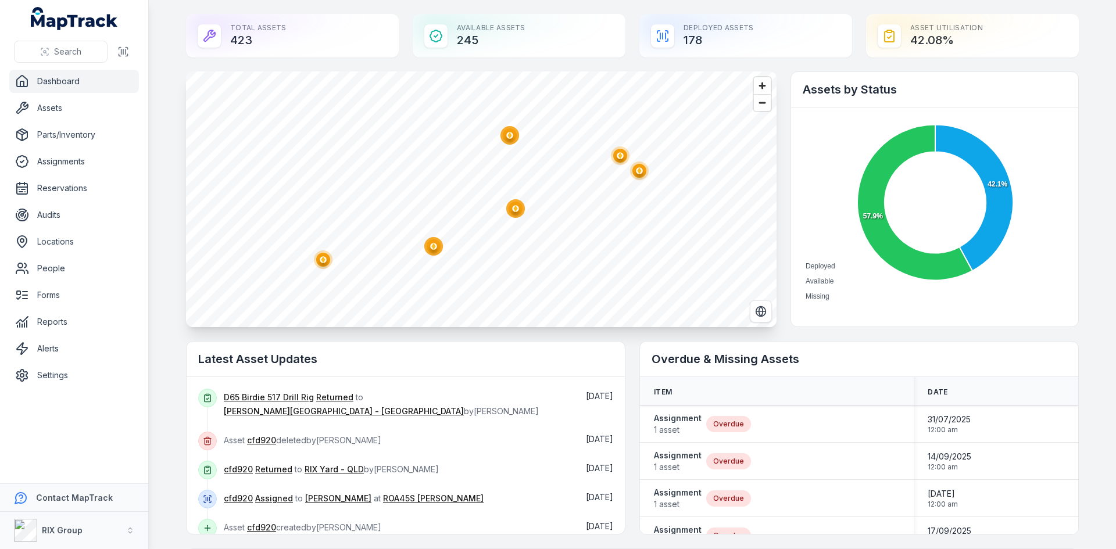
click at [436, 245] on ellipse "button" at bounding box center [434, 247] width 14 height 14
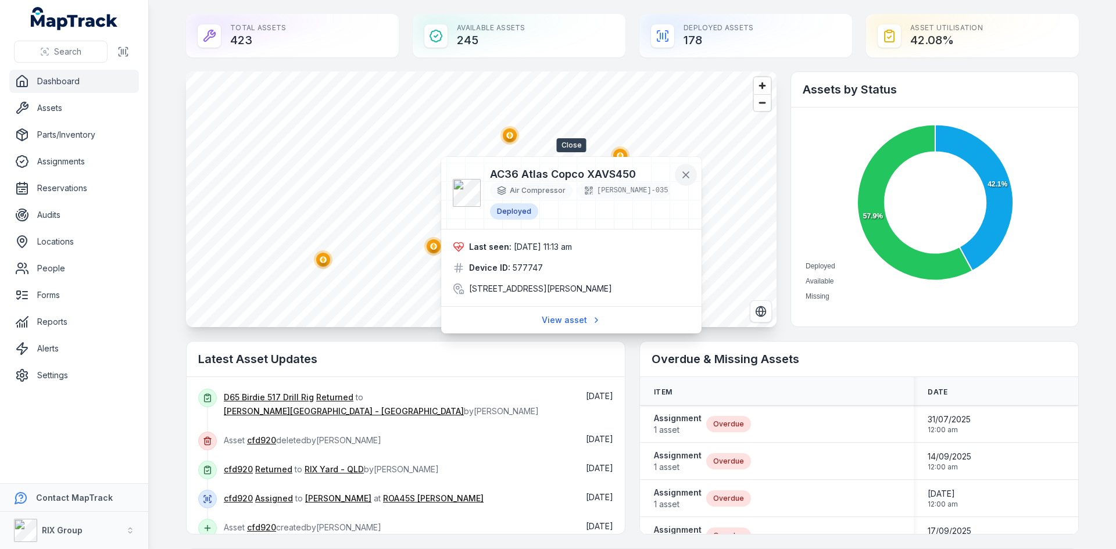
click at [682, 183] on button at bounding box center [686, 175] width 22 height 22
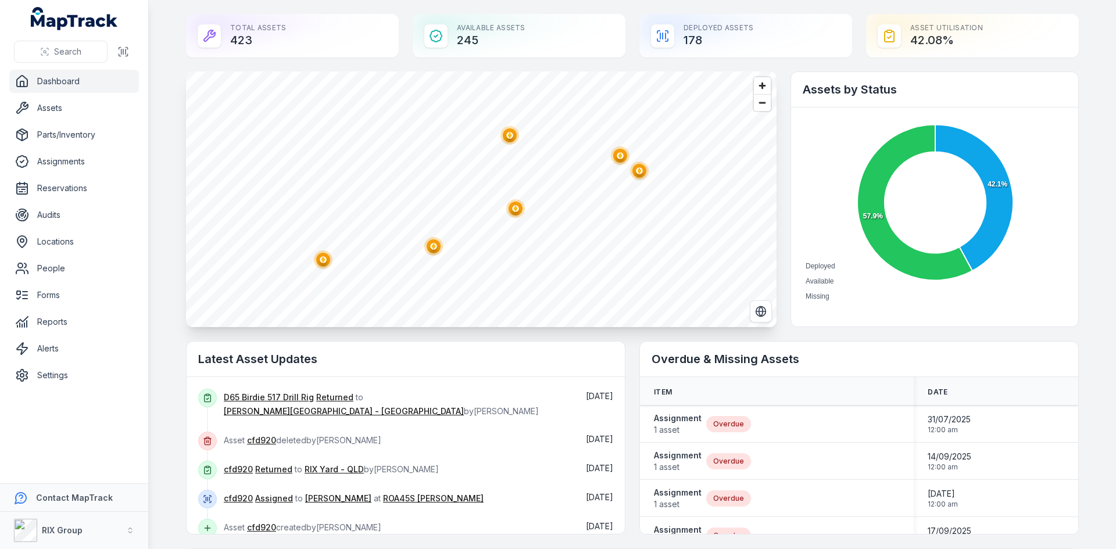
click at [323, 266] on circle "button" at bounding box center [323, 260] width 19 height 19
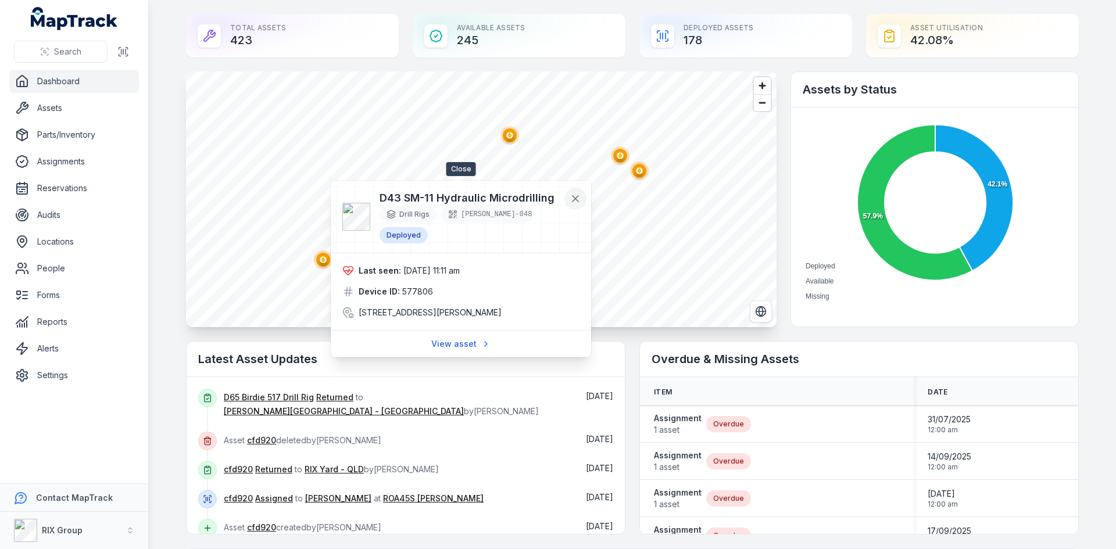
click at [574, 195] on icon at bounding box center [576, 199] width 12 height 12
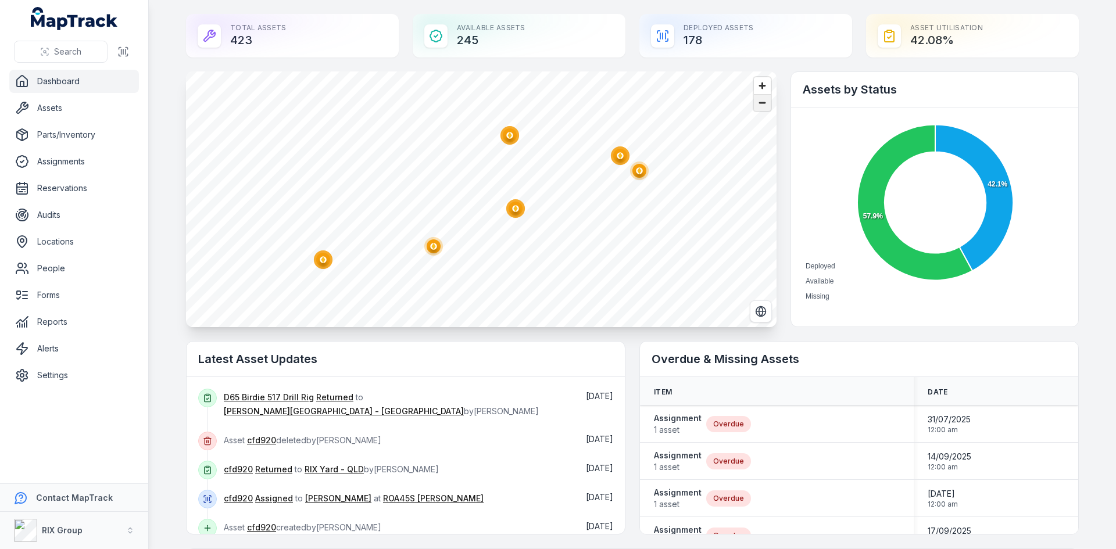
click at [762, 108] on span "Zoom out" at bounding box center [762, 103] width 17 height 16
click at [762, 107] on span "Zoom out" at bounding box center [762, 103] width 17 height 16
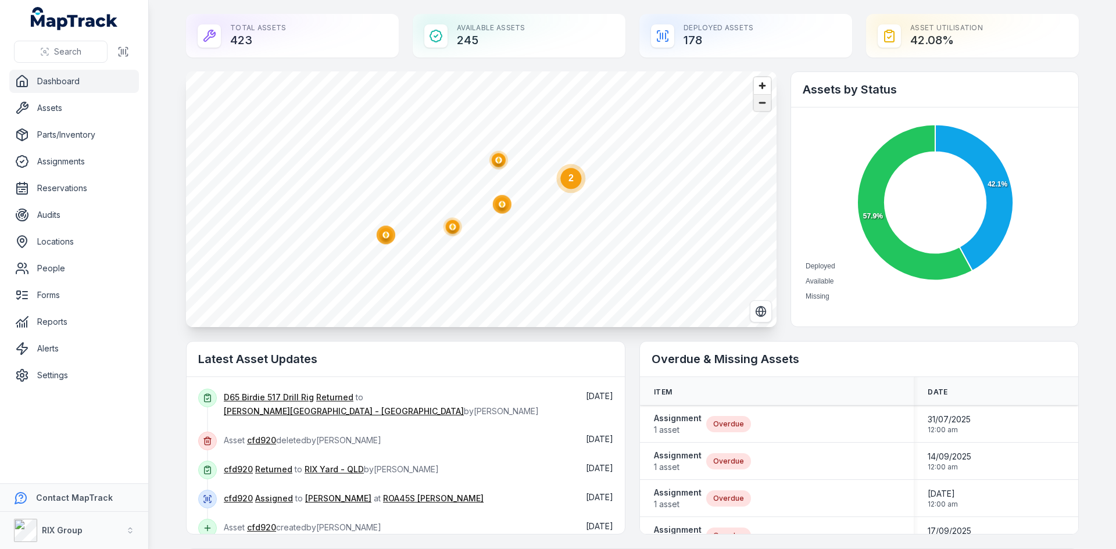
click at [762, 107] on span "Zoom out" at bounding box center [762, 103] width 17 height 16
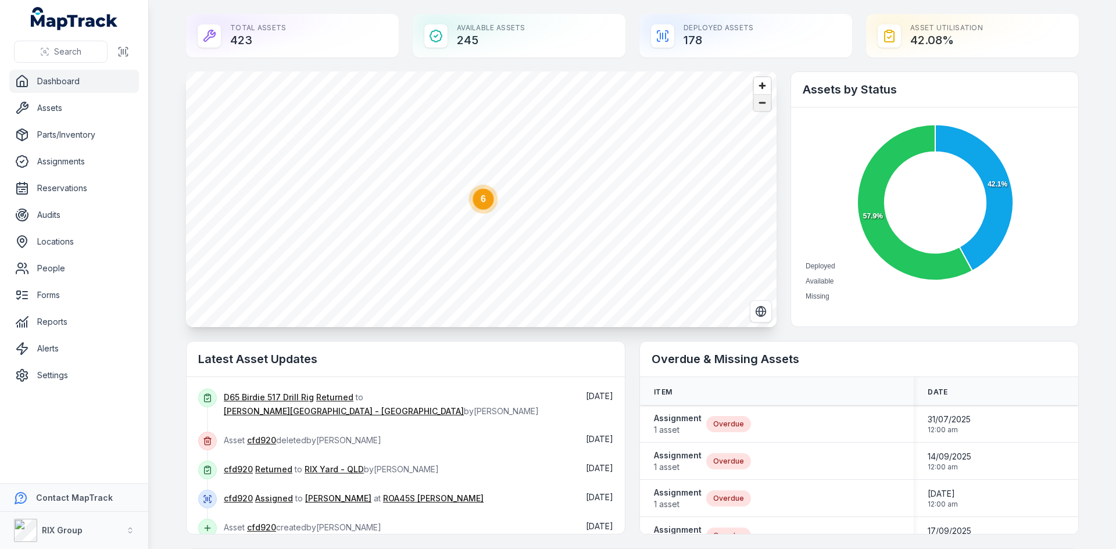
click at [762, 107] on span "Zoom out" at bounding box center [762, 103] width 17 height 16
